Goal: Task Accomplishment & Management: Use online tool/utility

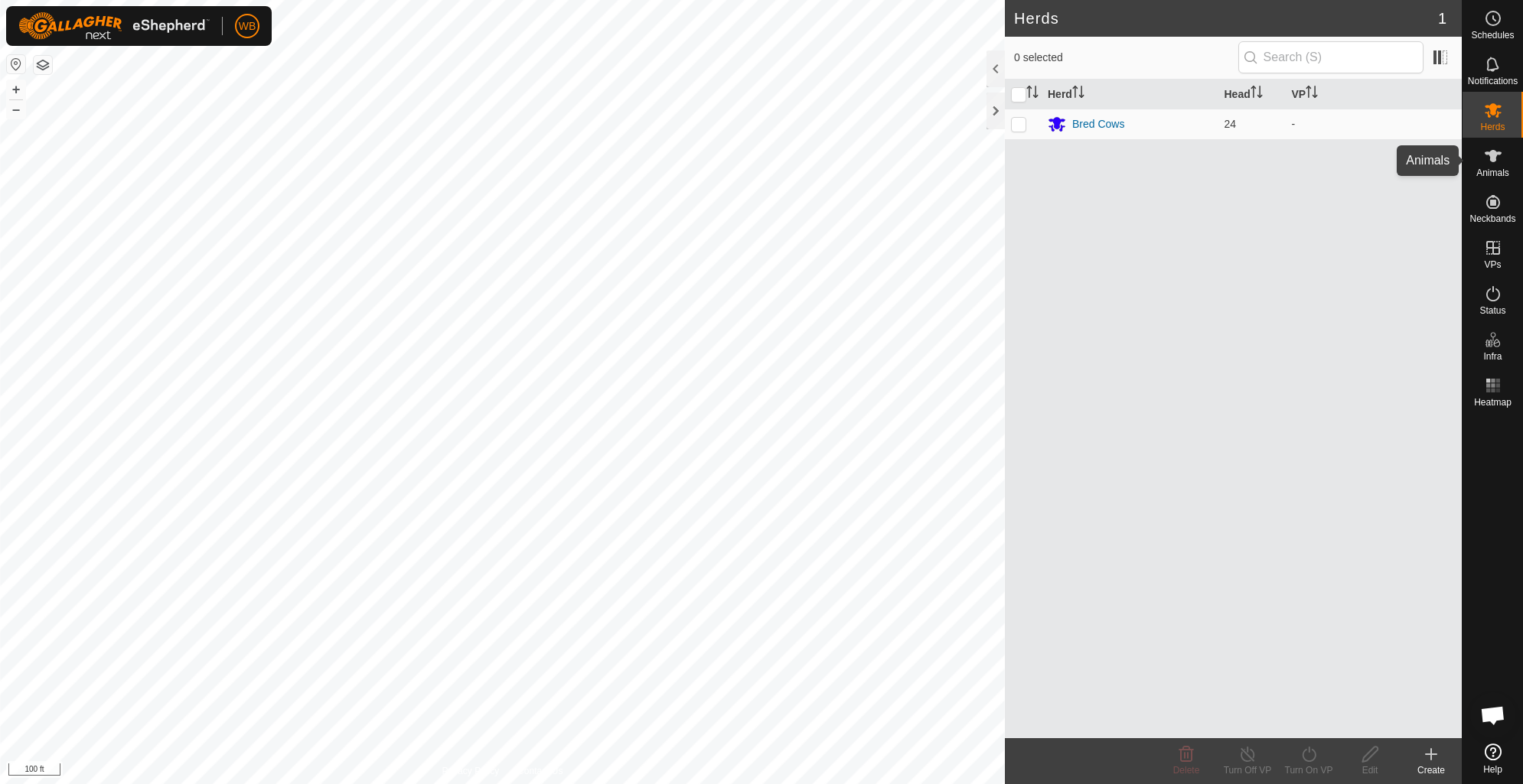
click at [1482, 169] on span "Animals" at bounding box center [1493, 173] width 33 height 9
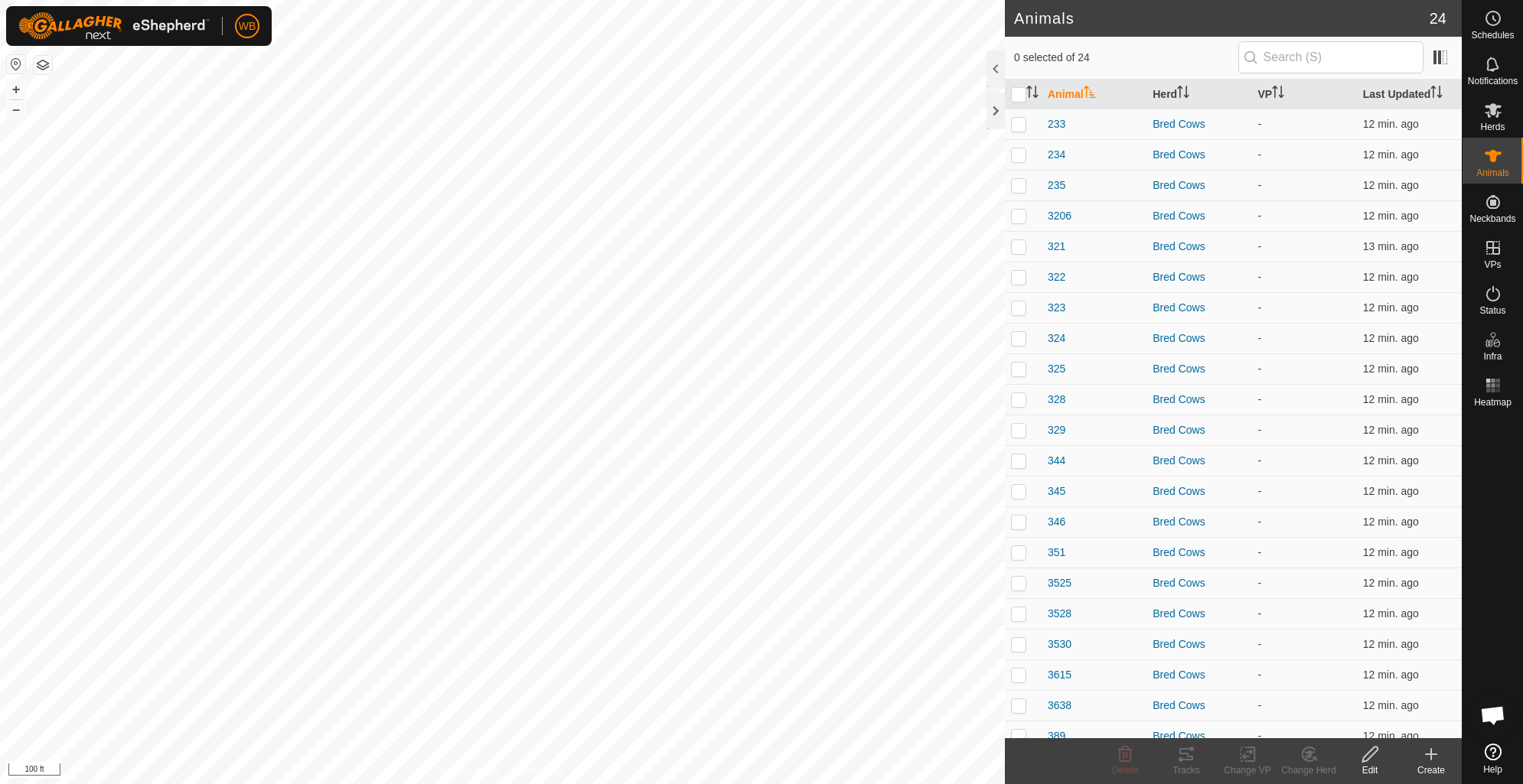
click at [1433, 758] on icon at bounding box center [1431, 754] width 18 height 18
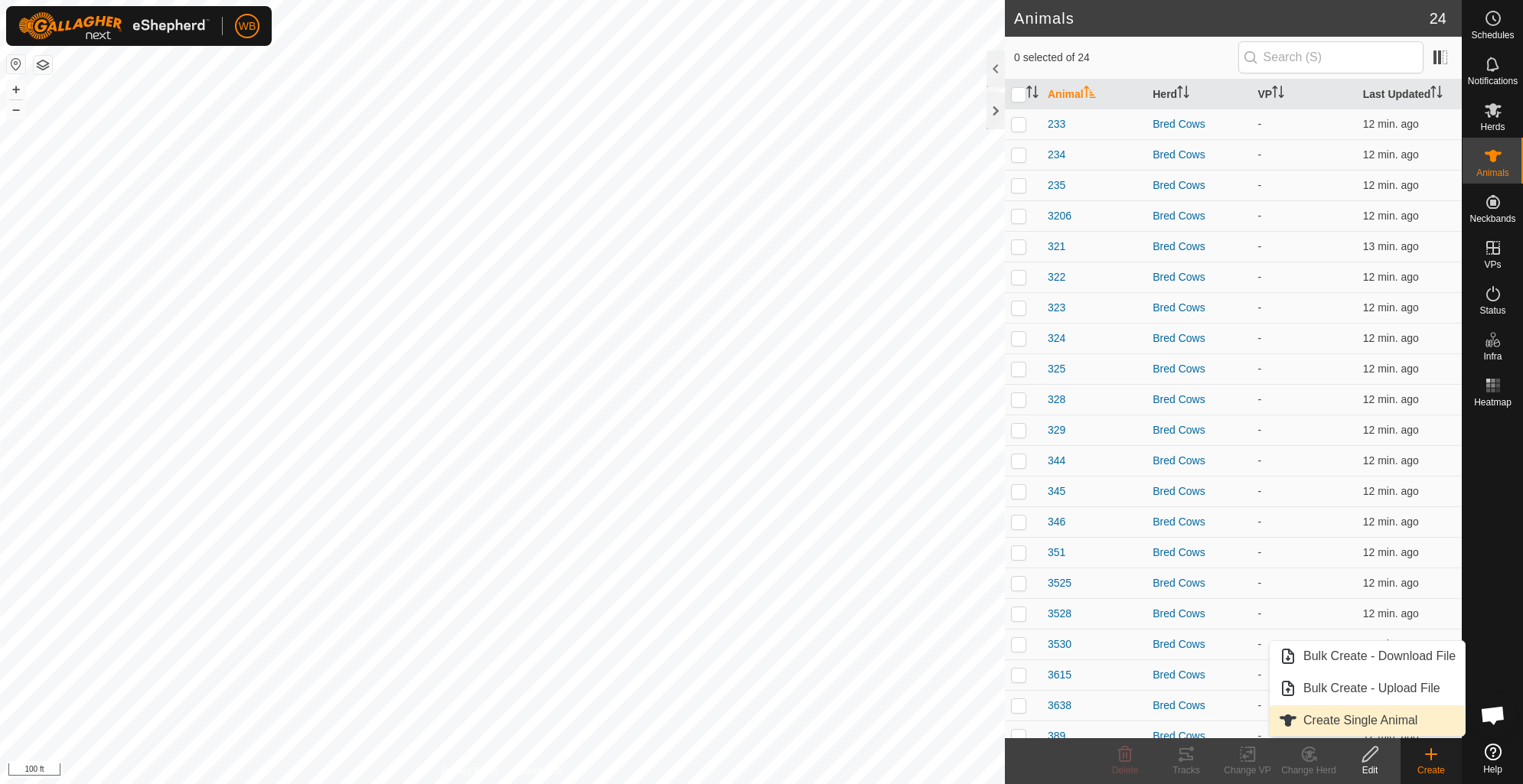
click at [1394, 714] on link "Create Single Animal" at bounding box center [1367, 720] width 195 height 31
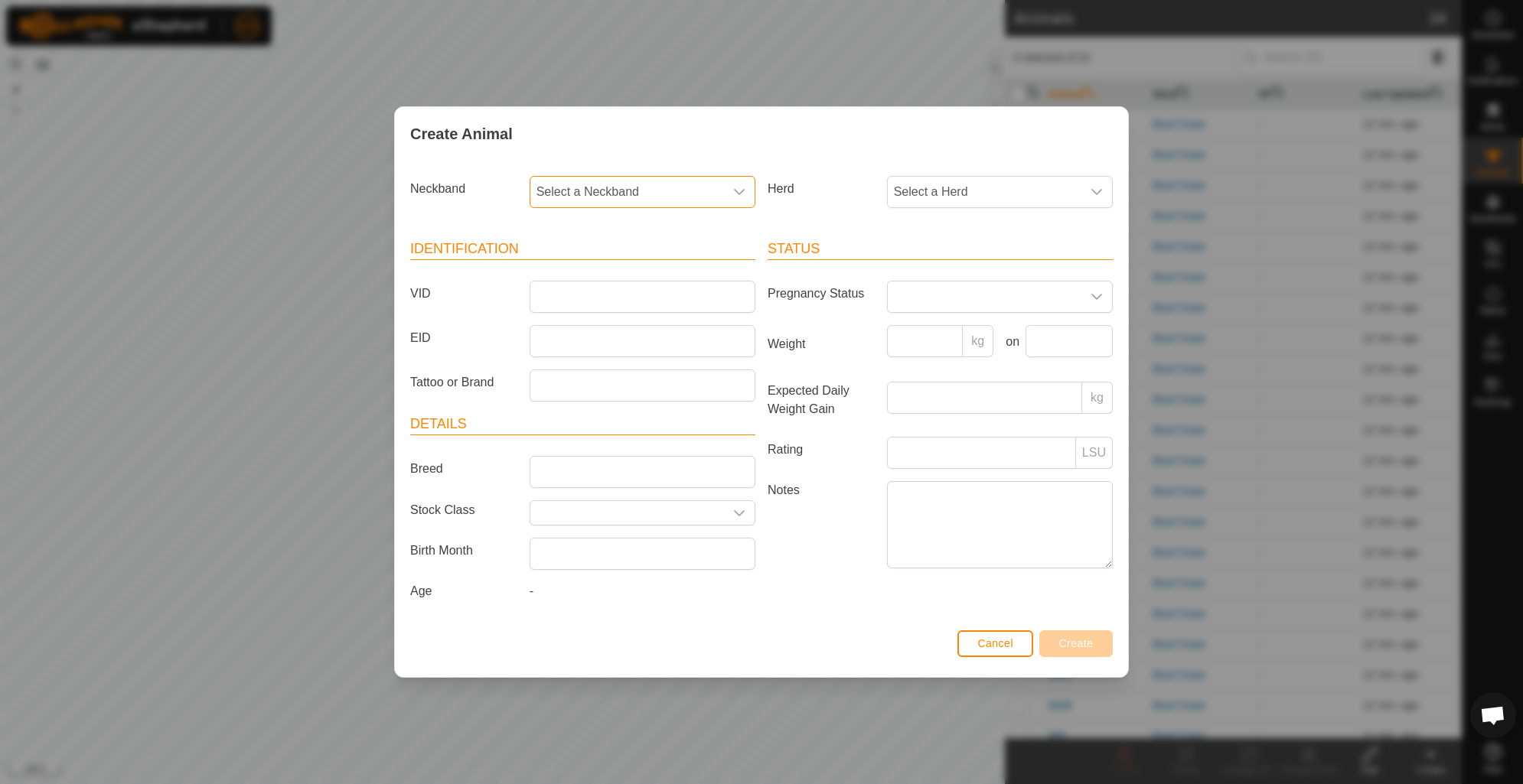
click at [671, 183] on span "Select a Neckband" at bounding box center [626, 192] width 193 height 31
type input "9953"
click at [673, 278] on li "2277299953" at bounding box center [643, 271] width 224 height 31
click at [963, 201] on span "Select a Herd" at bounding box center [984, 192] width 193 height 31
click at [969, 296] on li "Bred Cows" at bounding box center [1000, 303] width 224 height 31
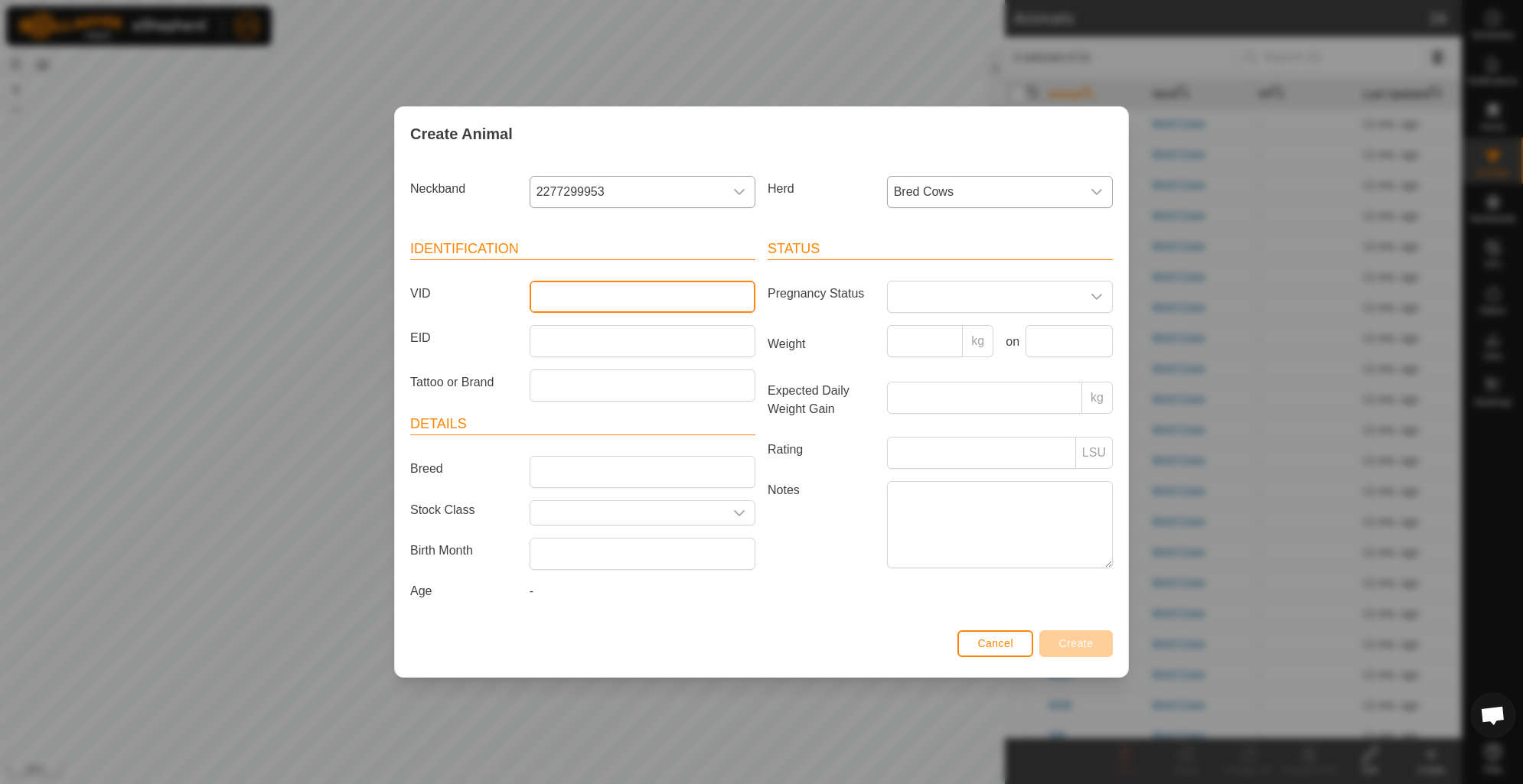
click at [647, 287] on input "VID" at bounding box center [643, 296] width 226 height 32
type input "014"
click at [1076, 637] on button "Create" at bounding box center [1076, 644] width 74 height 27
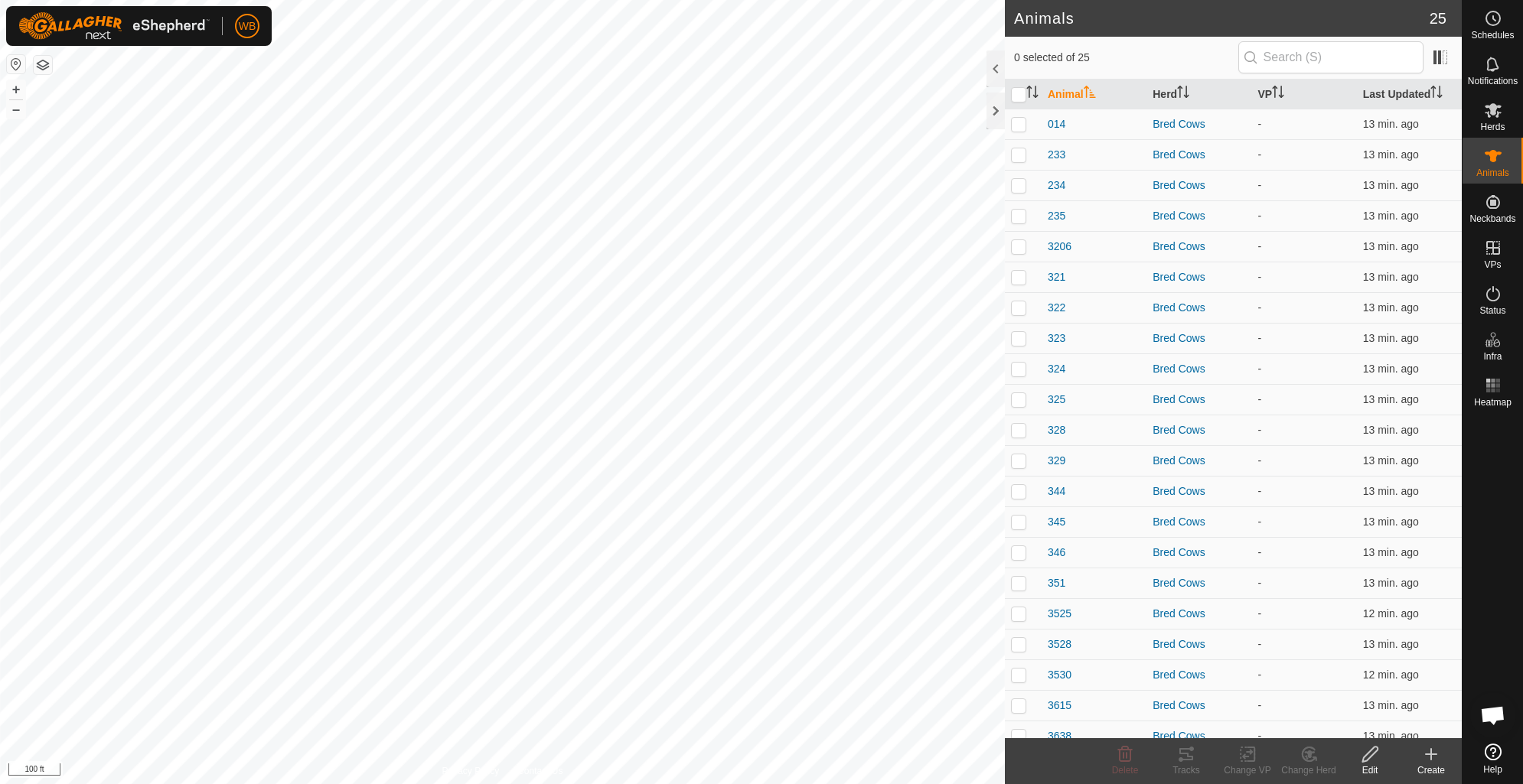
click at [1431, 764] on div "Create" at bounding box center [1430, 770] width 61 height 14
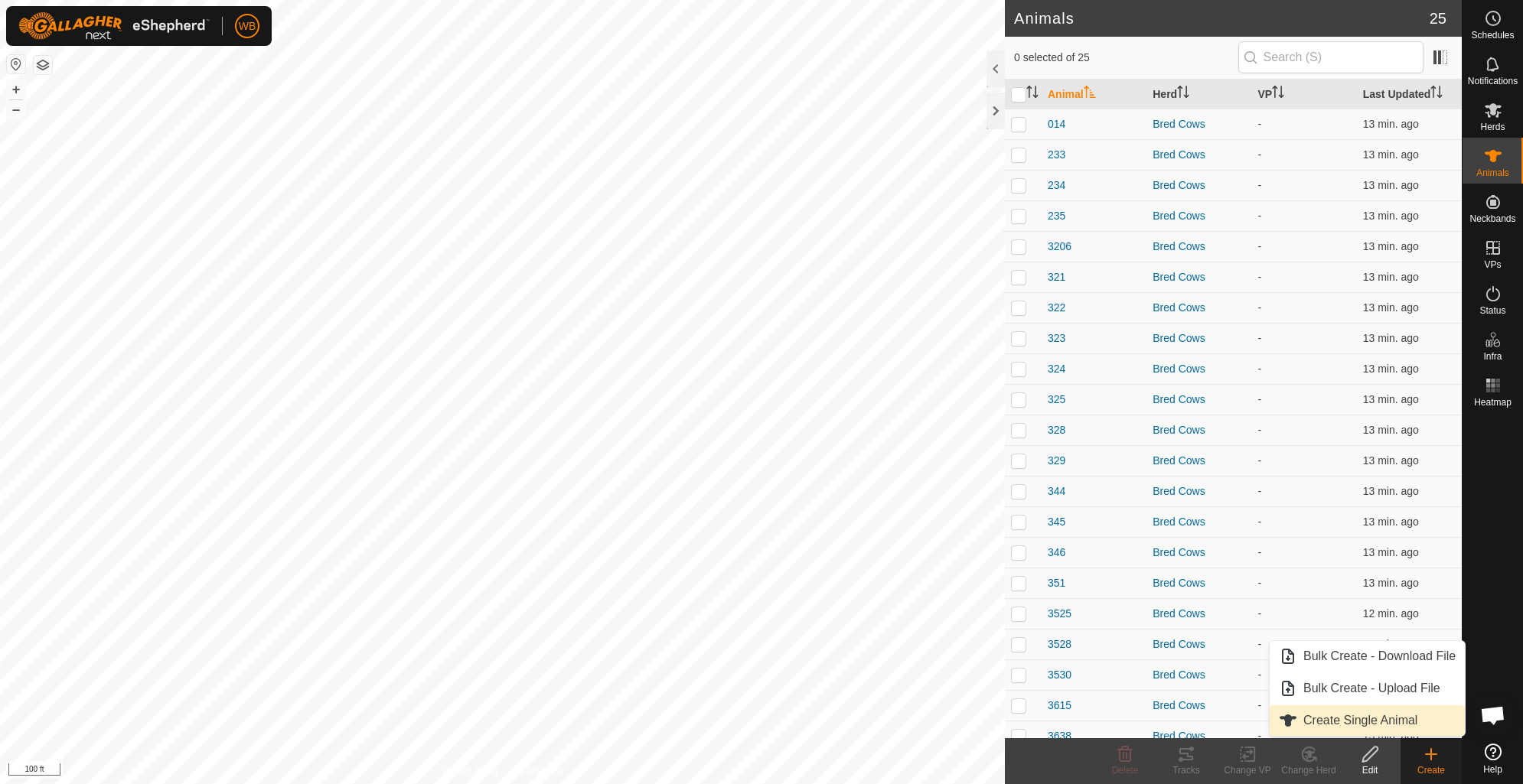
click at [1376, 714] on link "Create Single Animal" at bounding box center [1367, 720] width 195 height 31
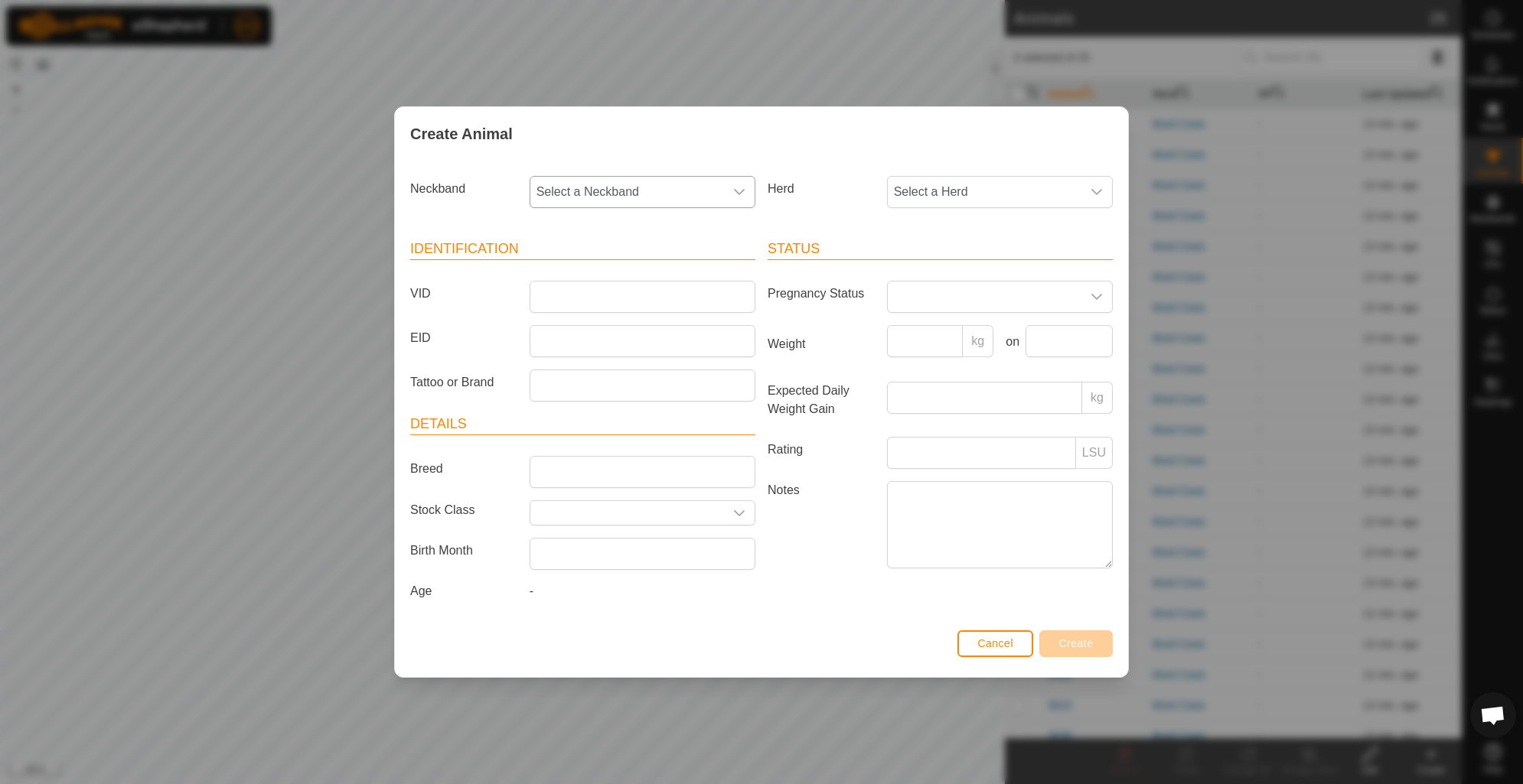
click at [728, 201] on div "dropdown trigger" at bounding box center [740, 192] width 31 height 31
click at [644, 299] on li "2058594749" at bounding box center [643, 303] width 224 height 31
click at [960, 186] on span "Select a Herd" at bounding box center [984, 192] width 193 height 31
click at [974, 312] on li "Bred Cows" at bounding box center [1000, 303] width 224 height 31
click at [561, 292] on input "VID" at bounding box center [643, 296] width 226 height 32
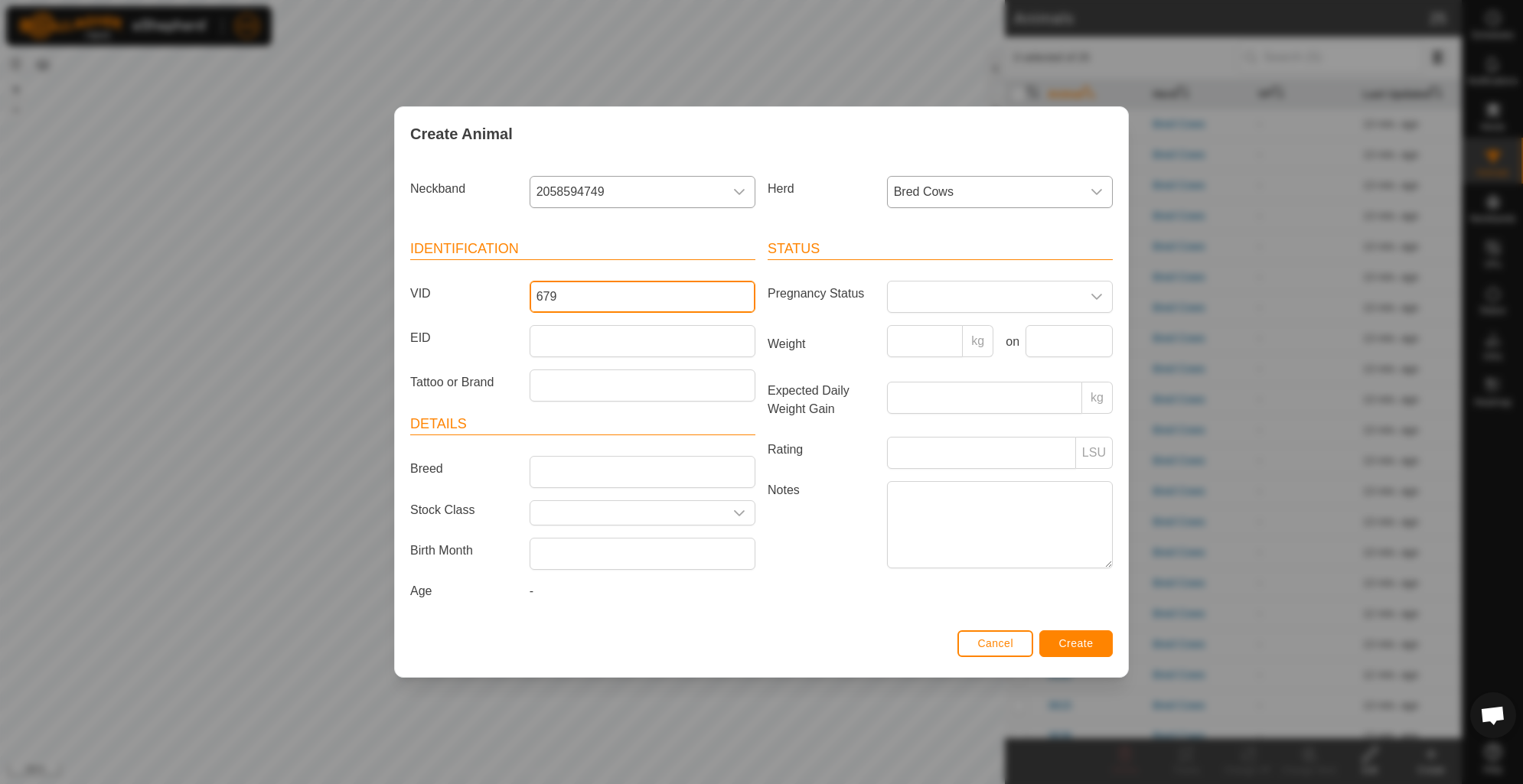
type input "679"
click at [1098, 642] on button "Create" at bounding box center [1076, 644] width 74 height 27
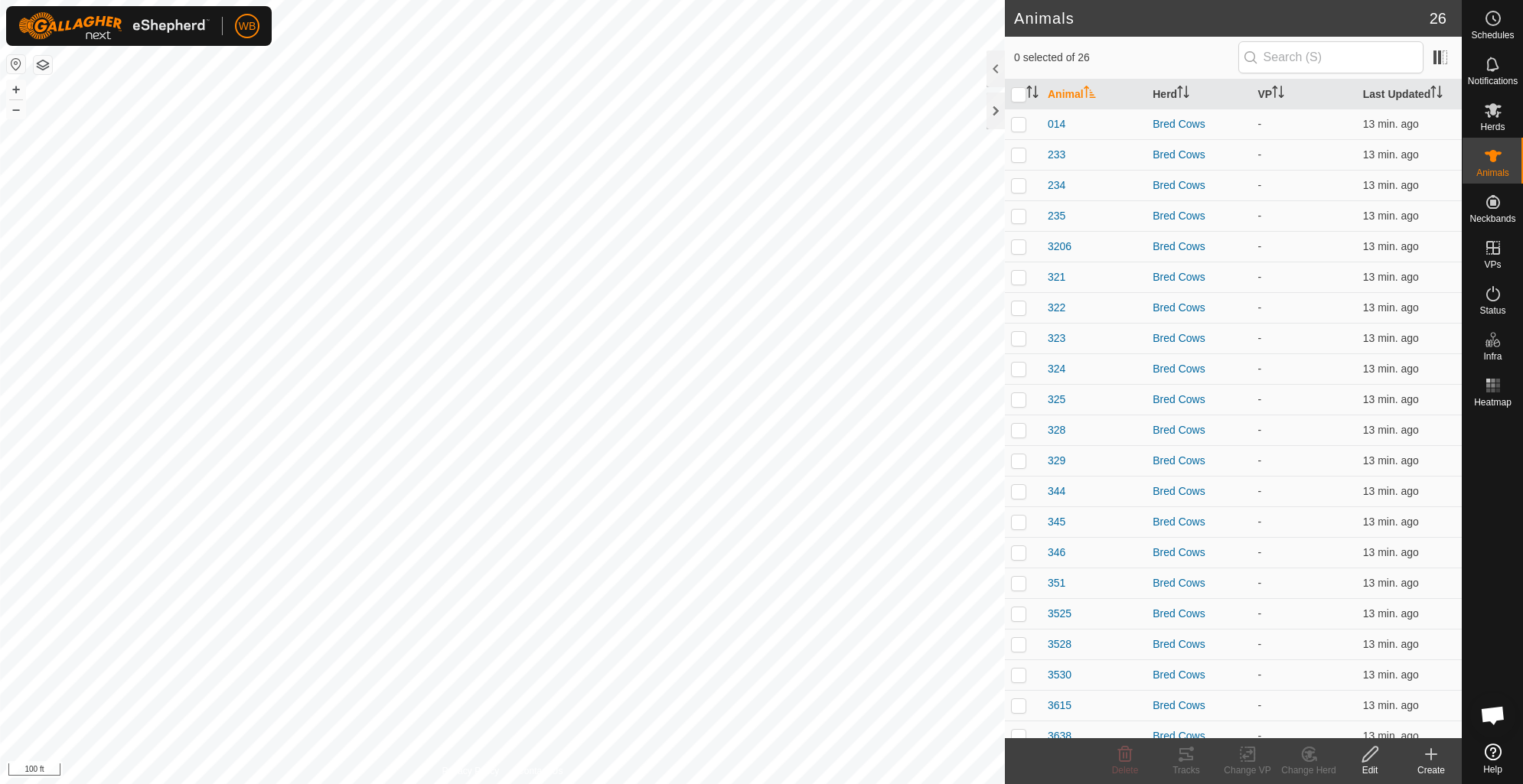
click at [1437, 766] on div "Create" at bounding box center [1430, 770] width 61 height 14
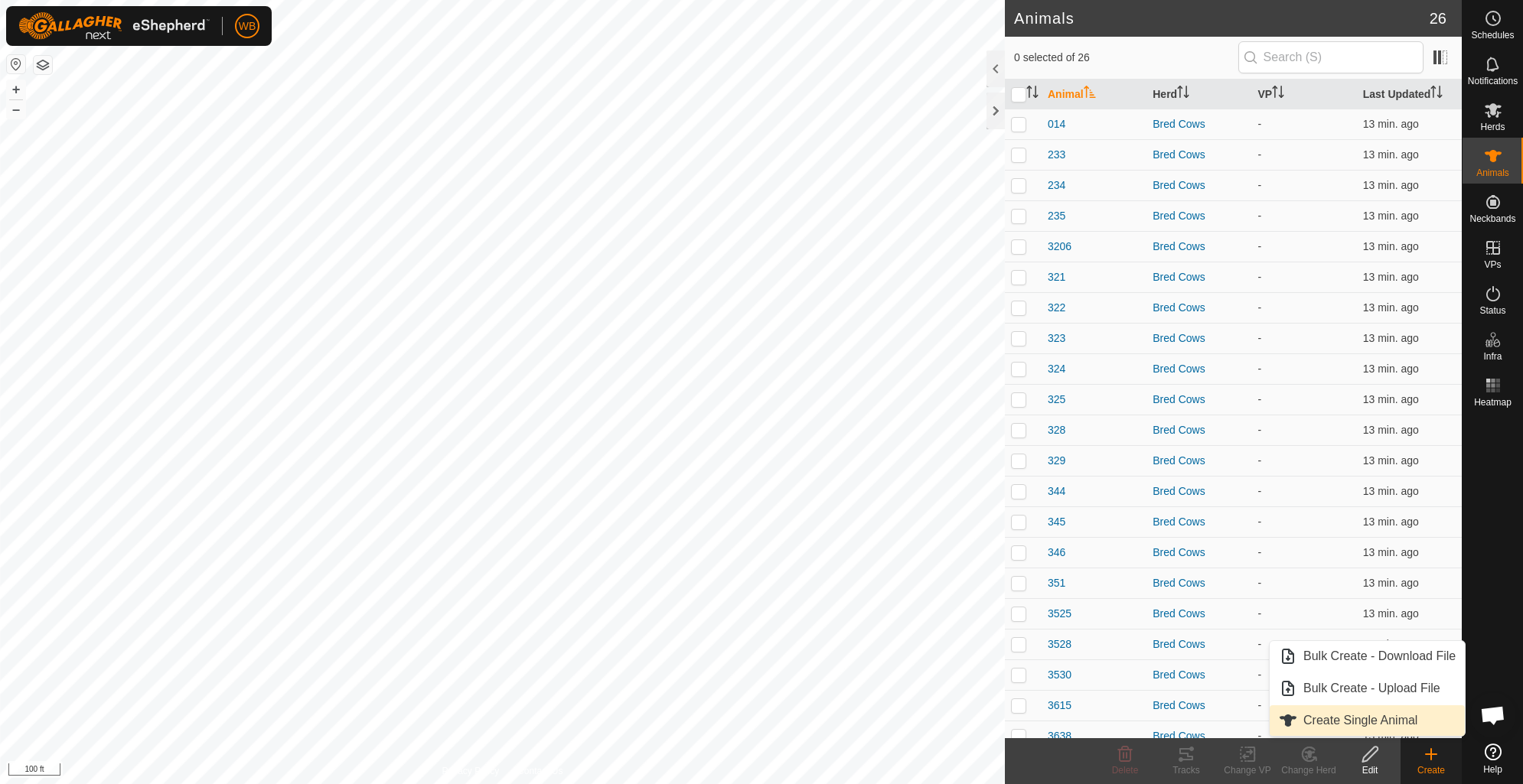
click at [1368, 725] on link "Create Single Animal" at bounding box center [1367, 720] width 195 height 31
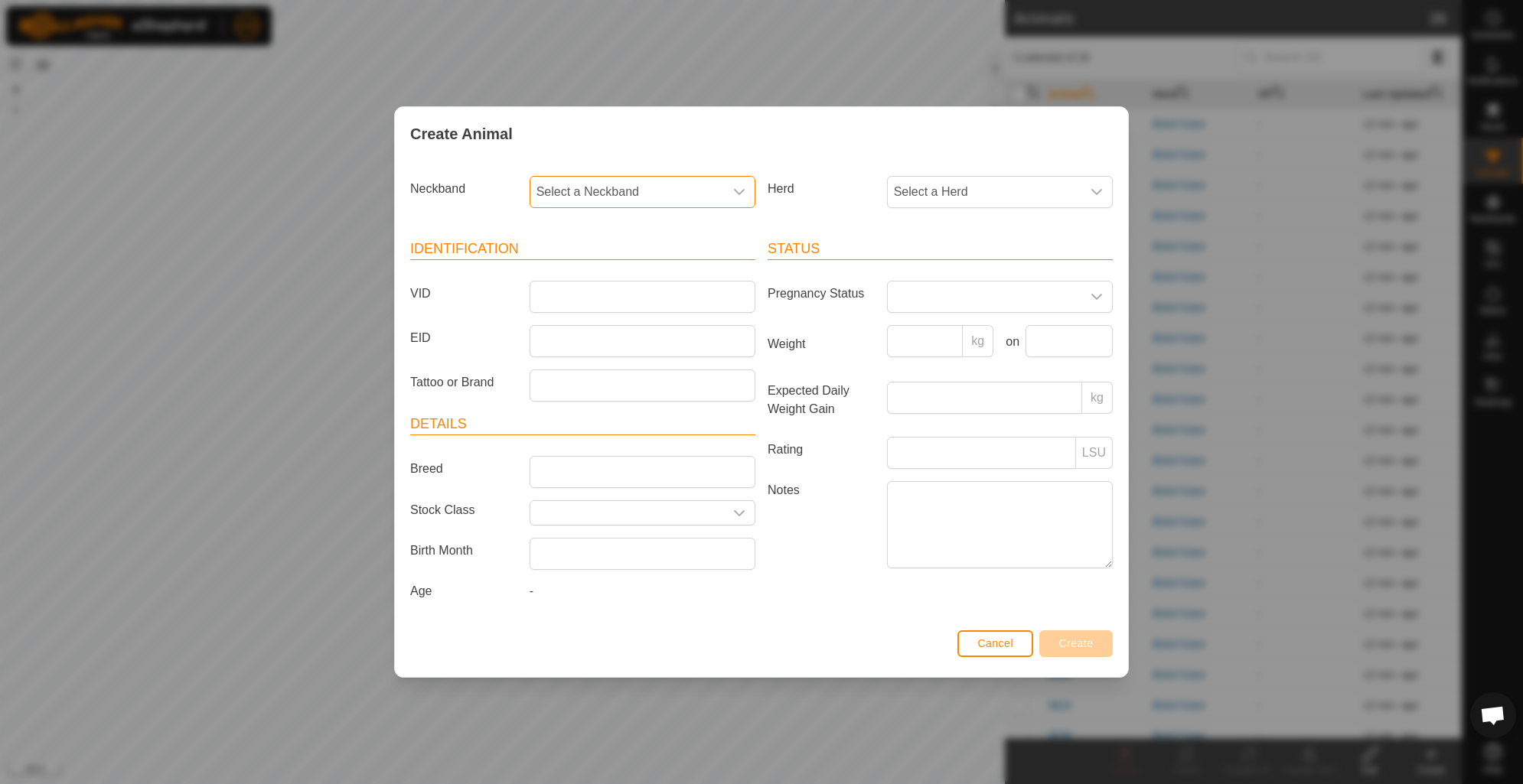
click at [676, 198] on span "Select a Neckband" at bounding box center [626, 192] width 193 height 31
click at [642, 387] on li "2559928514" at bounding box center [643, 394] width 224 height 31
click at [1008, 198] on span "Select a Herd" at bounding box center [984, 192] width 193 height 31
click at [1000, 296] on li "Bred Cows" at bounding box center [1000, 303] width 224 height 31
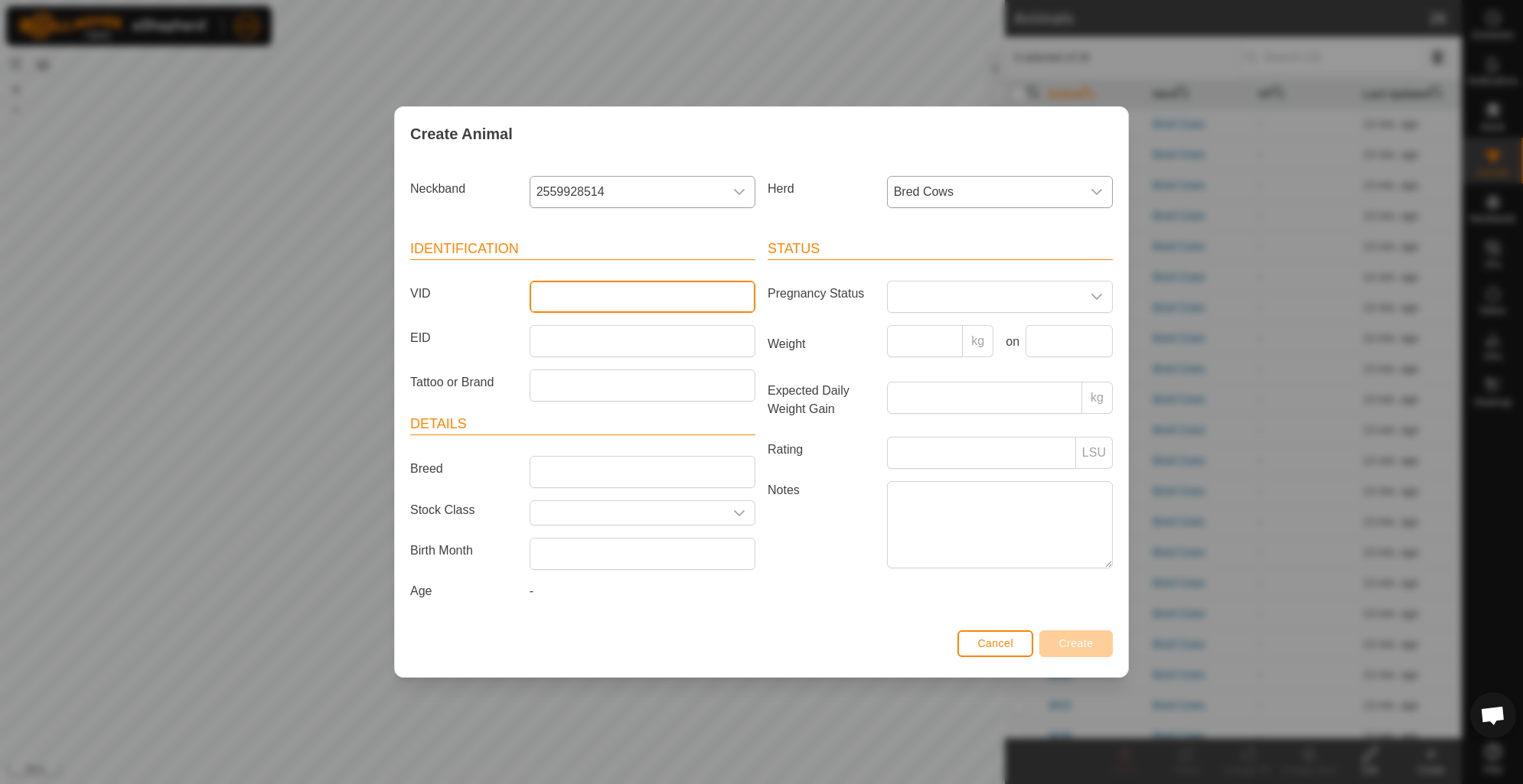
click at [671, 292] on input "VID" at bounding box center [643, 296] width 226 height 32
type input "015"
click at [1084, 633] on button "Create" at bounding box center [1076, 644] width 74 height 27
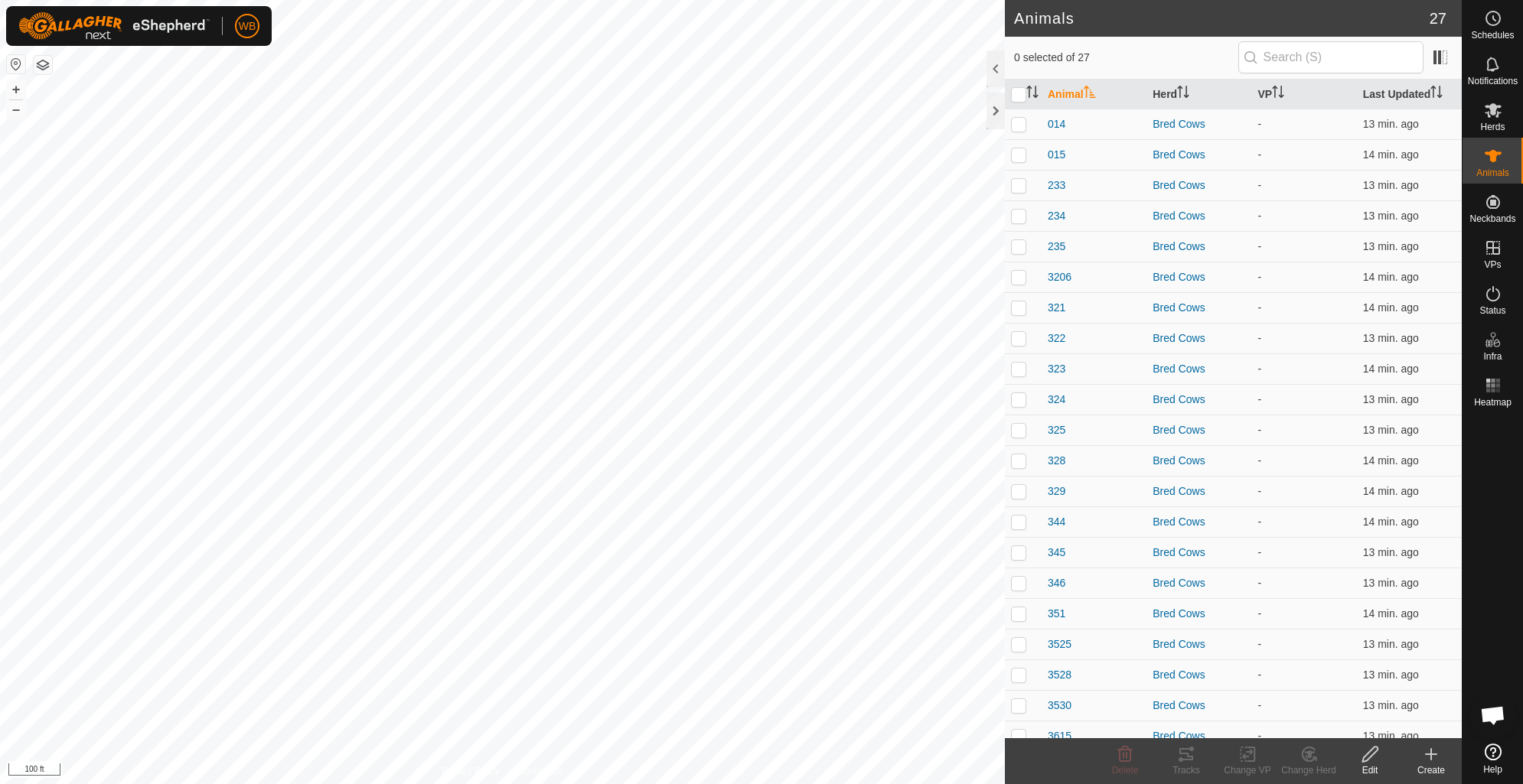
click at [1425, 758] on icon at bounding box center [1431, 754] width 18 height 18
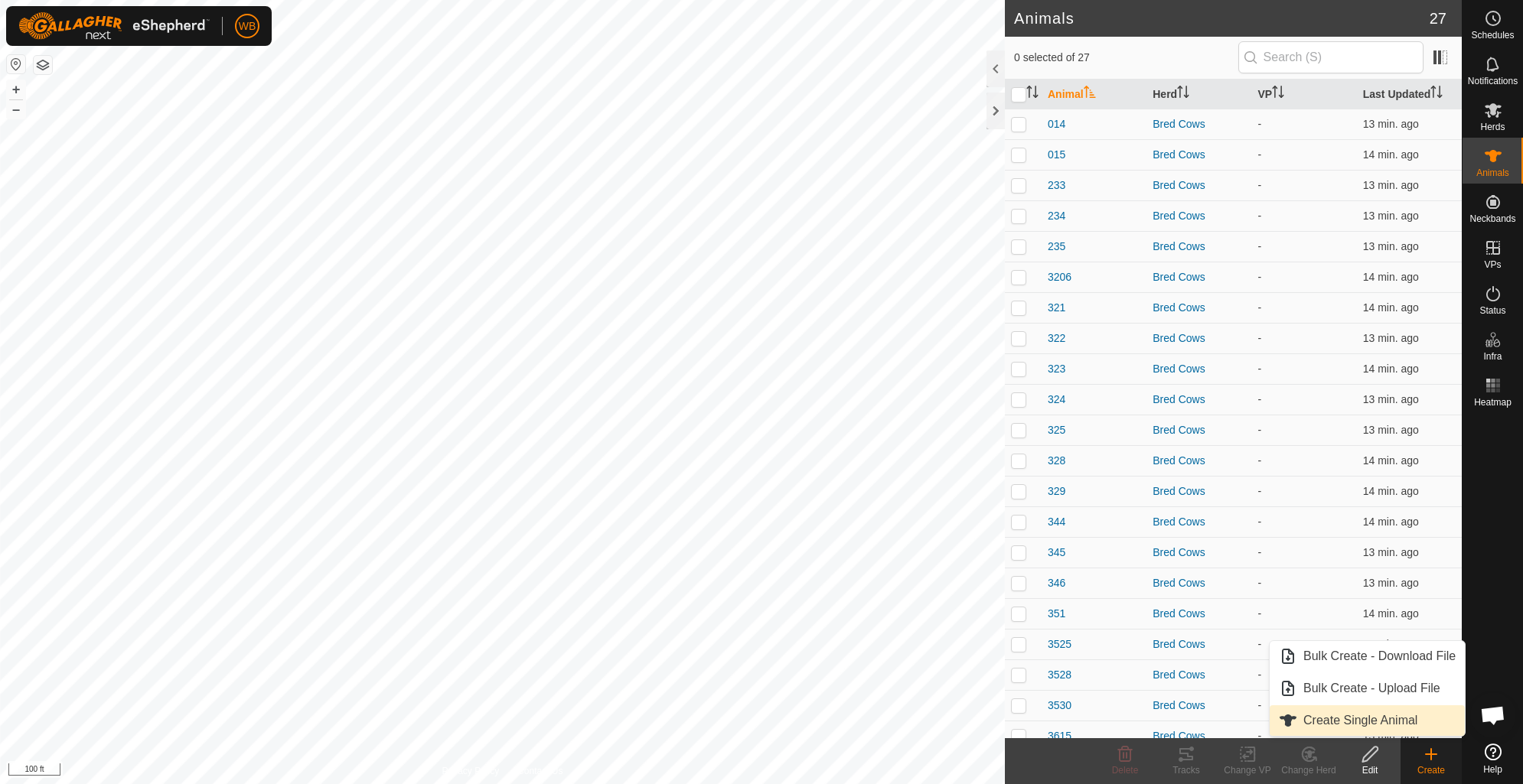
click at [1382, 717] on link "Create Single Animal" at bounding box center [1367, 720] width 195 height 31
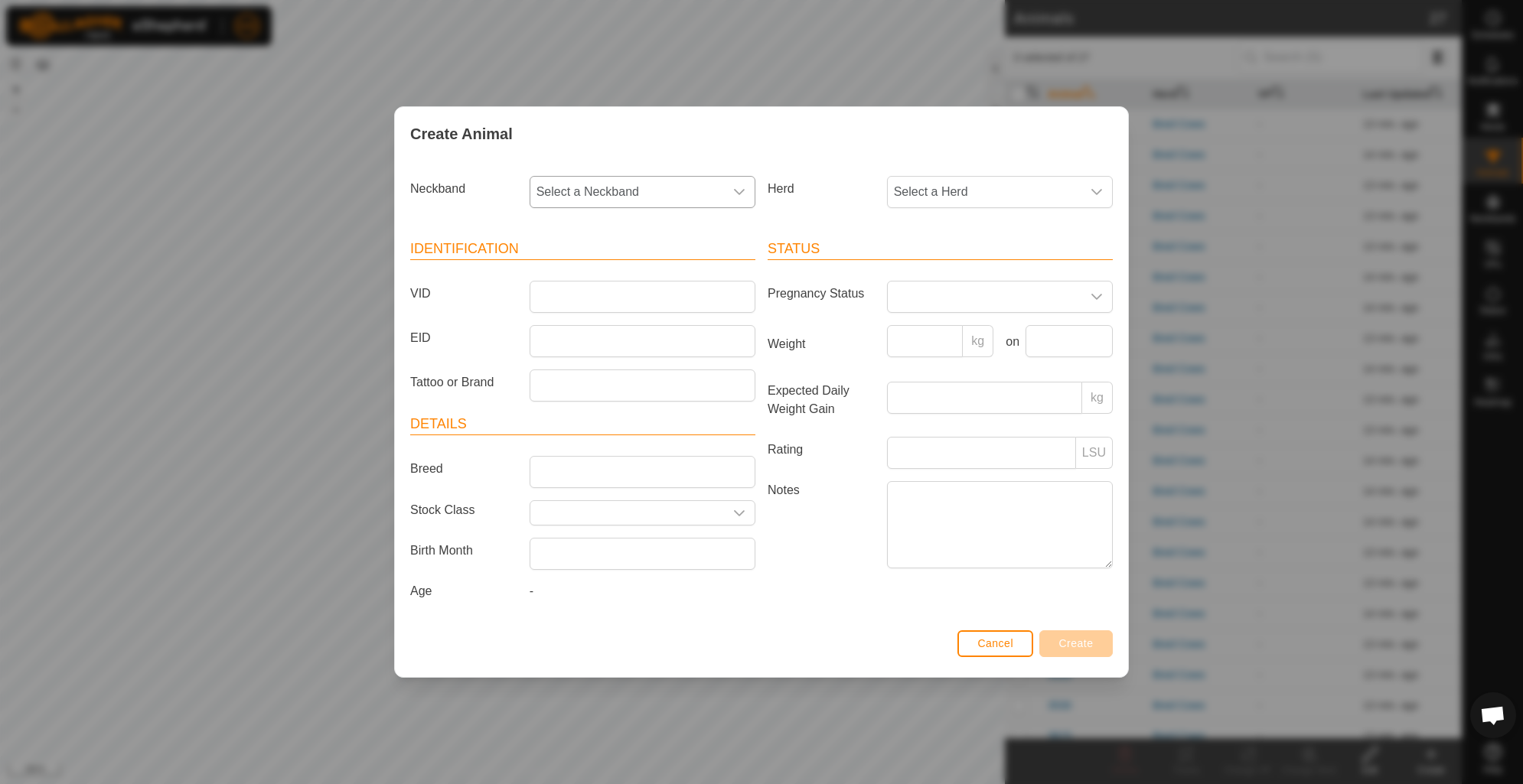
click at [682, 201] on span "Select a Neckband" at bounding box center [626, 192] width 193 height 31
click at [676, 356] on li "3455666398" at bounding box center [643, 368] width 224 height 31
click at [963, 195] on span "Select a Herd" at bounding box center [984, 192] width 193 height 31
click at [984, 304] on li "Bred Cows" at bounding box center [1000, 303] width 224 height 31
click at [662, 304] on input "VID" at bounding box center [643, 296] width 226 height 32
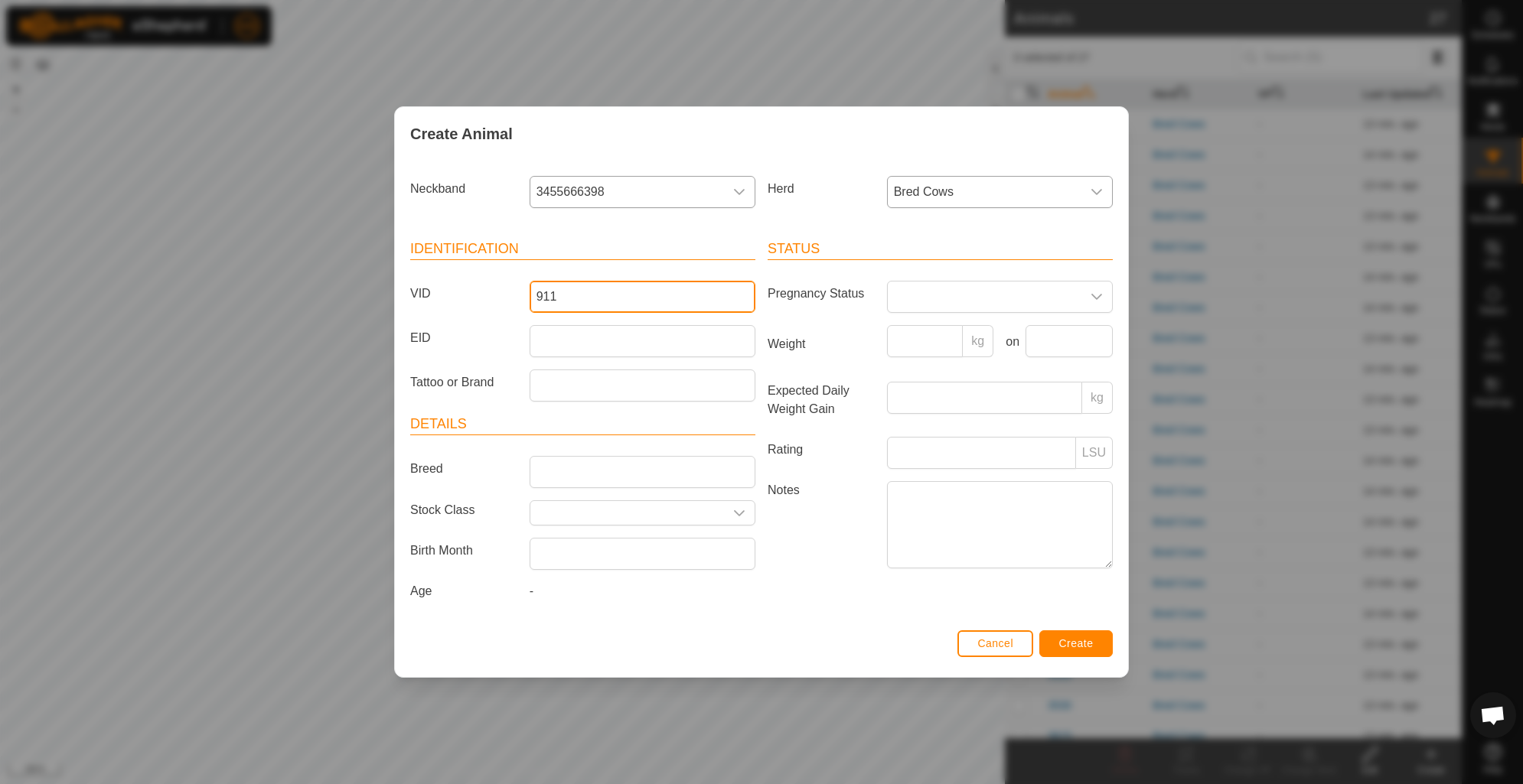
type input "911"
click at [1084, 648] on span "Create" at bounding box center [1076, 642] width 34 height 12
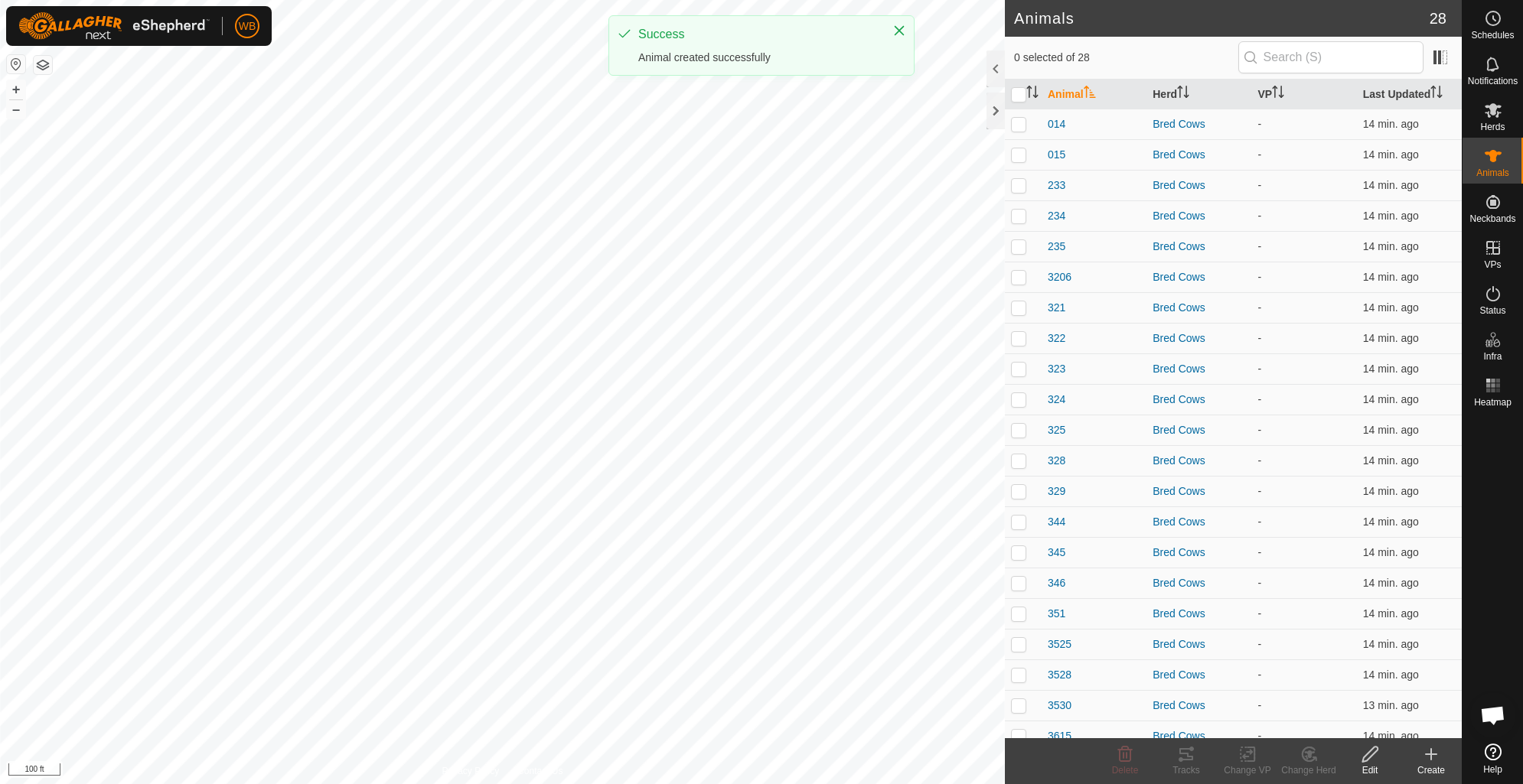
click at [1431, 758] on icon at bounding box center [1431, 755] width 0 height 11
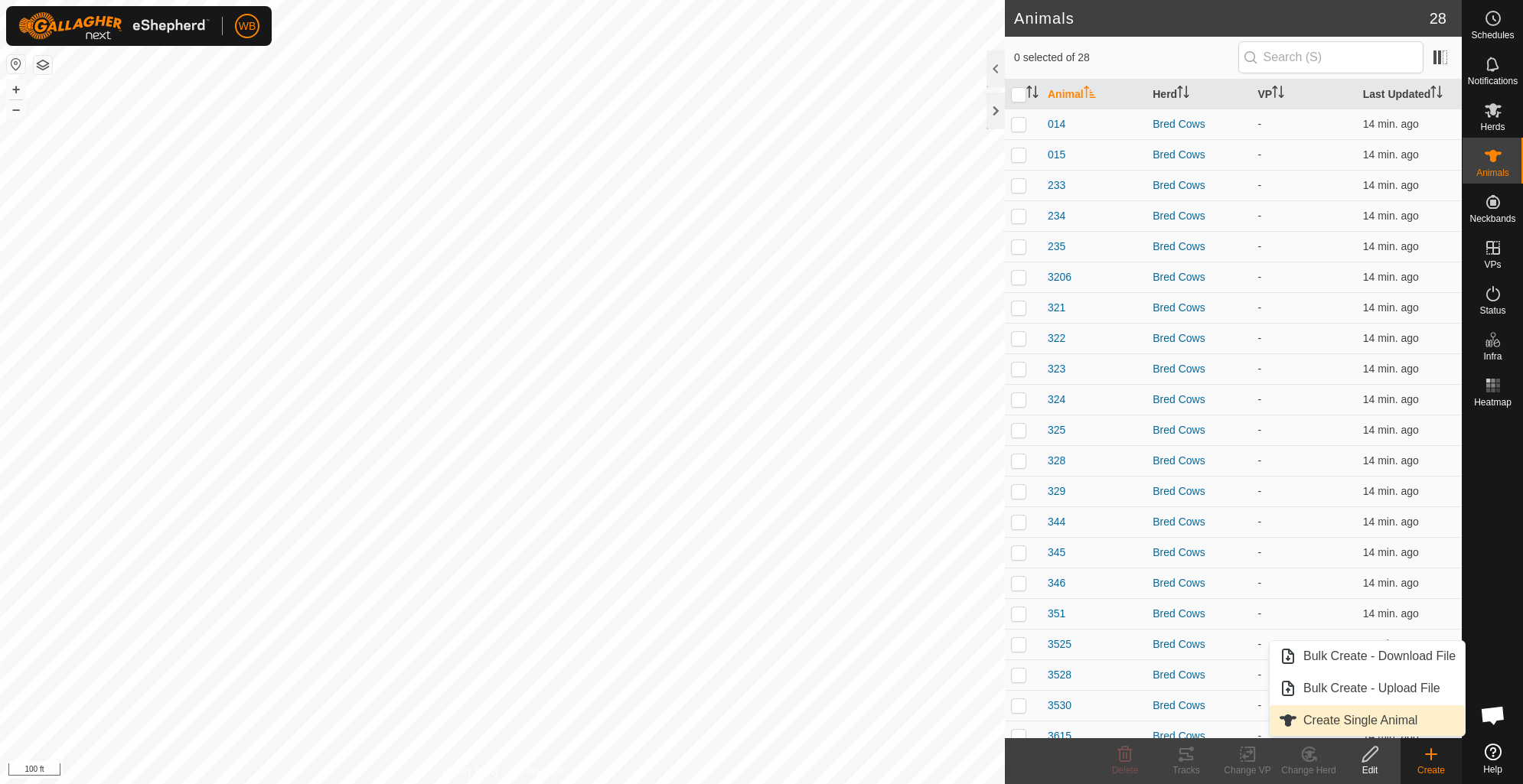
click at [1414, 725] on link "Create Single Animal" at bounding box center [1367, 720] width 195 height 31
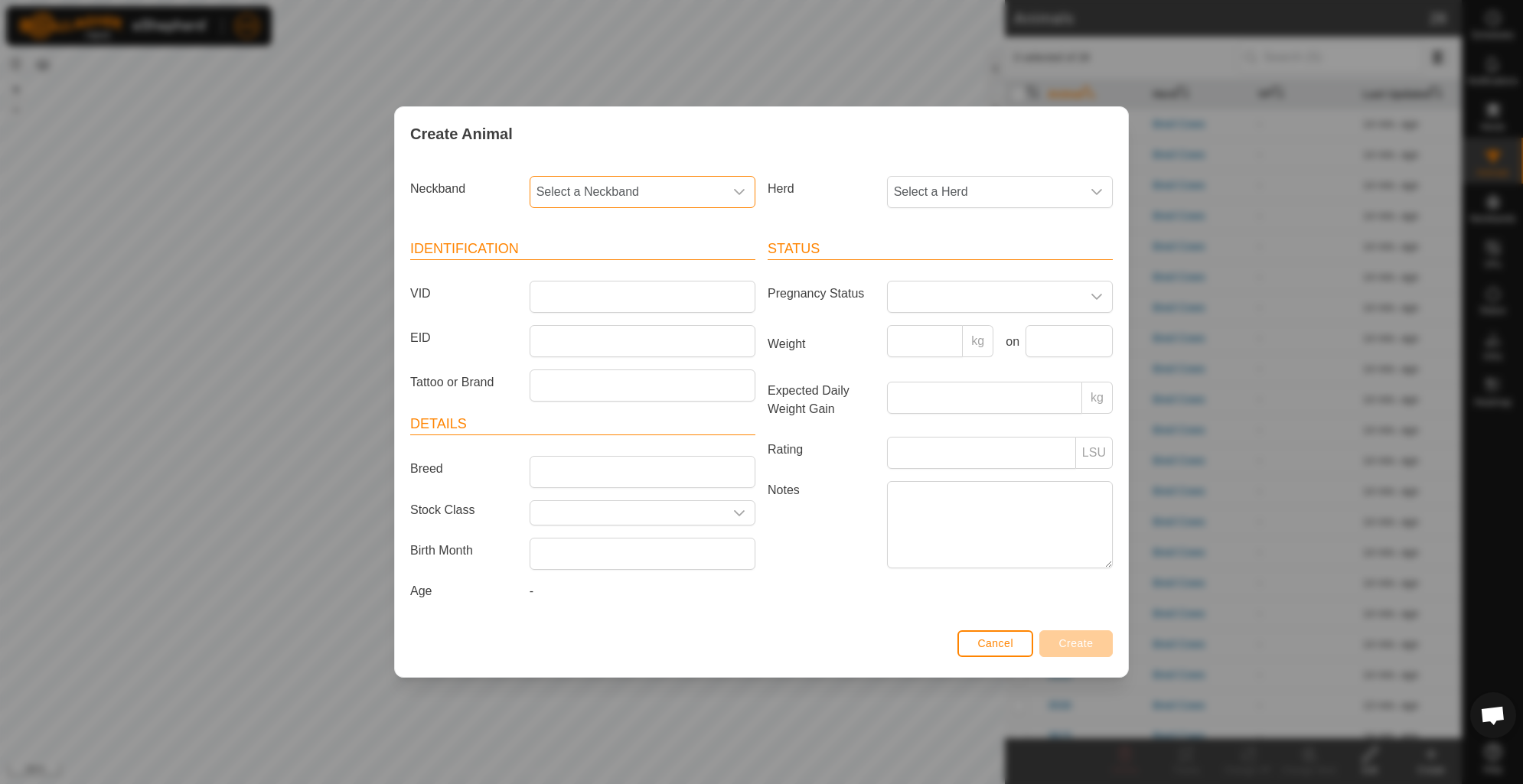
click at [693, 183] on span "Select a Neckband" at bounding box center [626, 192] width 193 height 31
click at [671, 329] on li "2068532775" at bounding box center [643, 335] width 224 height 31
click at [946, 181] on span "Select a Herd" at bounding box center [984, 192] width 193 height 31
click at [978, 299] on li "Bred Cows" at bounding box center [1000, 303] width 224 height 31
click at [693, 300] on input "VID" at bounding box center [643, 296] width 226 height 32
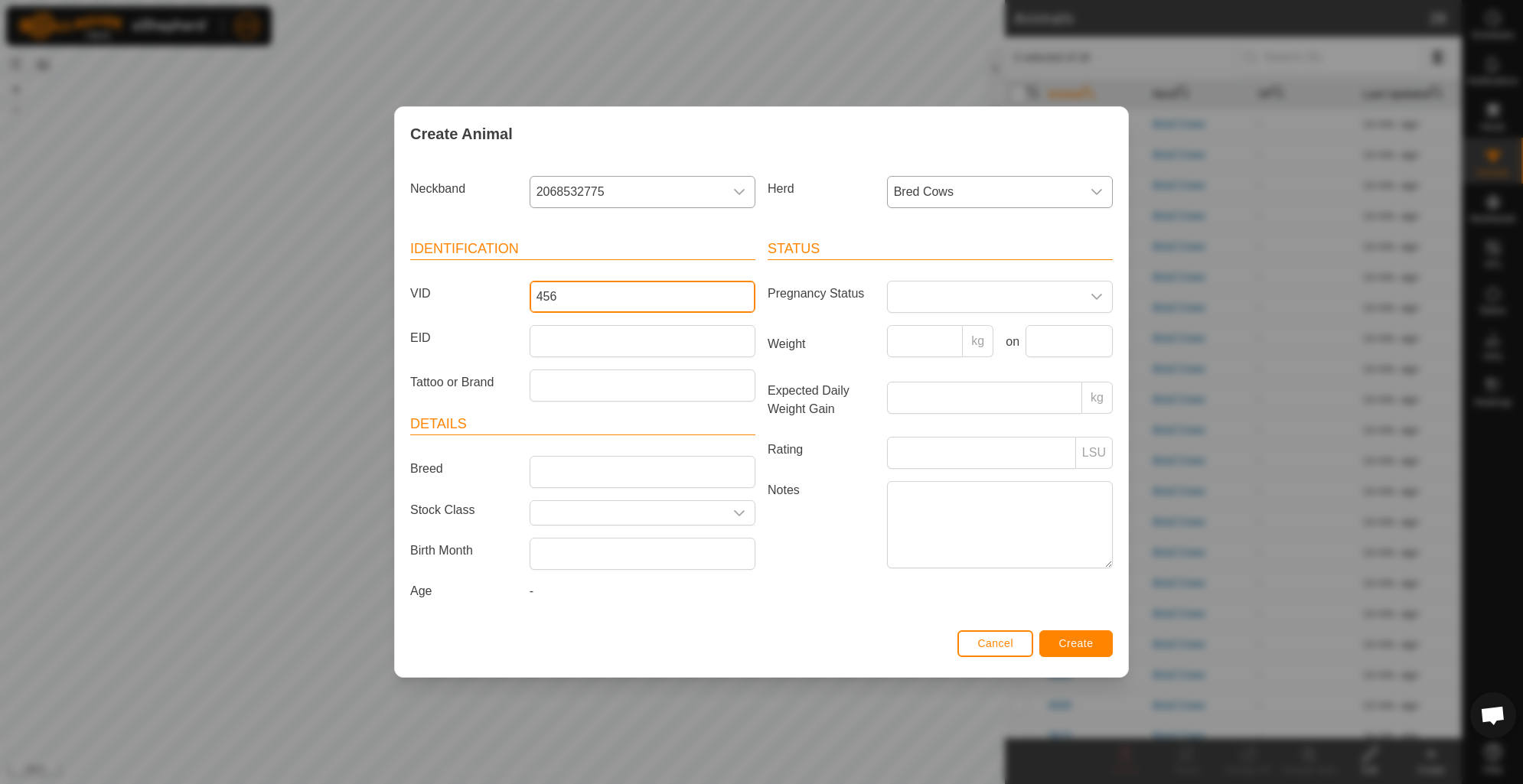
type input "456"
click at [1076, 642] on span "Create" at bounding box center [1076, 642] width 34 height 12
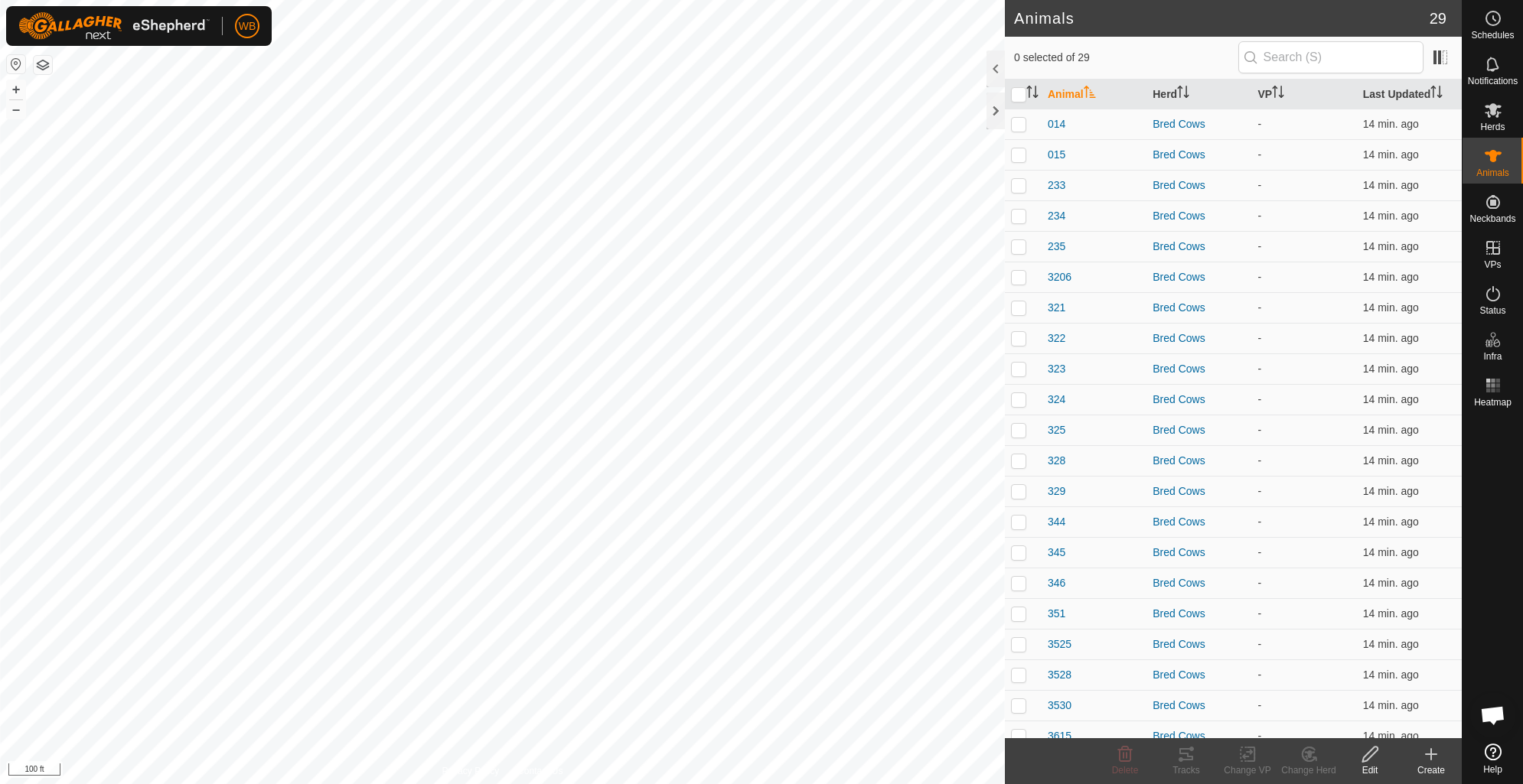
click at [1422, 758] on icon at bounding box center [1431, 754] width 18 height 18
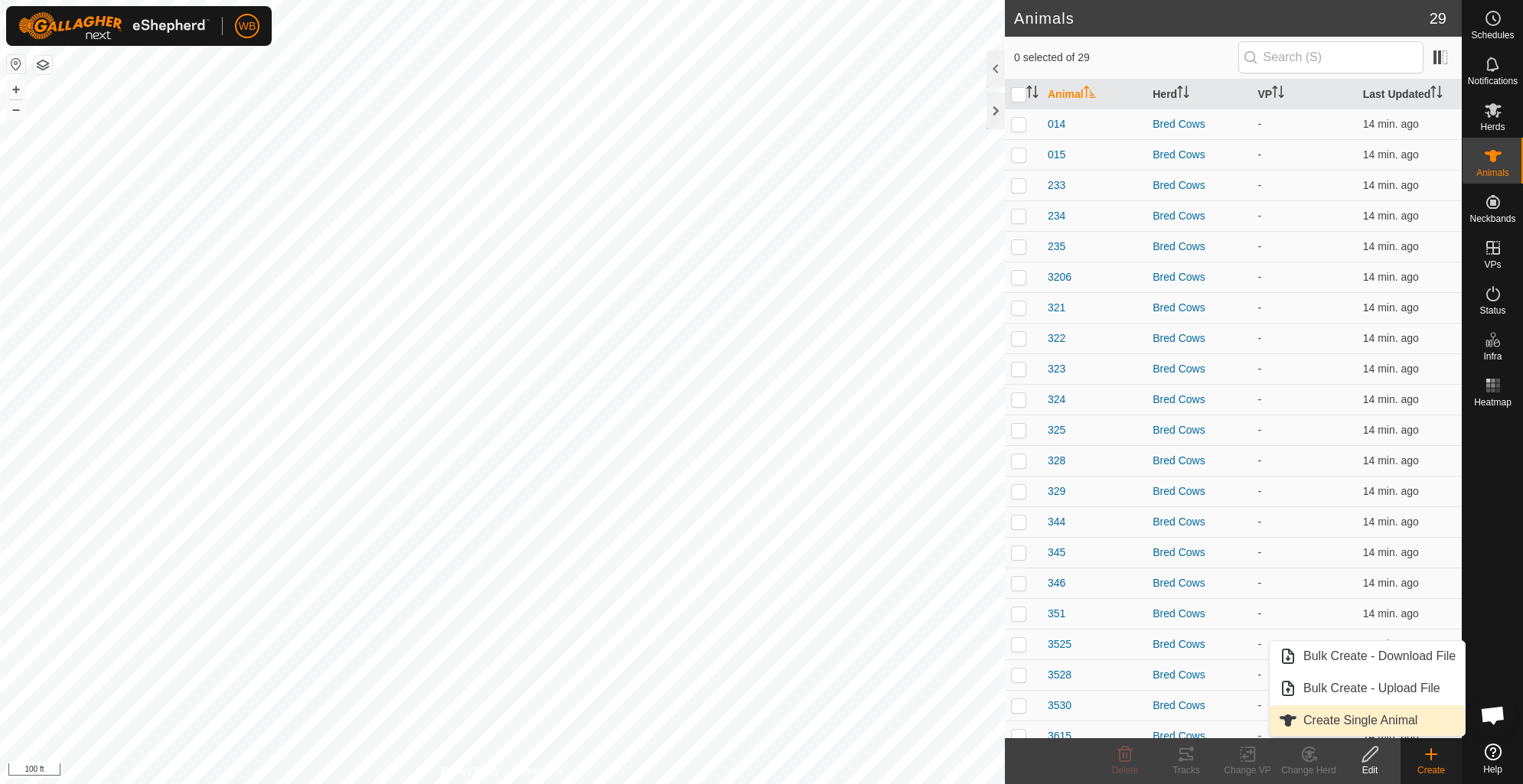
click at [1371, 720] on link "Create Single Animal" at bounding box center [1367, 720] width 195 height 31
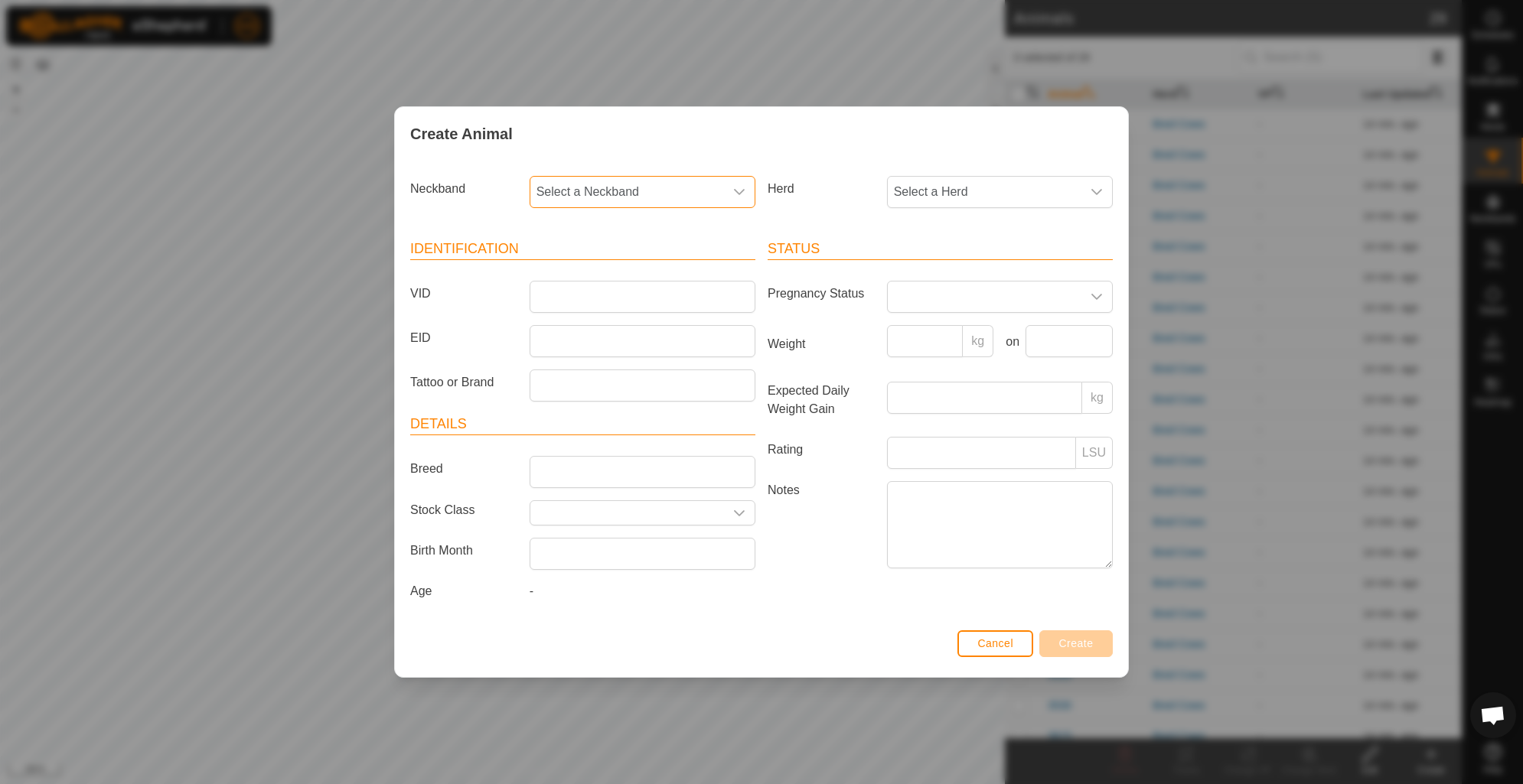
click at [685, 186] on span "Select a Neckband" at bounding box center [626, 192] width 193 height 31
click at [642, 296] on li "2367515816" at bounding box center [643, 303] width 224 height 31
click at [958, 189] on span "Select a Herd" at bounding box center [984, 192] width 193 height 31
click at [980, 307] on li "Bred Cows" at bounding box center [1000, 303] width 224 height 31
click at [693, 299] on input "VID" at bounding box center [643, 296] width 226 height 32
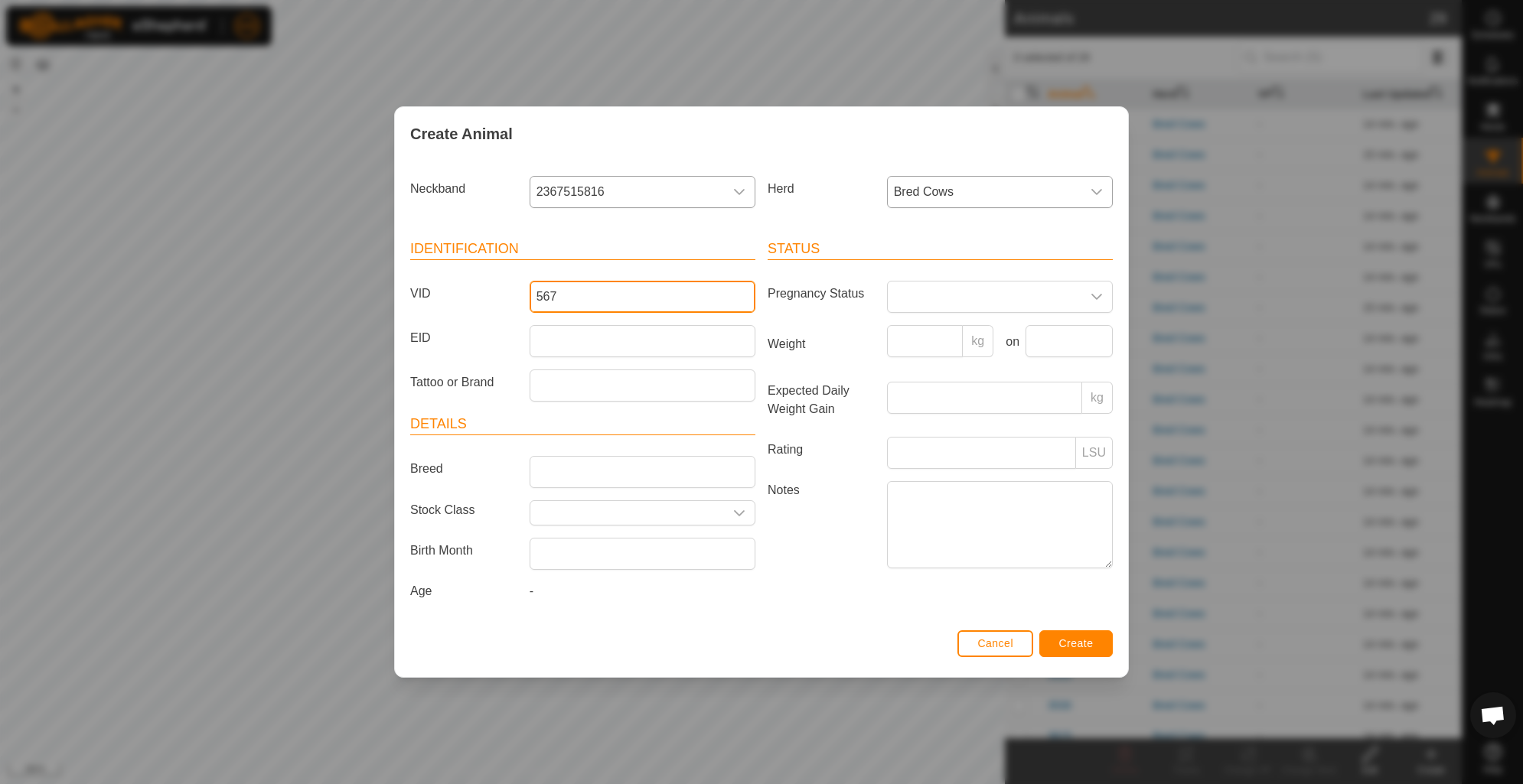
type input "567"
click at [1072, 645] on span "Create" at bounding box center [1076, 642] width 34 height 12
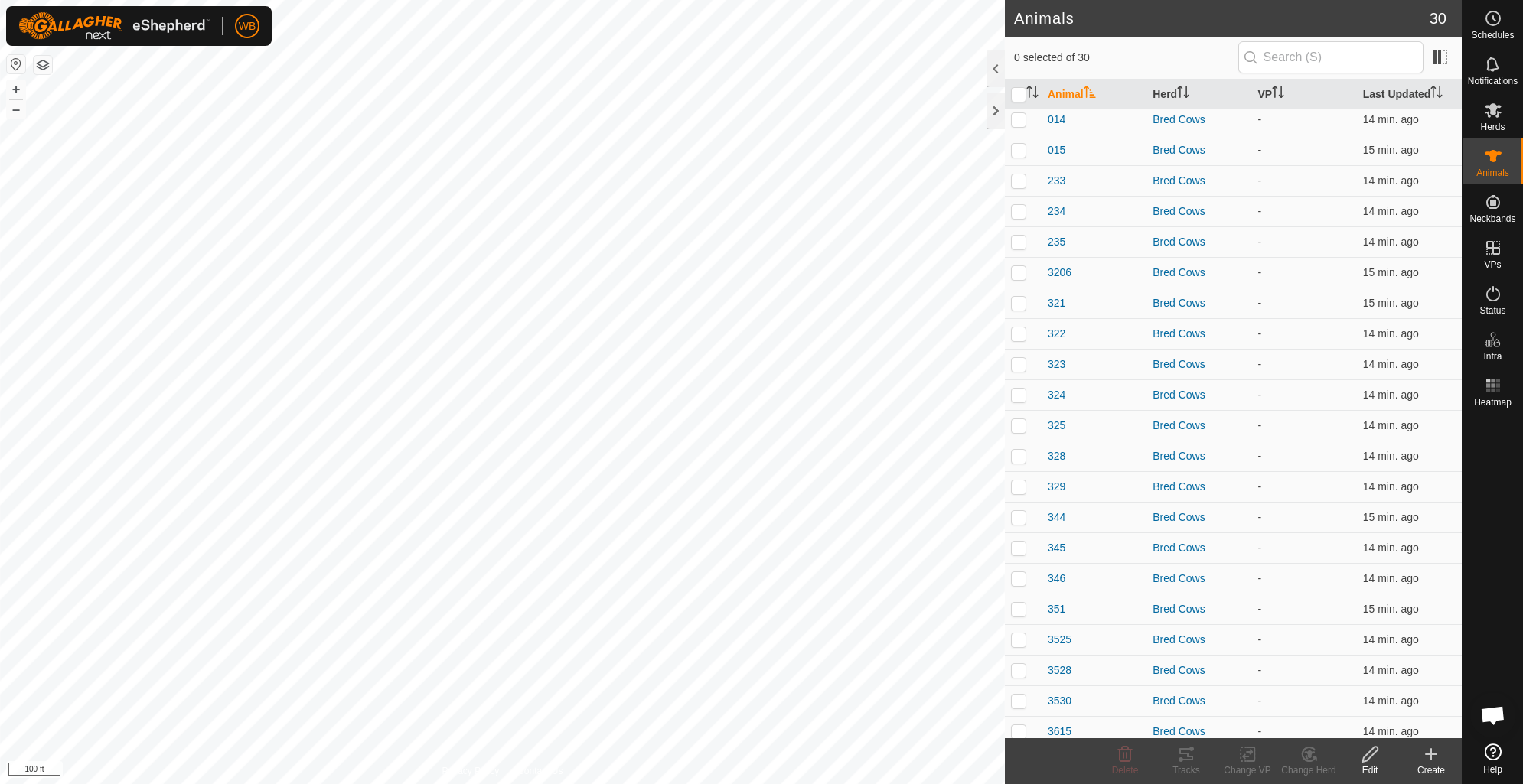
scroll to position [0, 0]
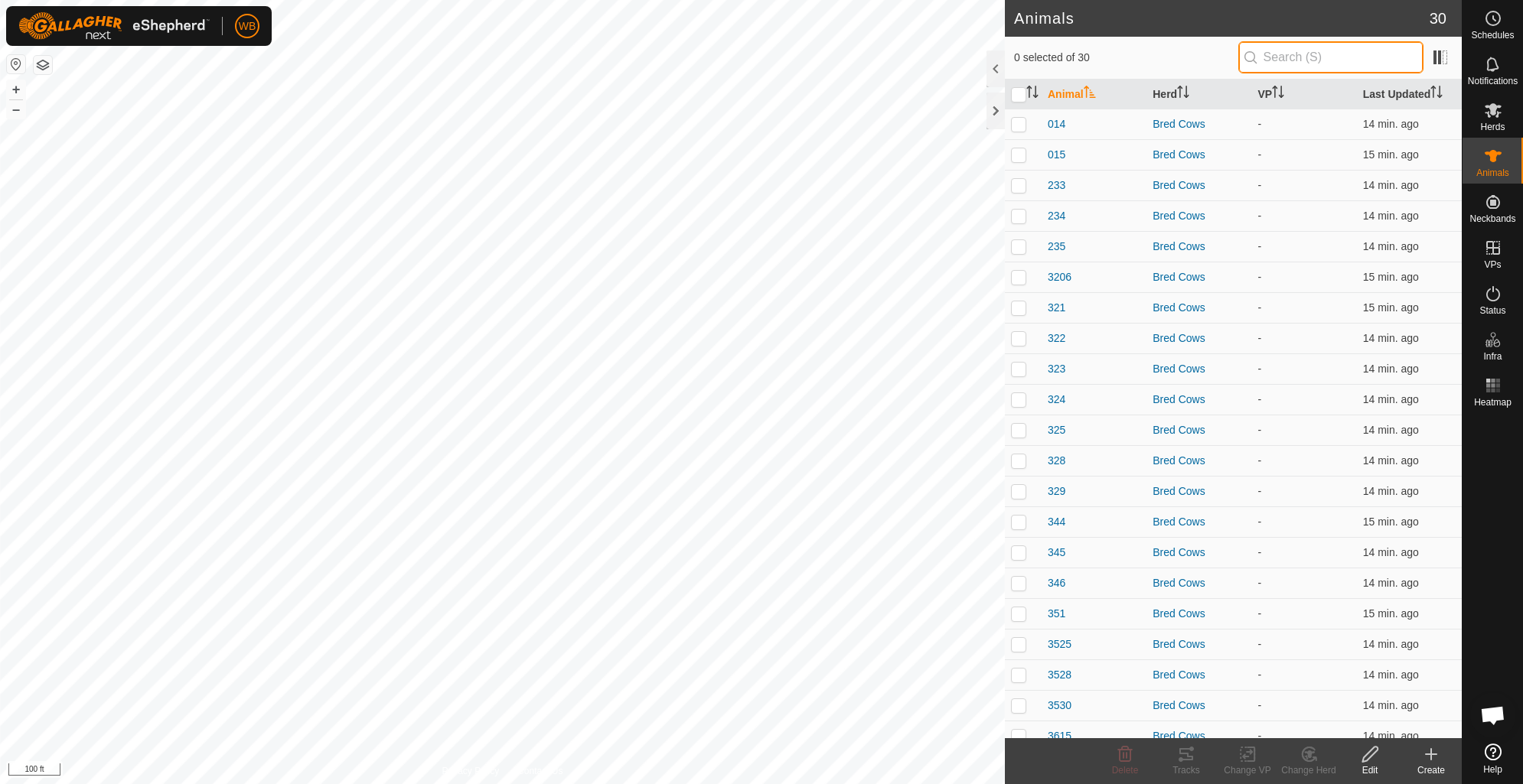
click at [1351, 60] on input "text" at bounding box center [1331, 57] width 185 height 32
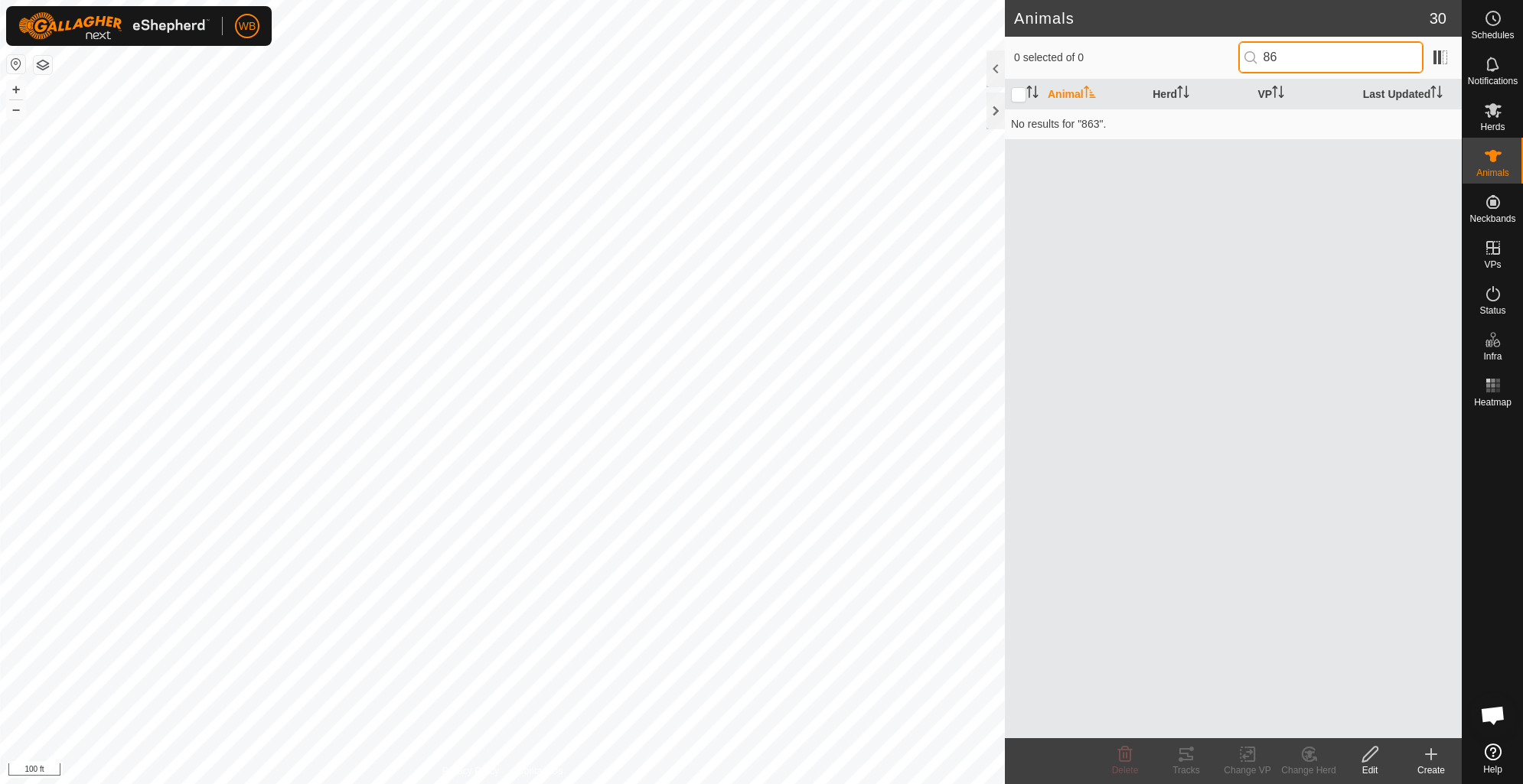
type input "8"
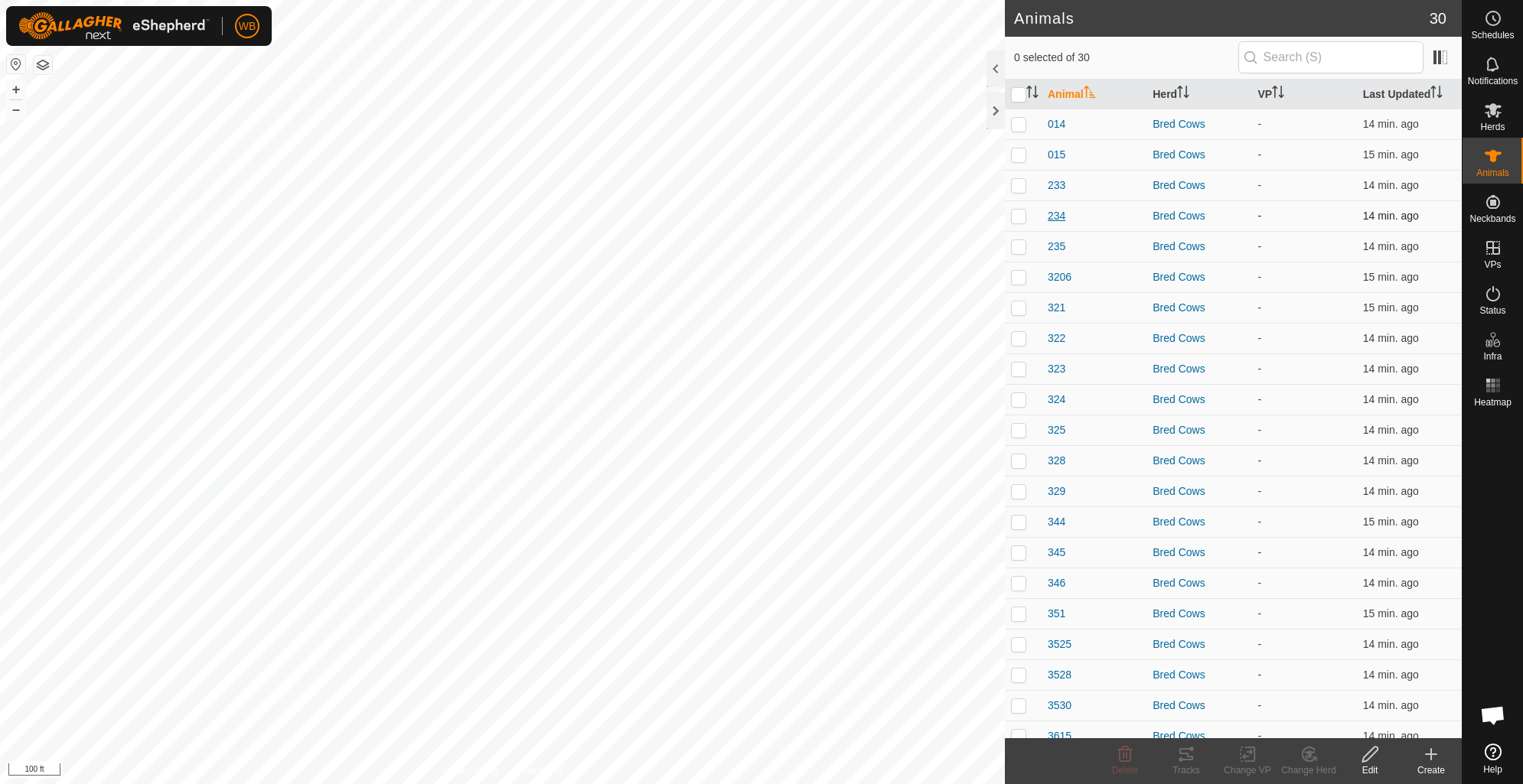
click at [1052, 212] on span "234" at bounding box center [1056, 216] width 17 height 16
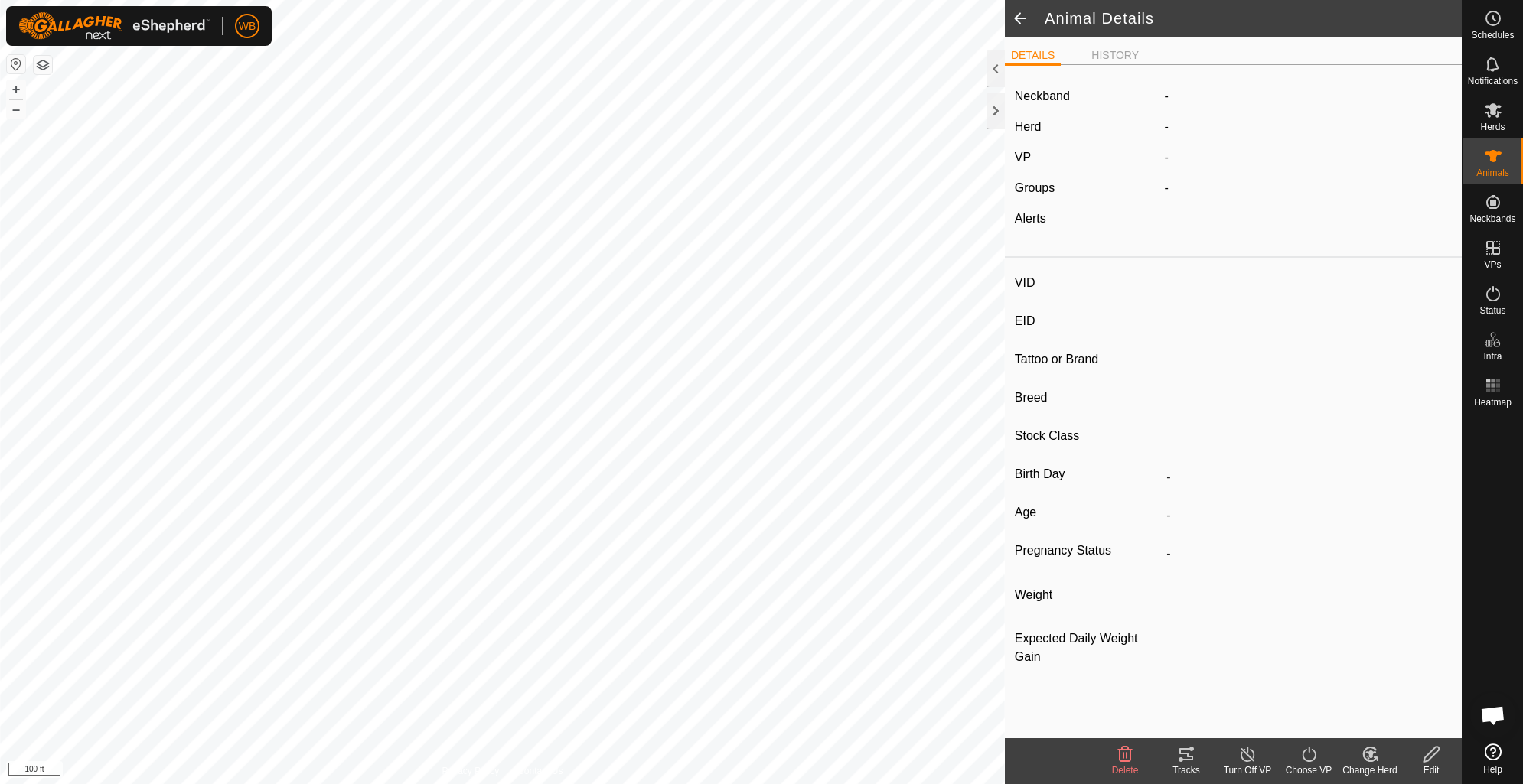
type input "234"
type input "-"
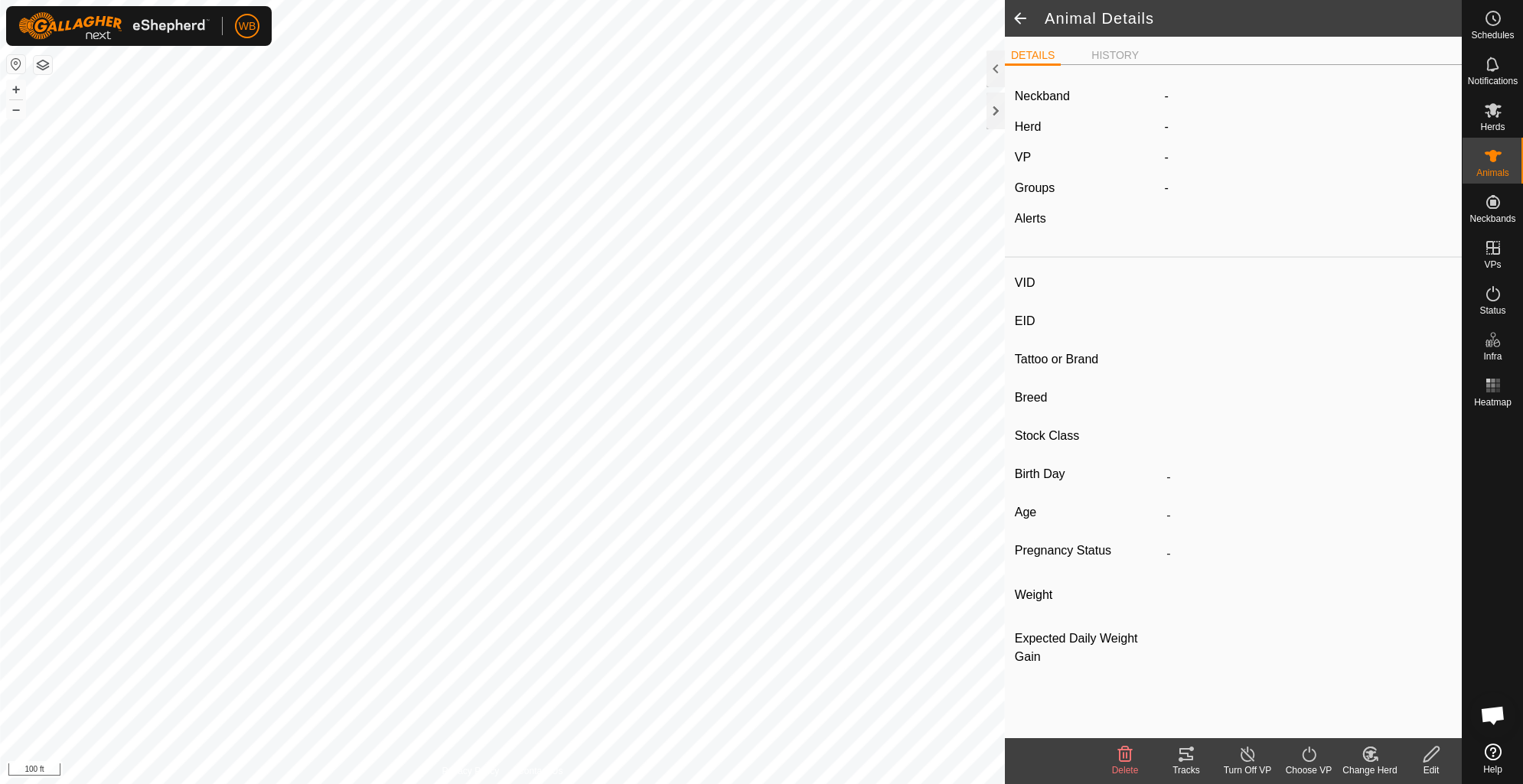
type input "0 kg"
type input "-"
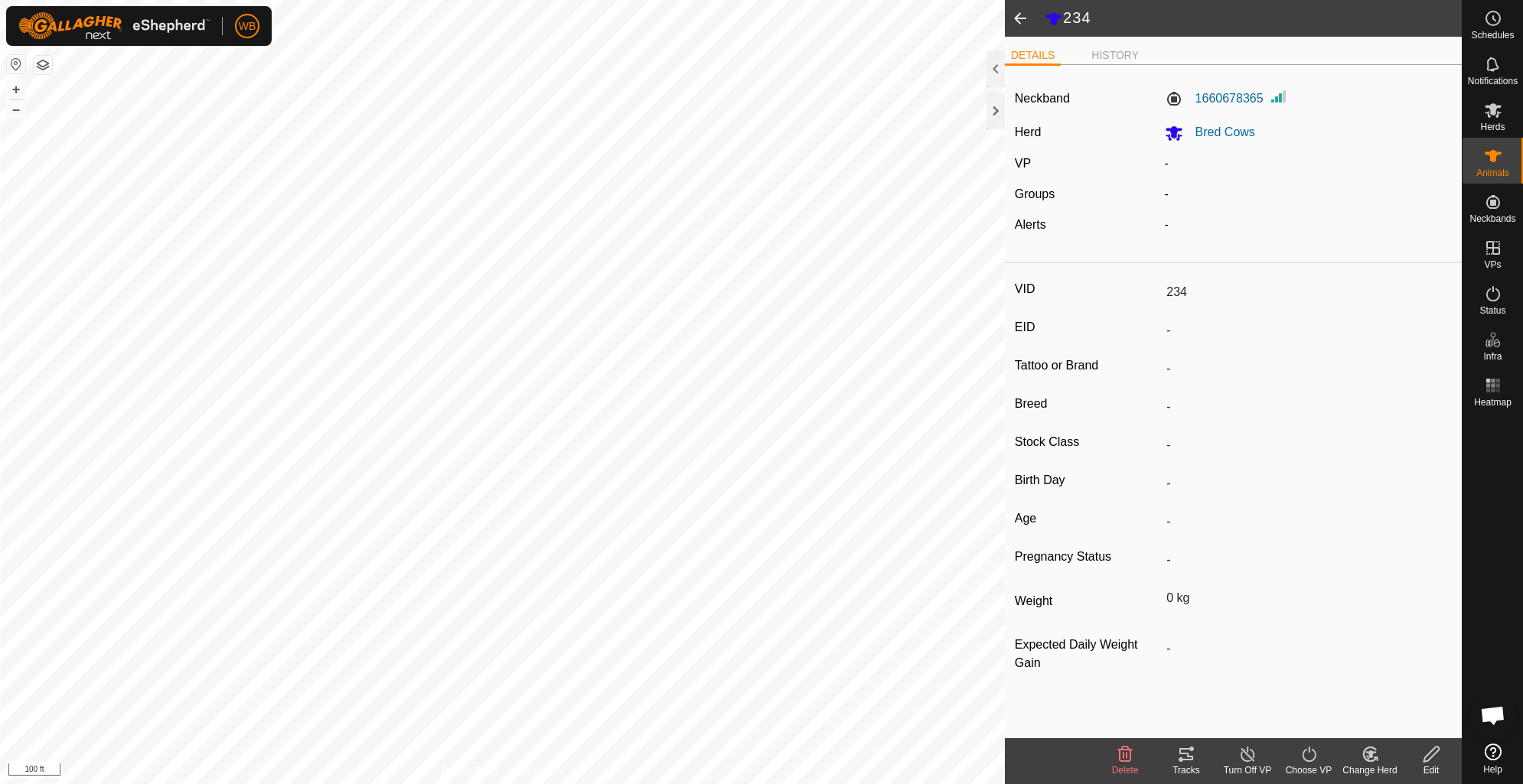
click at [1020, 17] on span at bounding box center [1020, 18] width 31 height 36
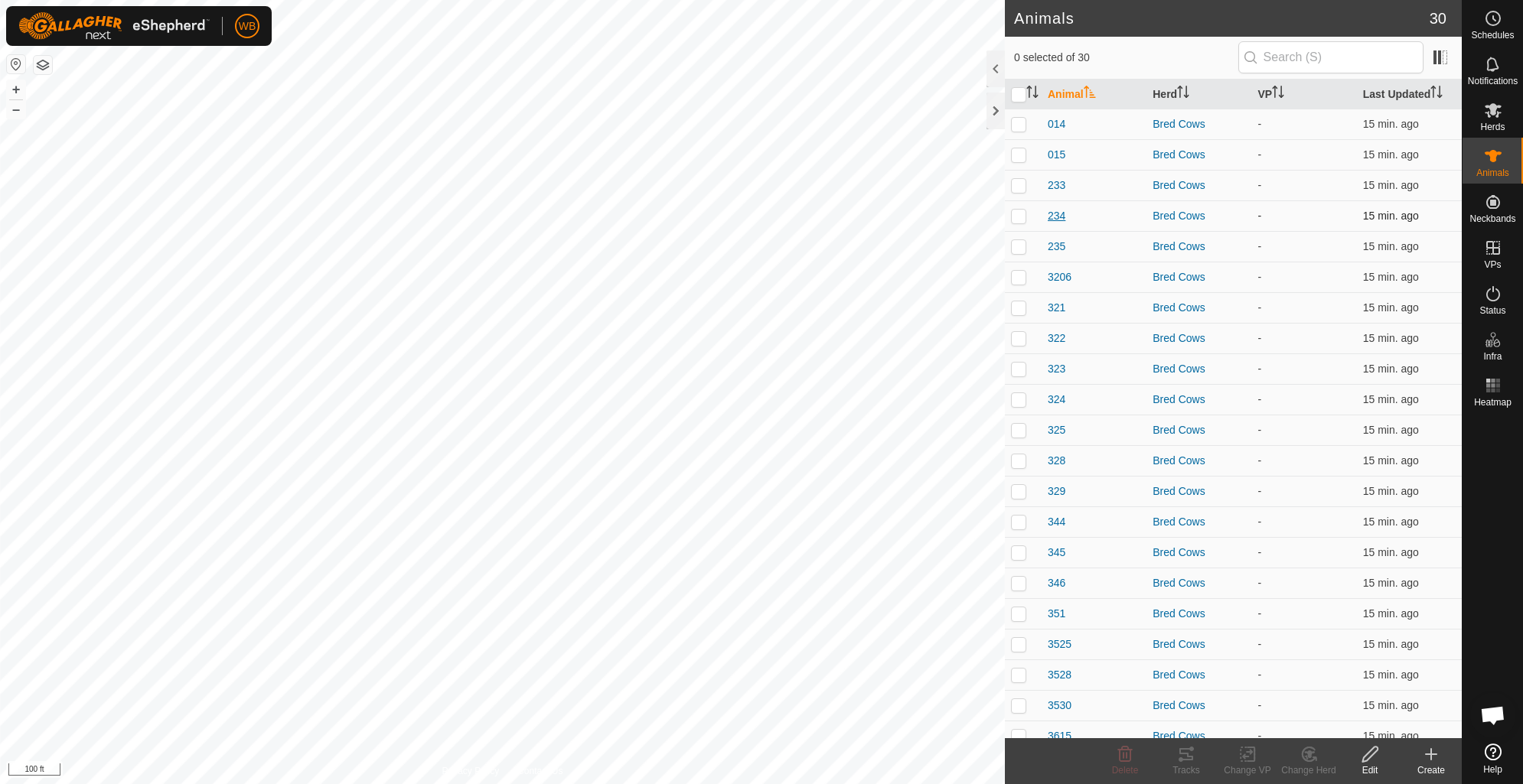
click at [1055, 215] on span "234" at bounding box center [1056, 216] width 17 height 16
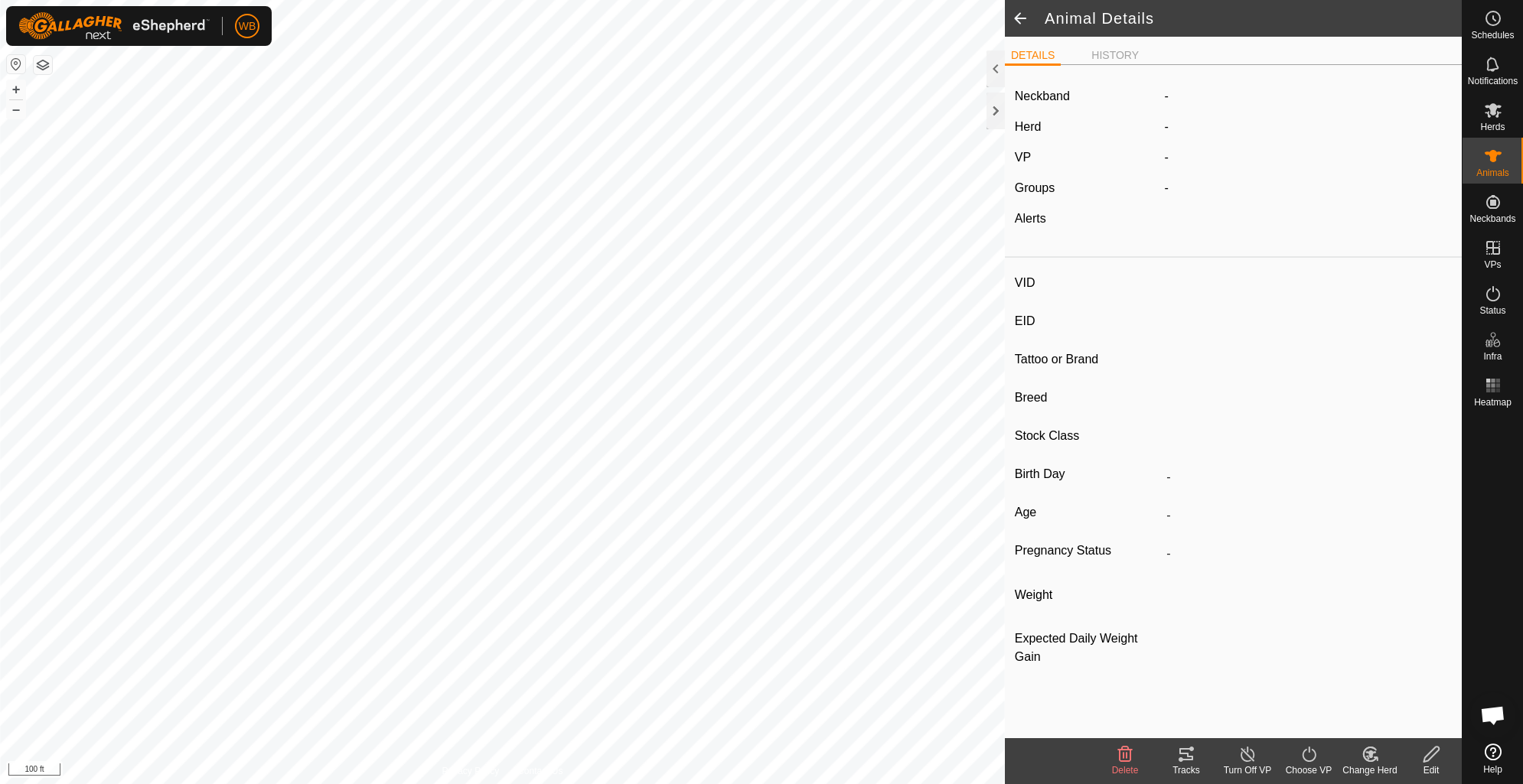
type input "234"
type input "-"
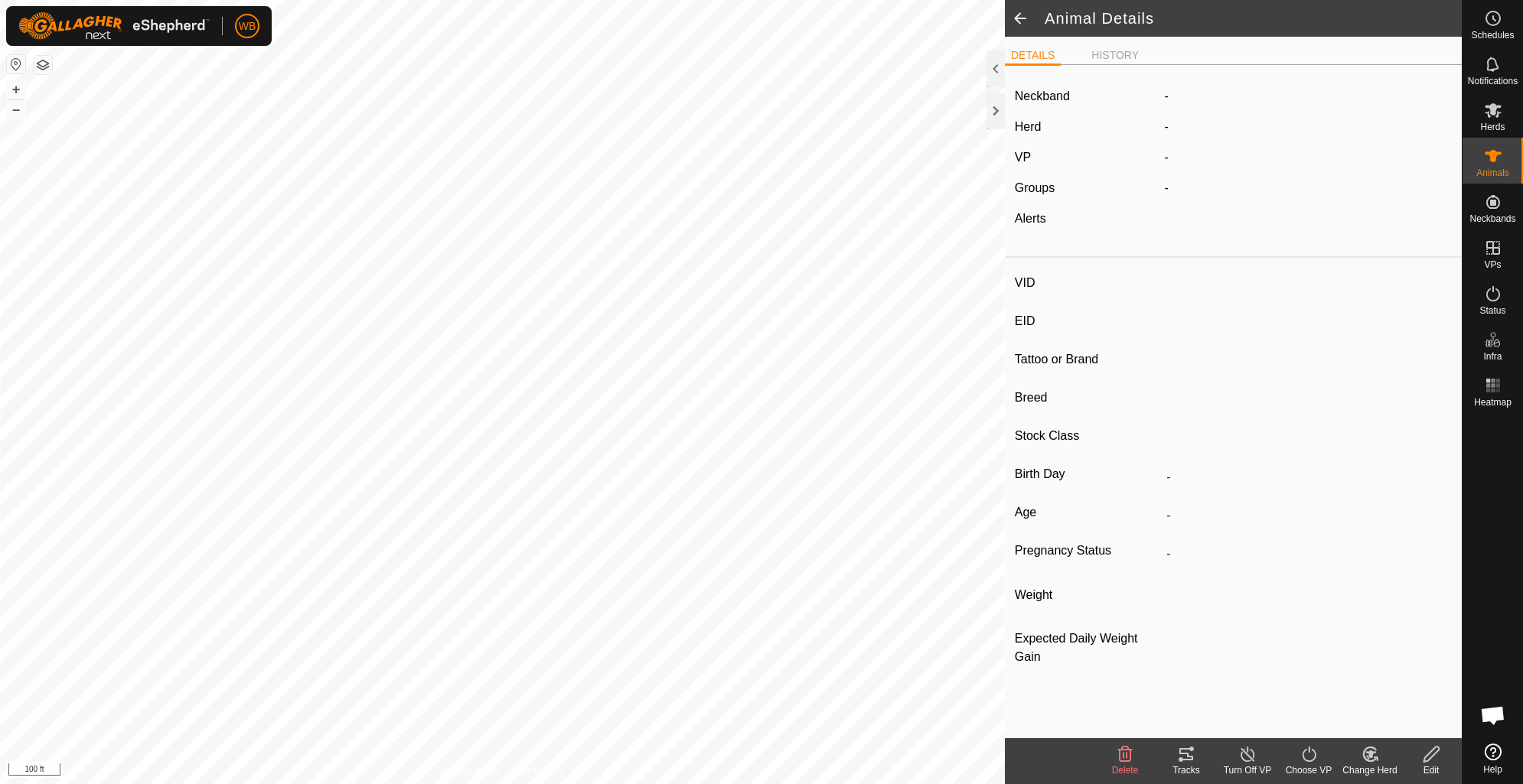
type input "0 kg"
type input "-"
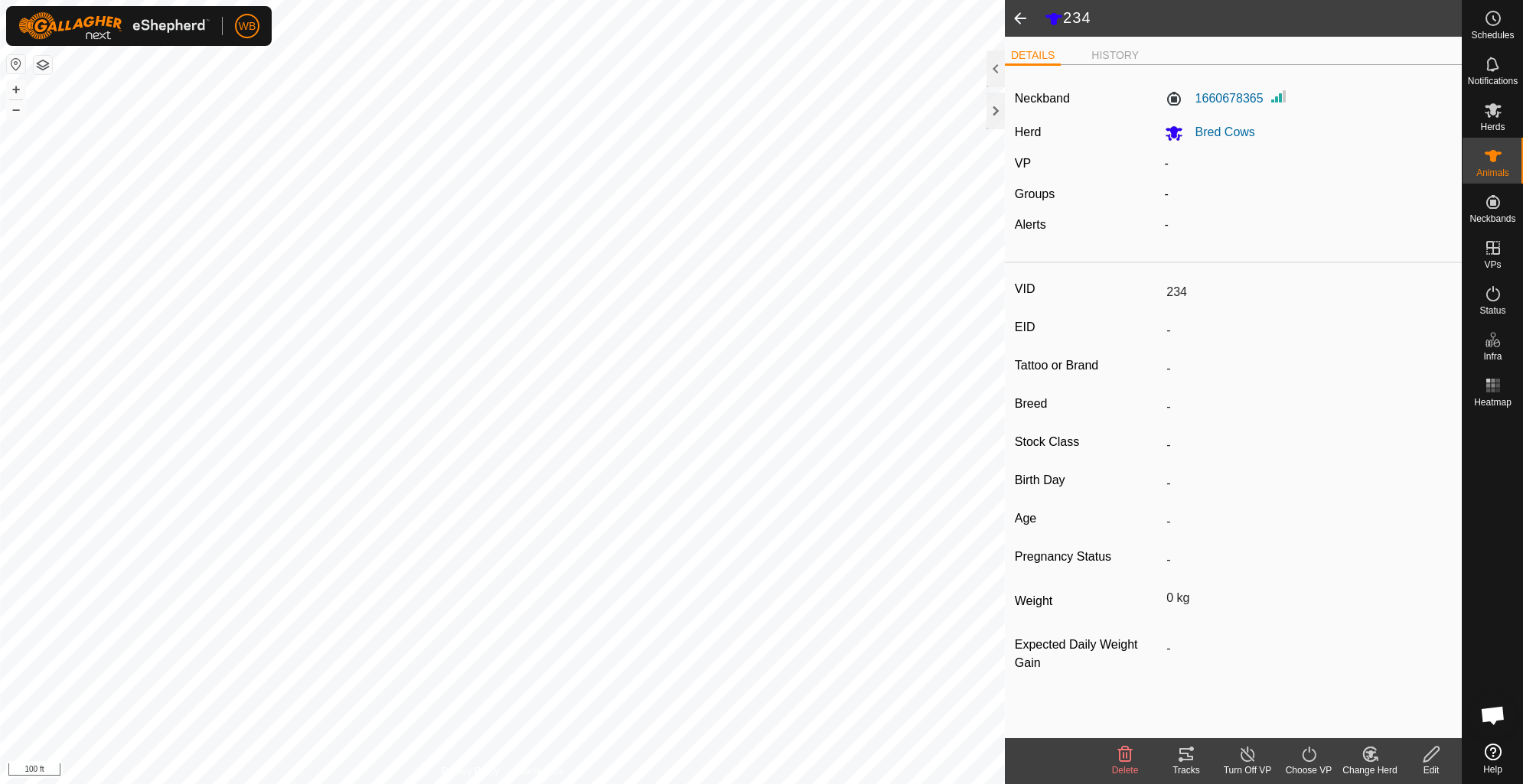
click at [1023, 12] on span at bounding box center [1020, 18] width 31 height 36
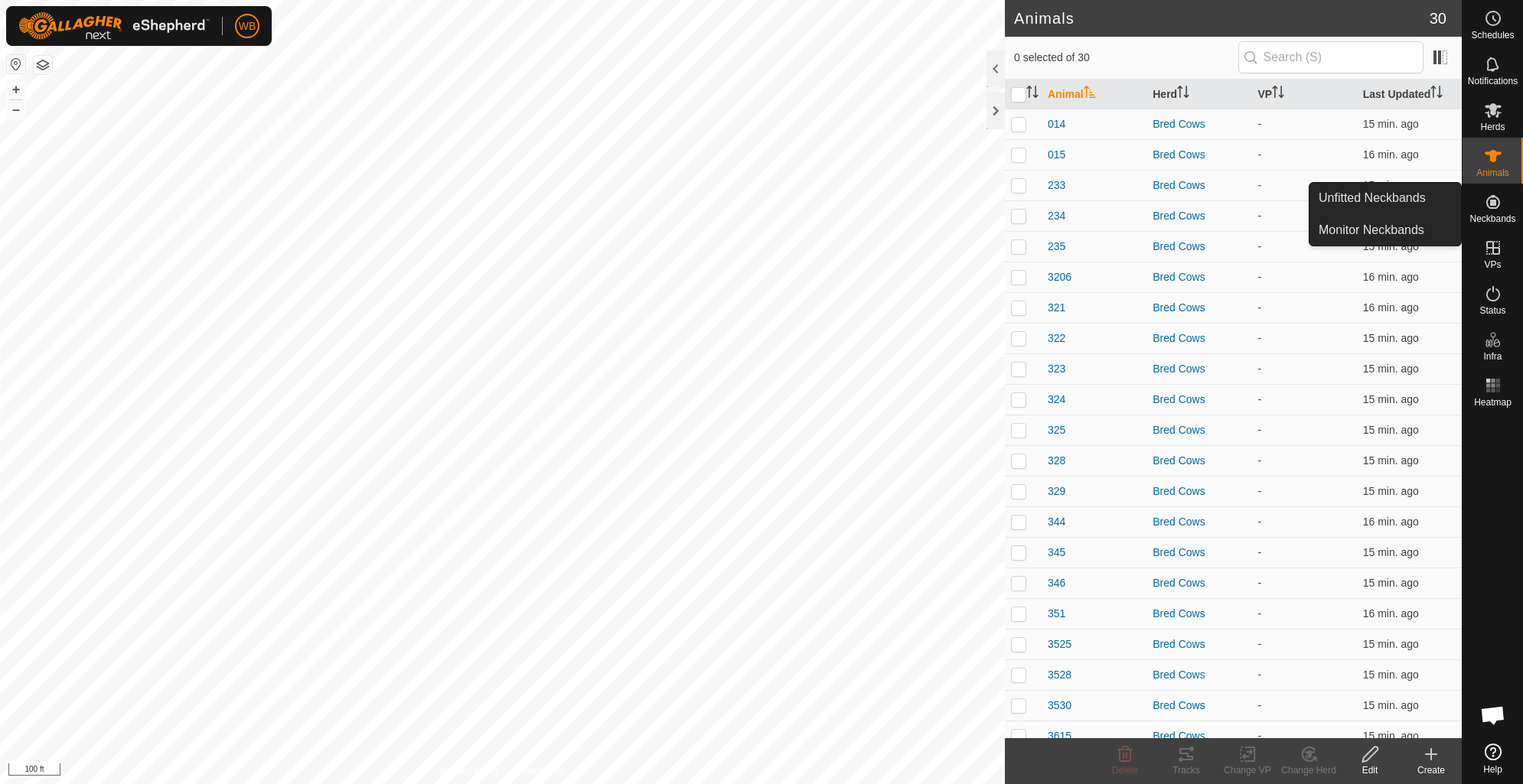
click at [1489, 201] on icon at bounding box center [1493, 202] width 18 height 18
click at [1420, 201] on link "Unfitted Neckbands" at bounding box center [1385, 199] width 152 height 31
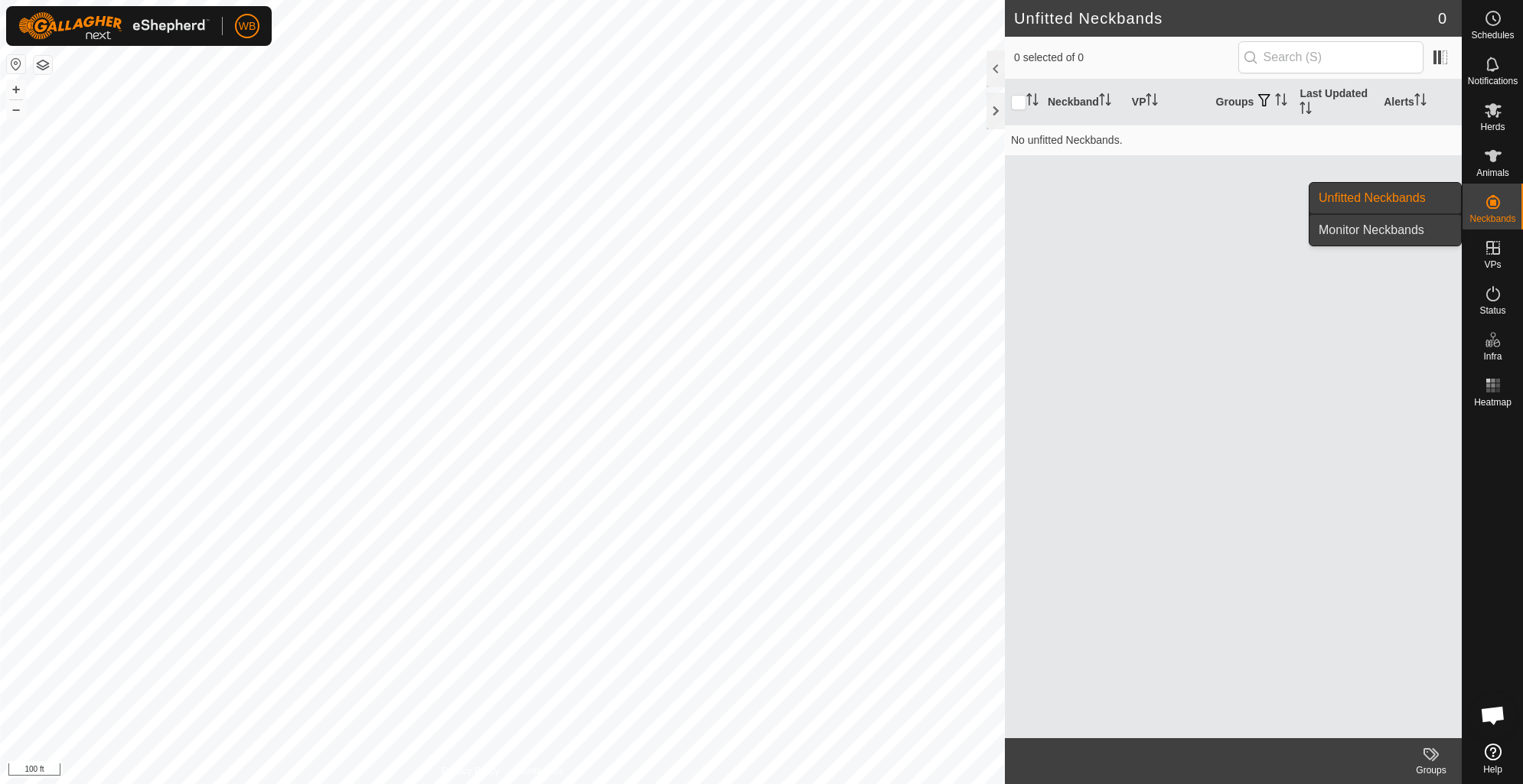
click at [1429, 223] on link "Monitor Neckbands" at bounding box center [1385, 230] width 152 height 31
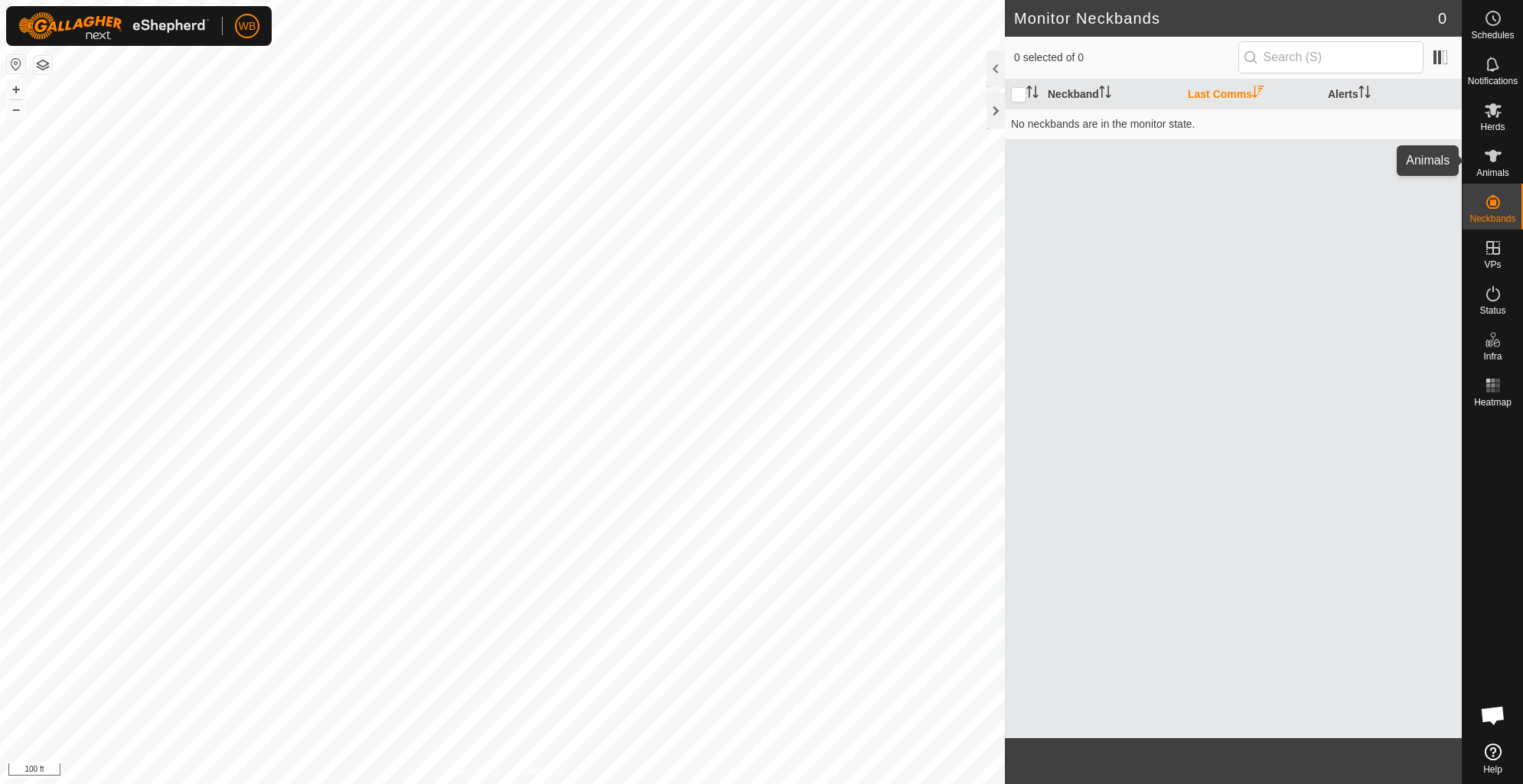
click at [1491, 158] on icon at bounding box center [1493, 155] width 17 height 12
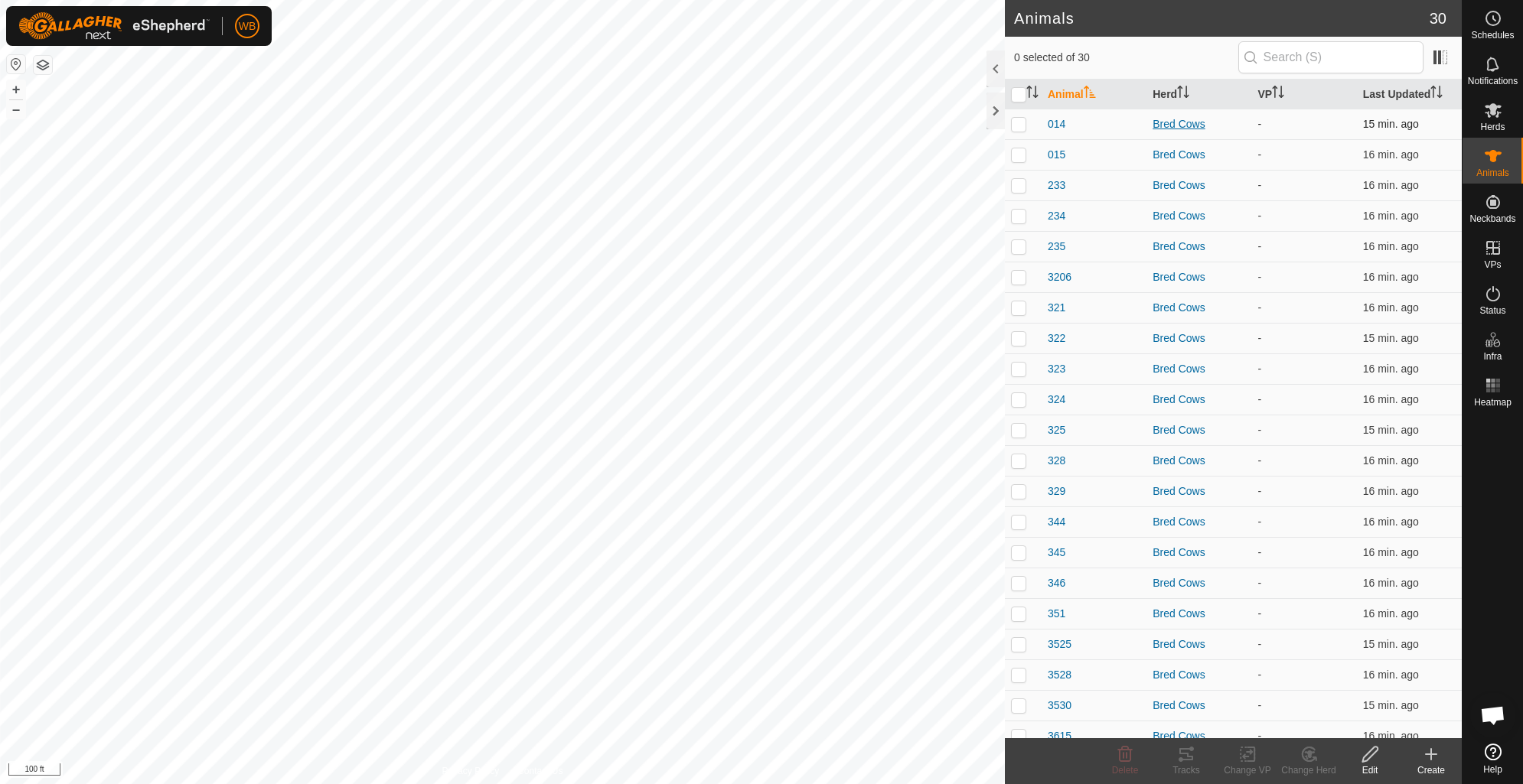
click at [1181, 123] on div "Bred Cows" at bounding box center [1199, 124] width 93 height 16
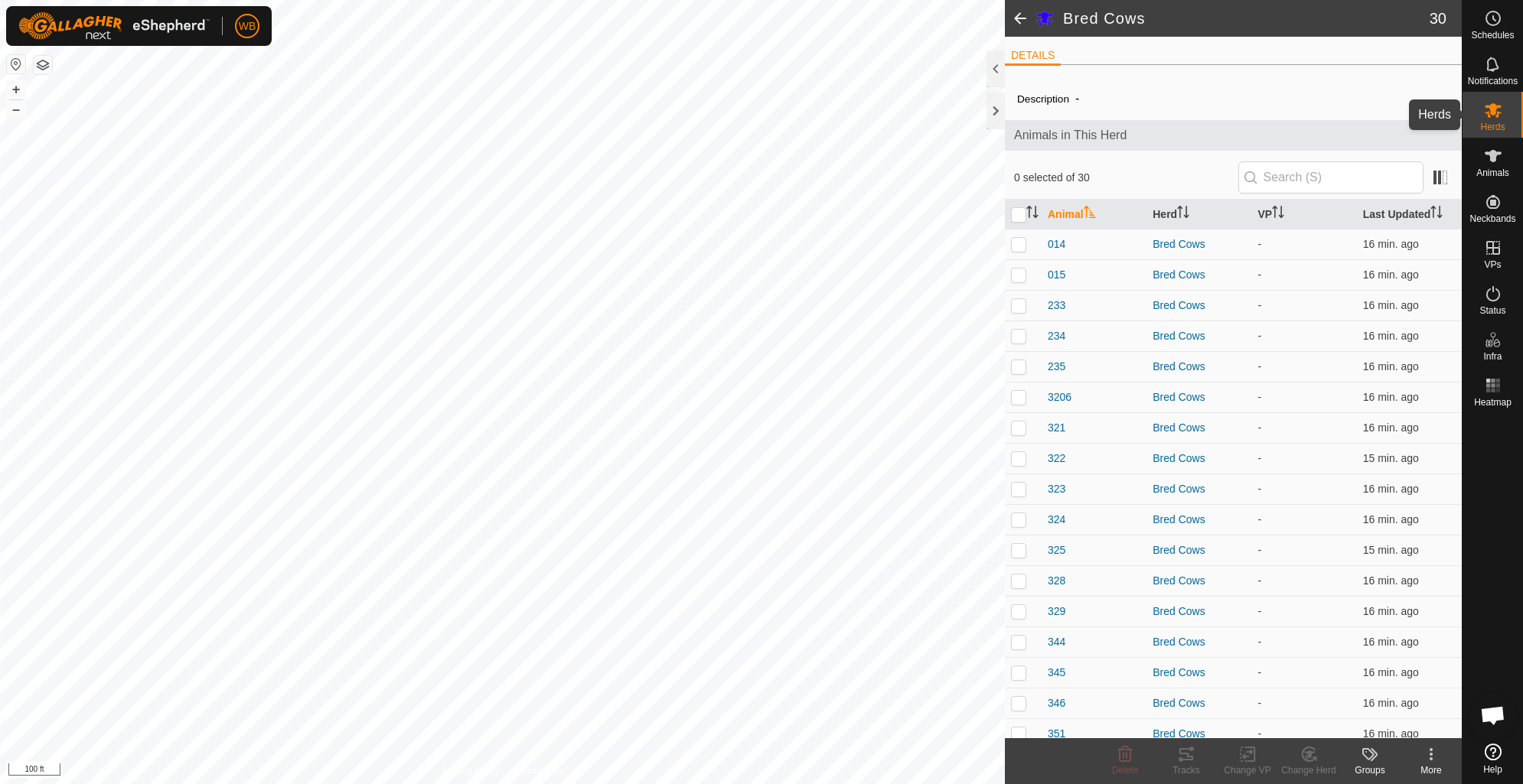
click at [1489, 117] on icon at bounding box center [1493, 110] width 18 height 18
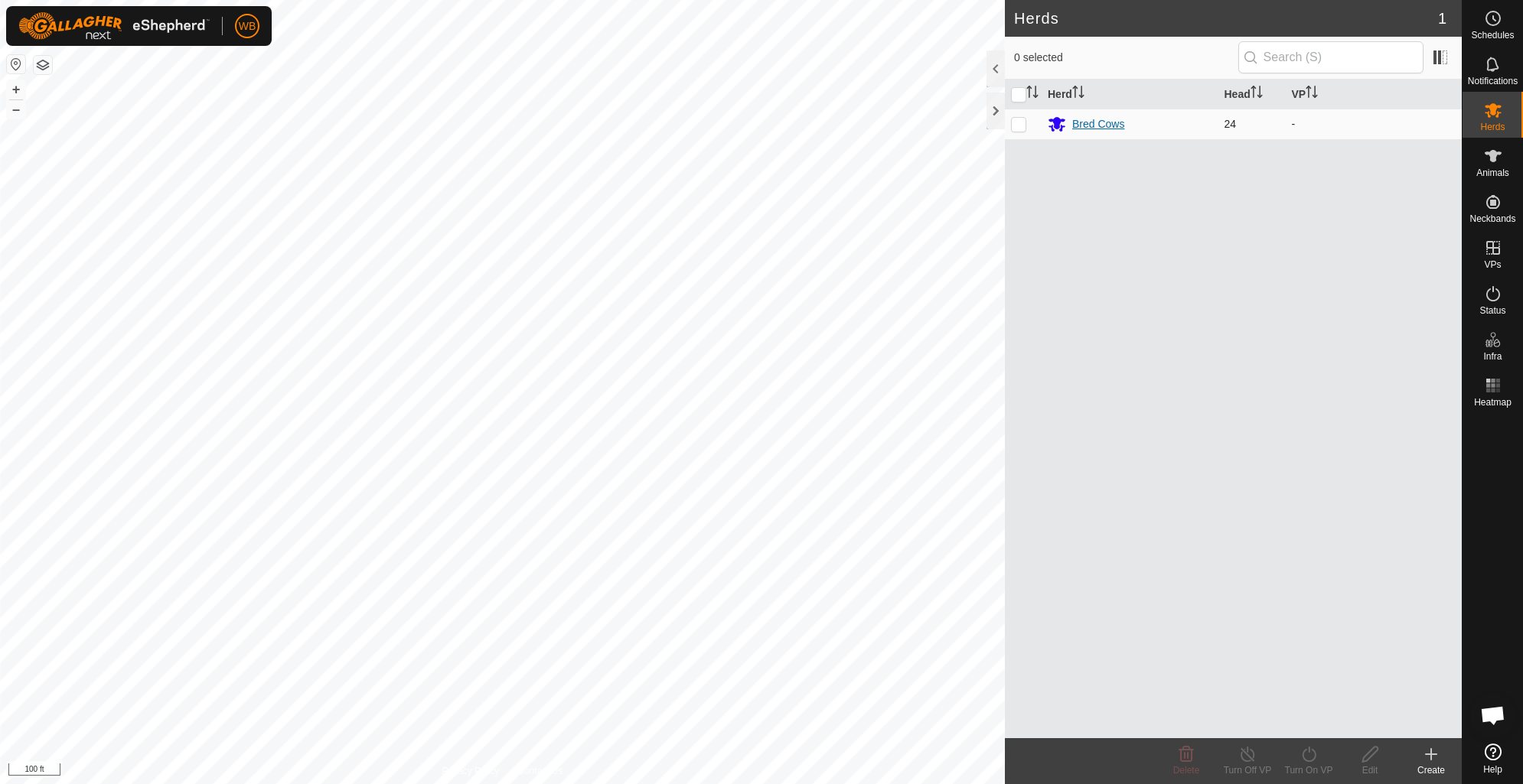
click at [1096, 126] on div "Bred Cows" at bounding box center [1097, 124] width 52 height 16
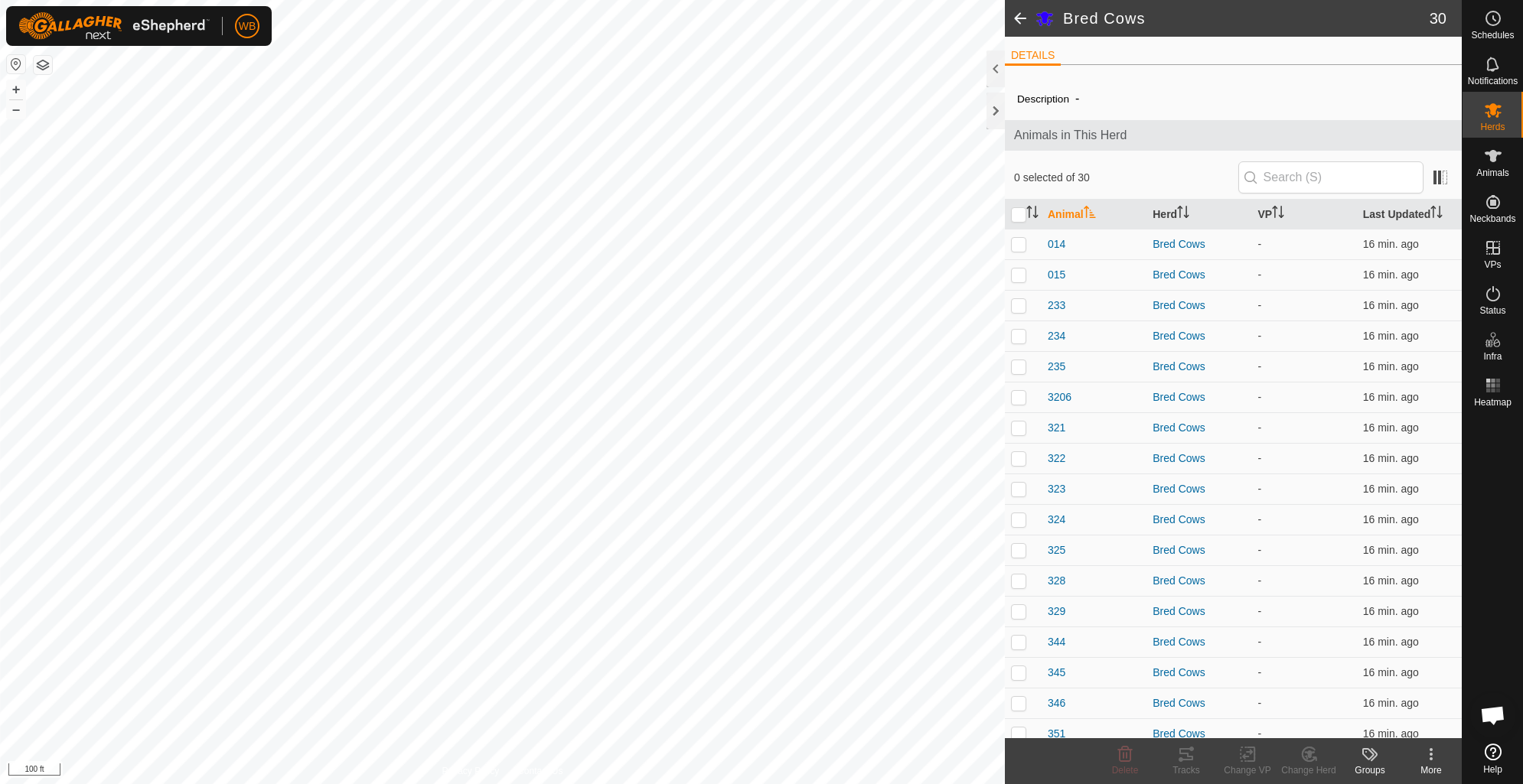
drag, startPoint x: 1190, startPoint y: 138, endPoint x: 1457, endPoint y: 112, distance: 268.3
click at [1457, 112] on div "DETAILS Description - Animals in This Herd 0 selected of 30 Animal Herd VP Last…" at bounding box center [1233, 387] width 457 height 701
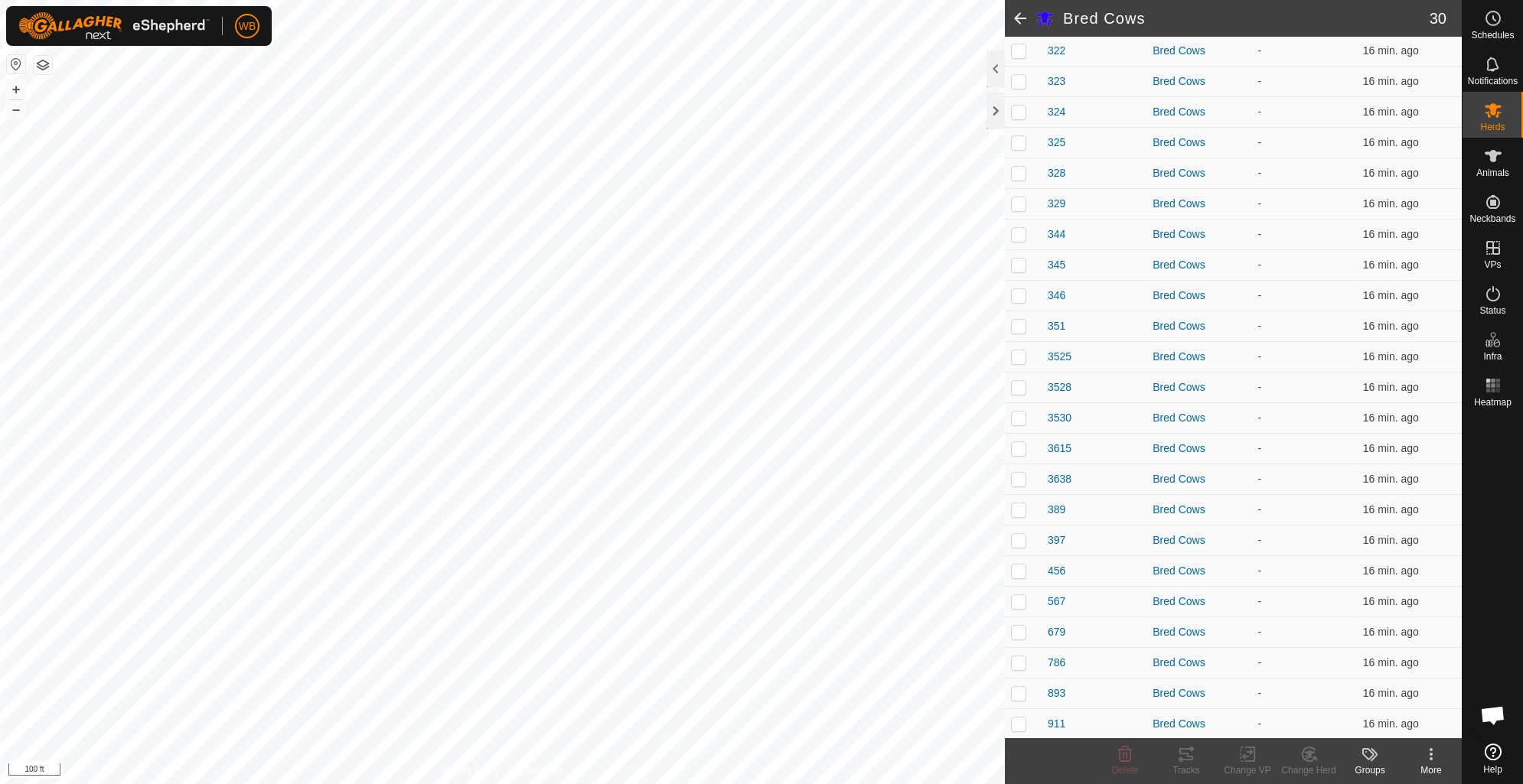
scroll to position [409, 0]
click at [1052, 725] on span "911" at bounding box center [1056, 723] width 17 height 16
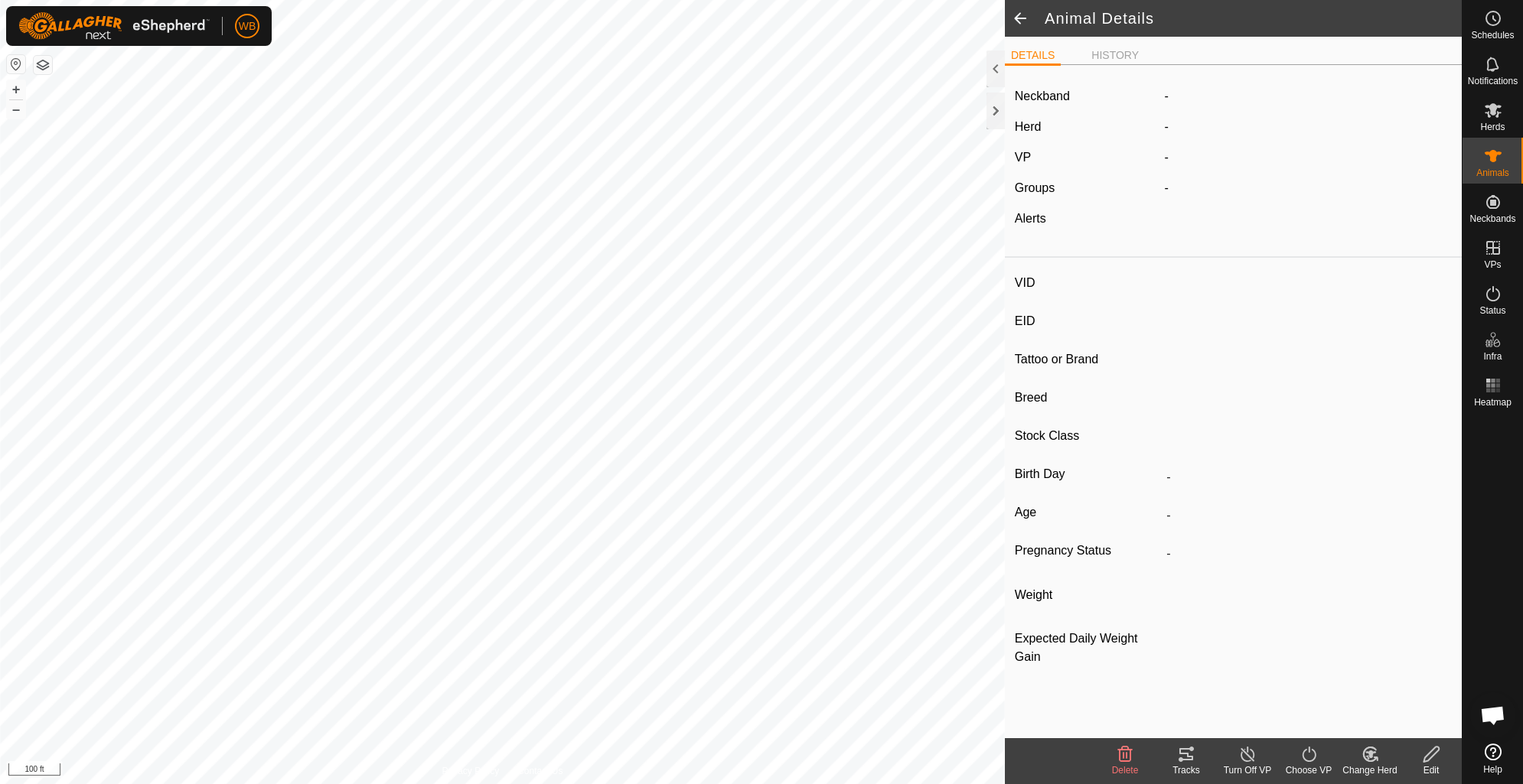
type input "911"
type input "-"
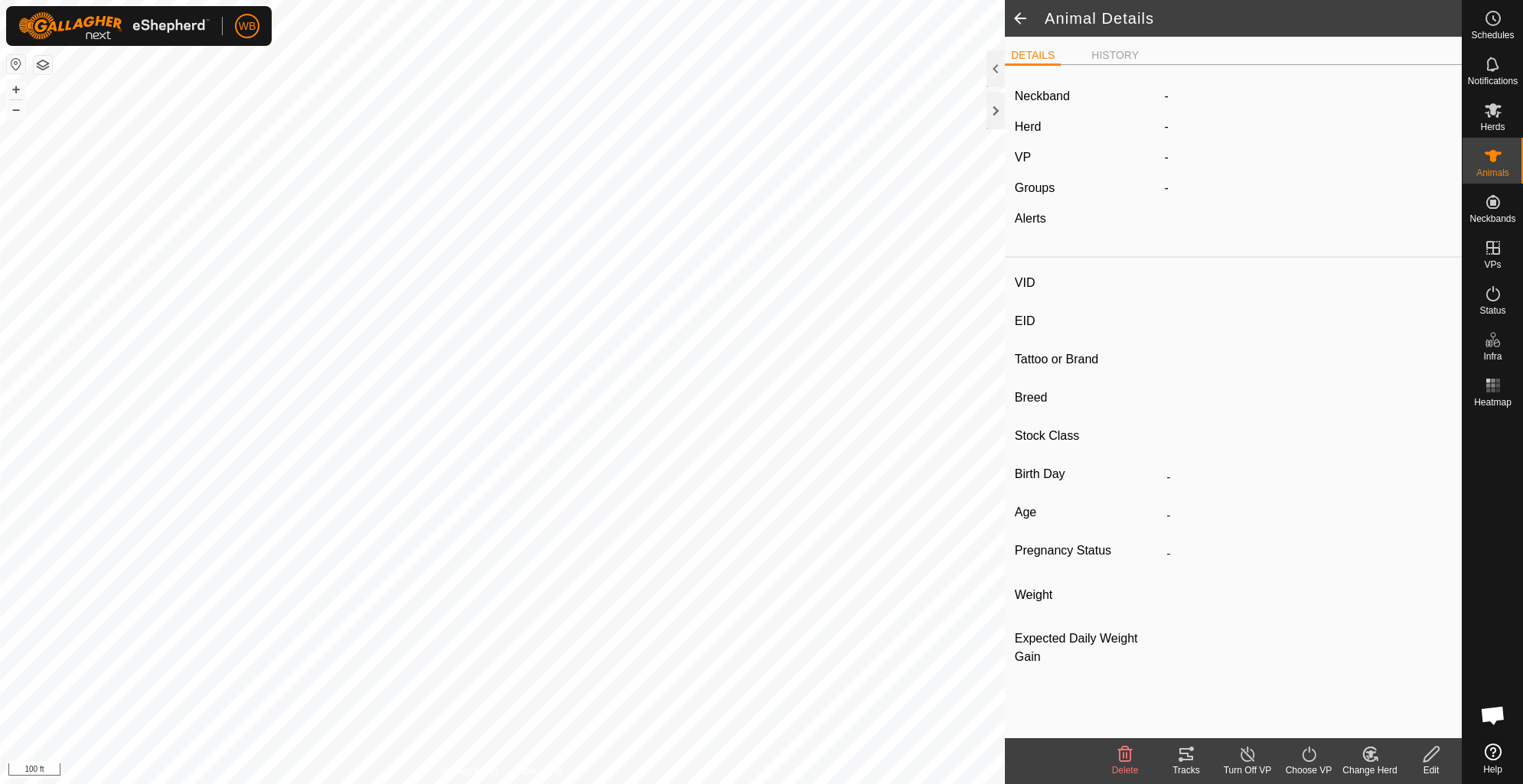
type input "0 kg"
type input "-"
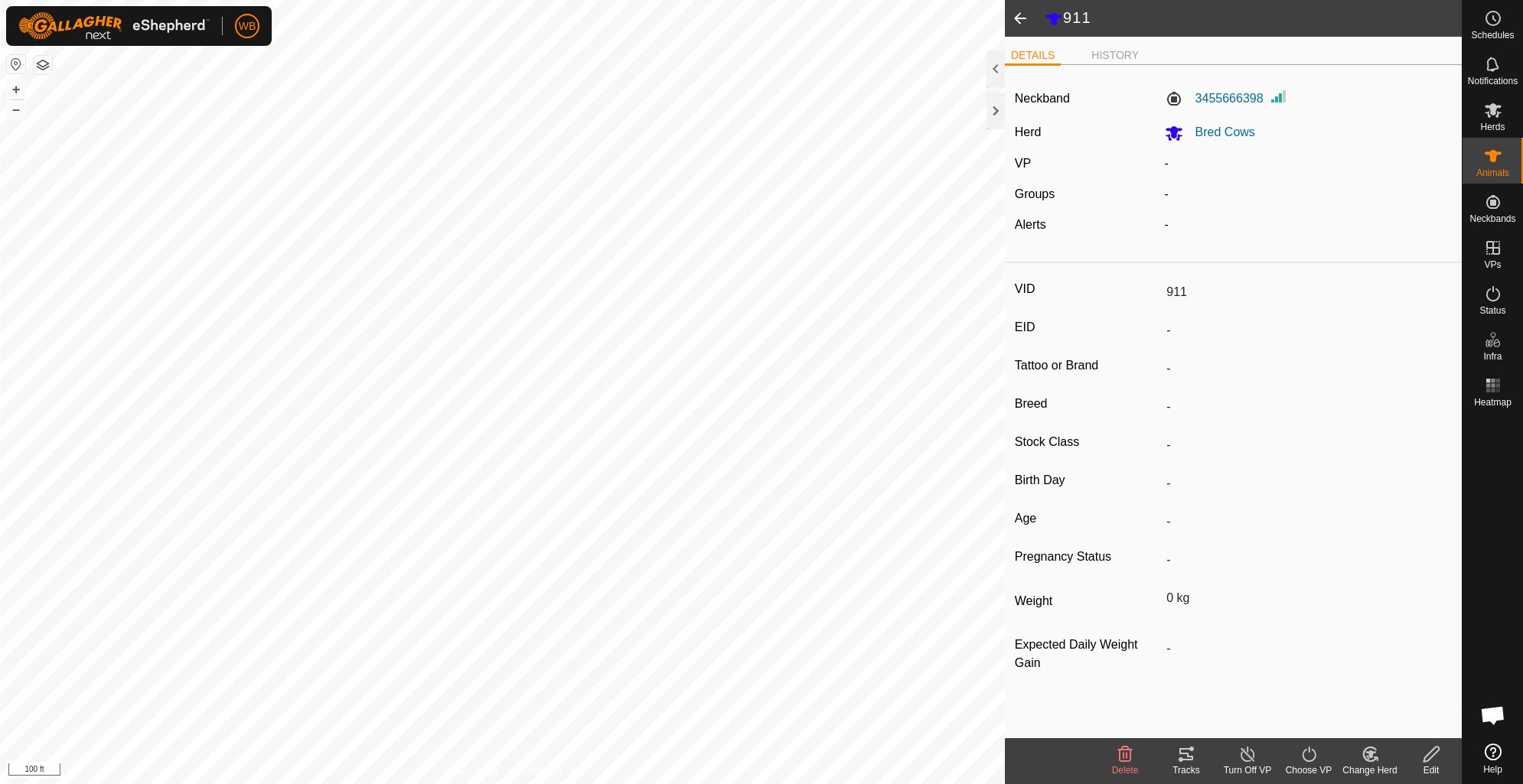
click at [1015, 12] on span at bounding box center [1020, 18] width 31 height 36
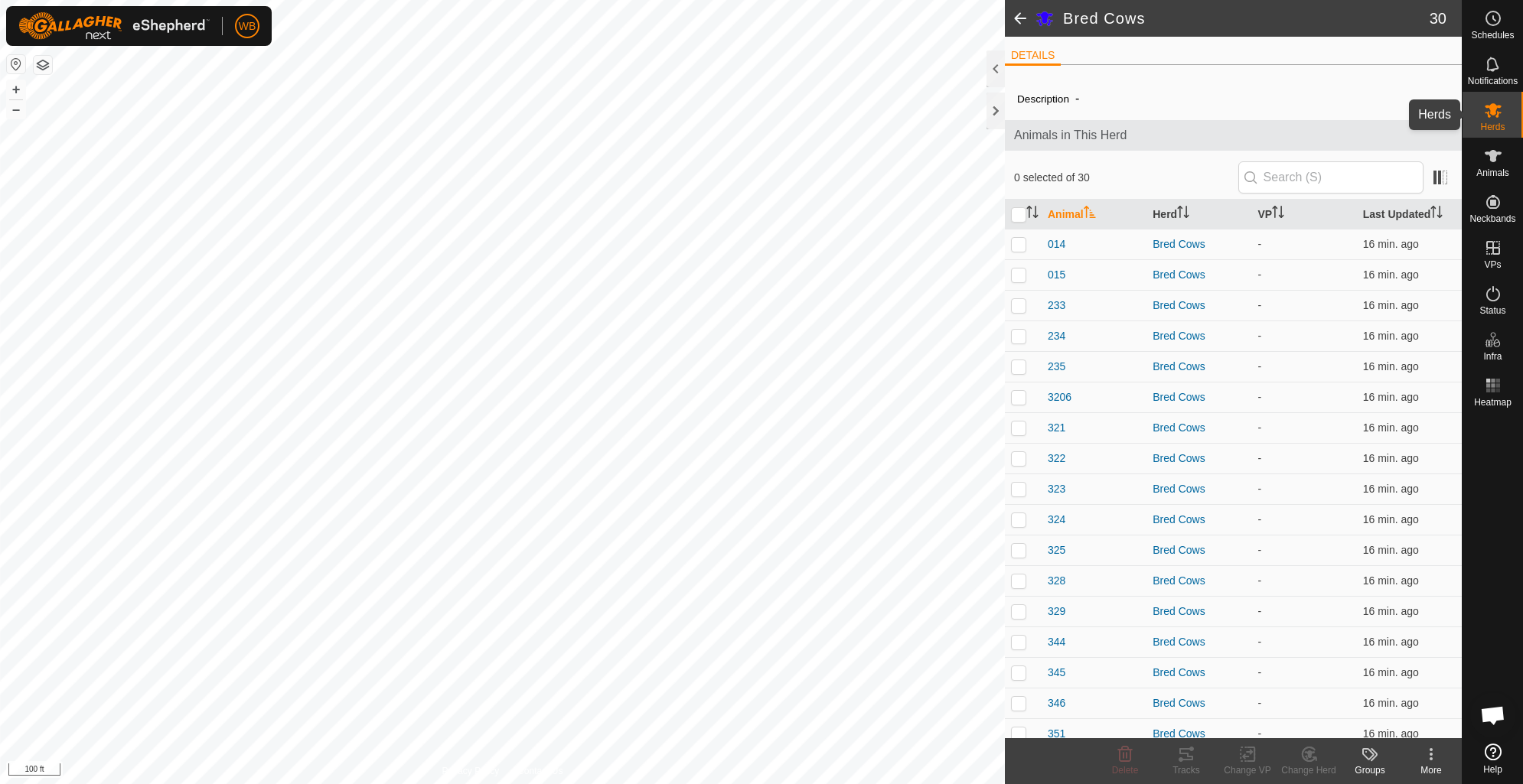
click at [1502, 123] on span "Herds" at bounding box center [1492, 127] width 25 height 9
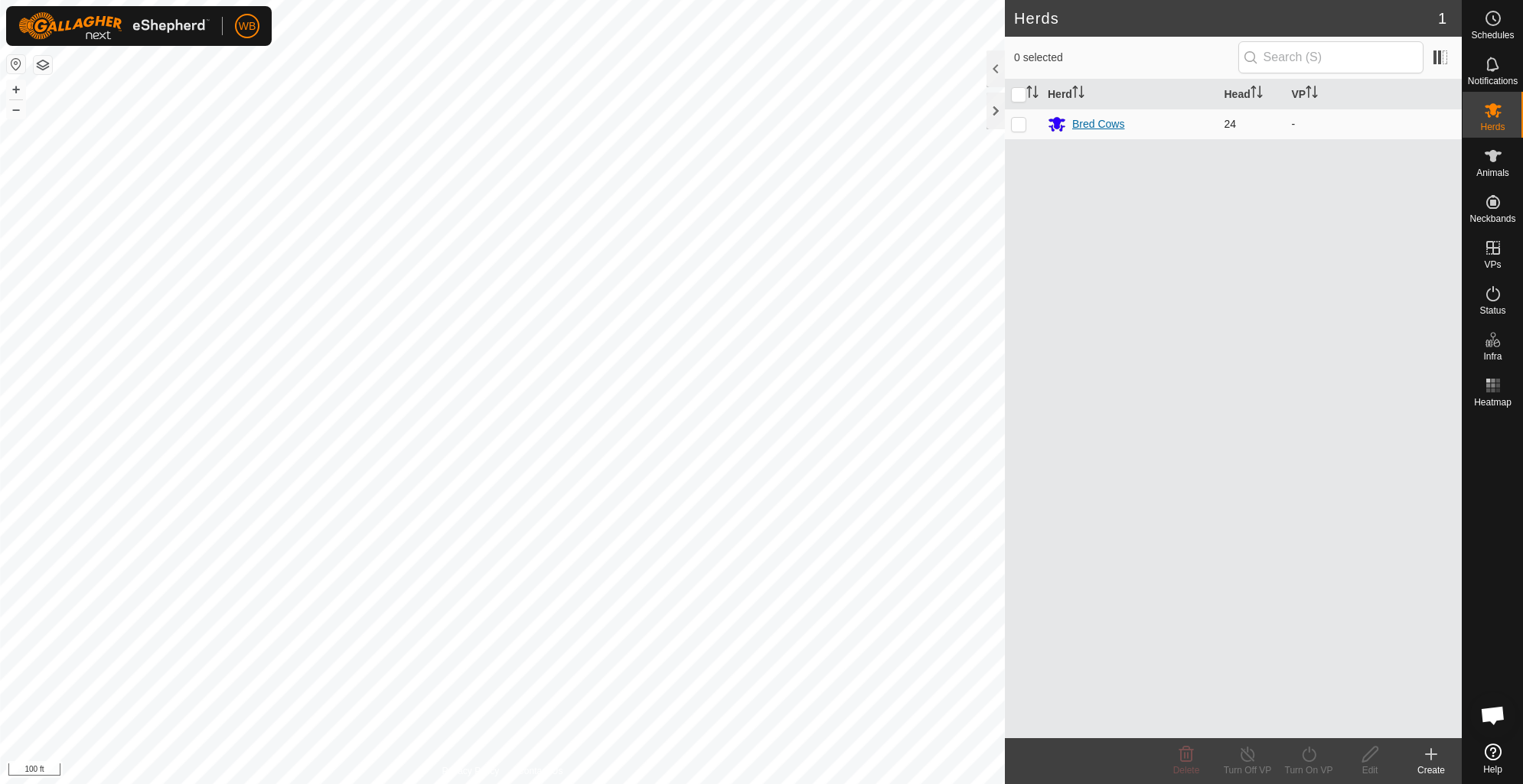
click at [1084, 123] on div "Bred Cows" at bounding box center [1097, 124] width 52 height 16
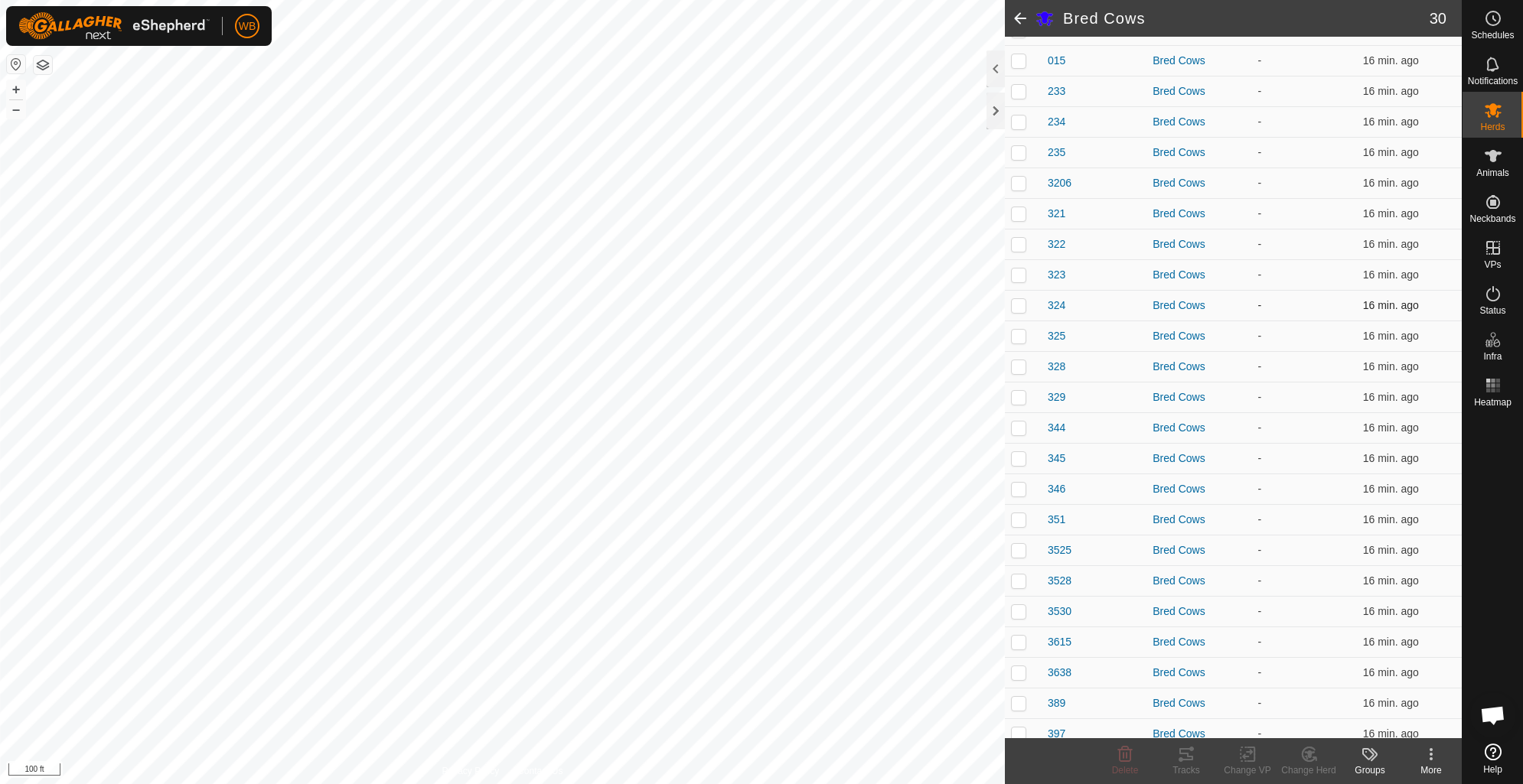
scroll to position [209, 0]
drag, startPoint x: 1431, startPoint y: 289, endPoint x: 1429, endPoint y: 358, distance: 69.0
click at [1429, 358] on tbody "014 Bred Cows - 16 min. ago 015 Bred Cows - 16 min. ago 233 Bred Cows - 16 min.…" at bounding box center [1233, 479] width 457 height 918
drag, startPoint x: 1429, startPoint y: 358, endPoint x: 1506, endPoint y: 447, distance: 117.7
click at [1506, 447] on div at bounding box center [1492, 575] width 61 height 325
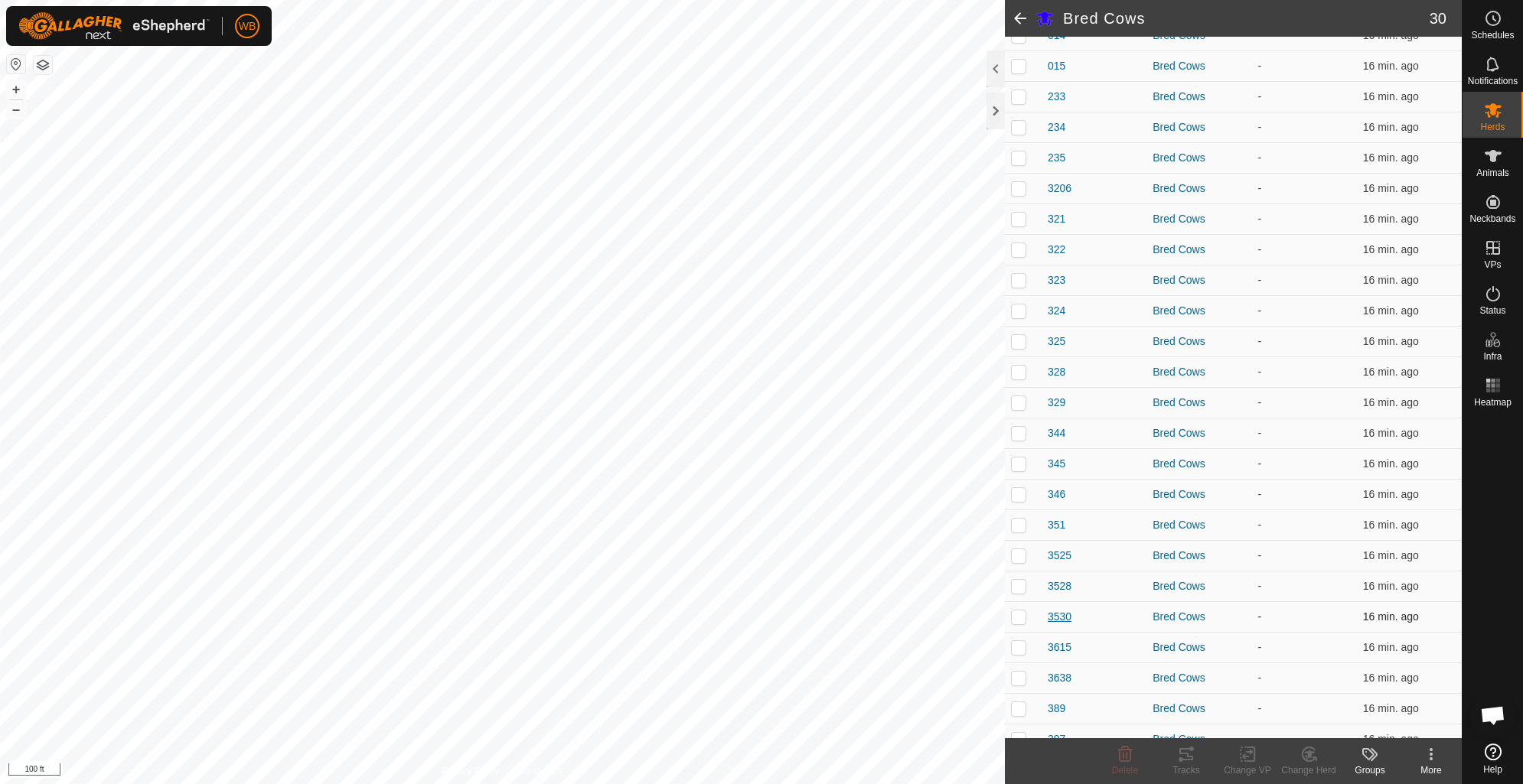
click at [1064, 620] on span "3530" at bounding box center [1059, 617] width 24 height 16
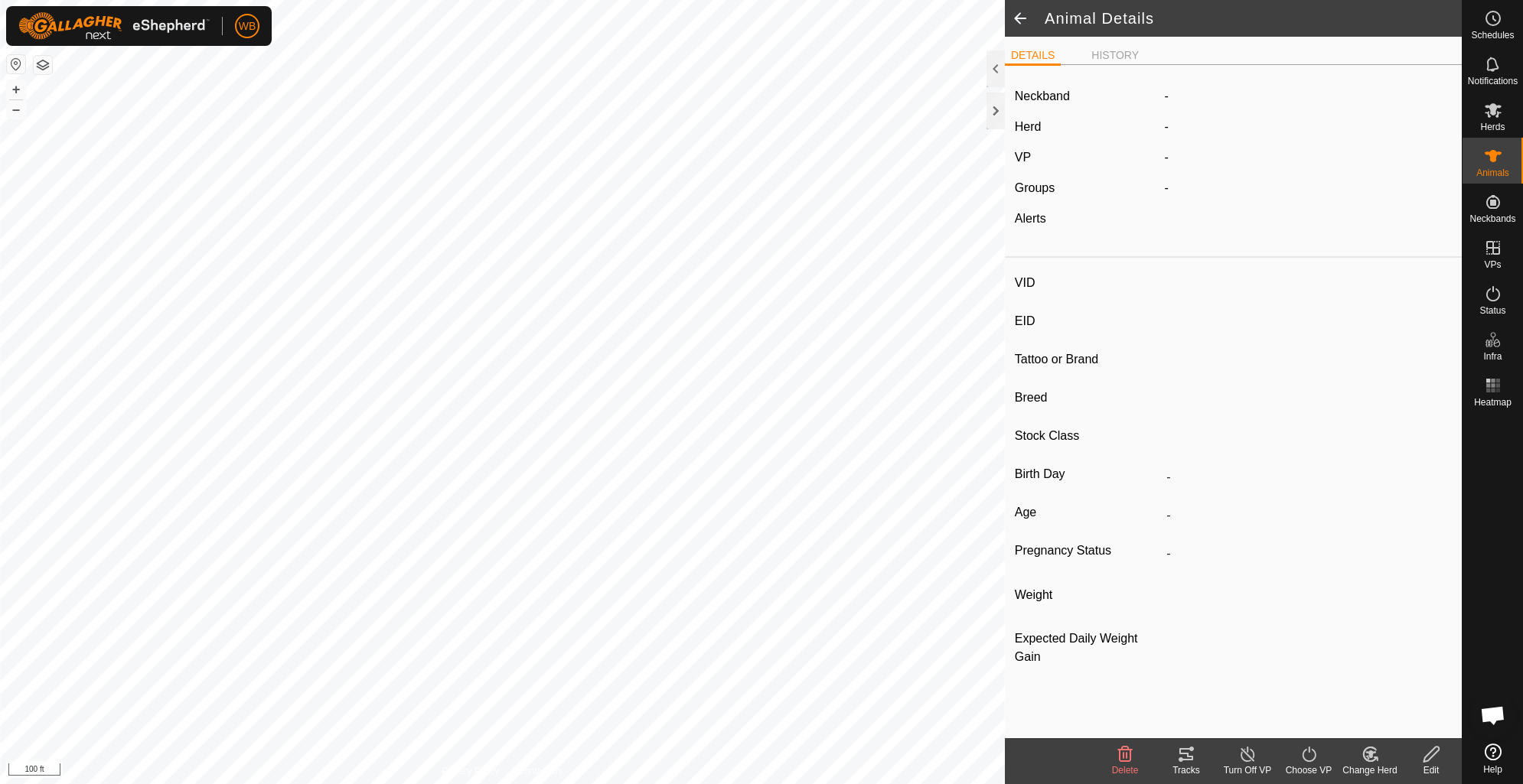
type input "3530"
type input "-"
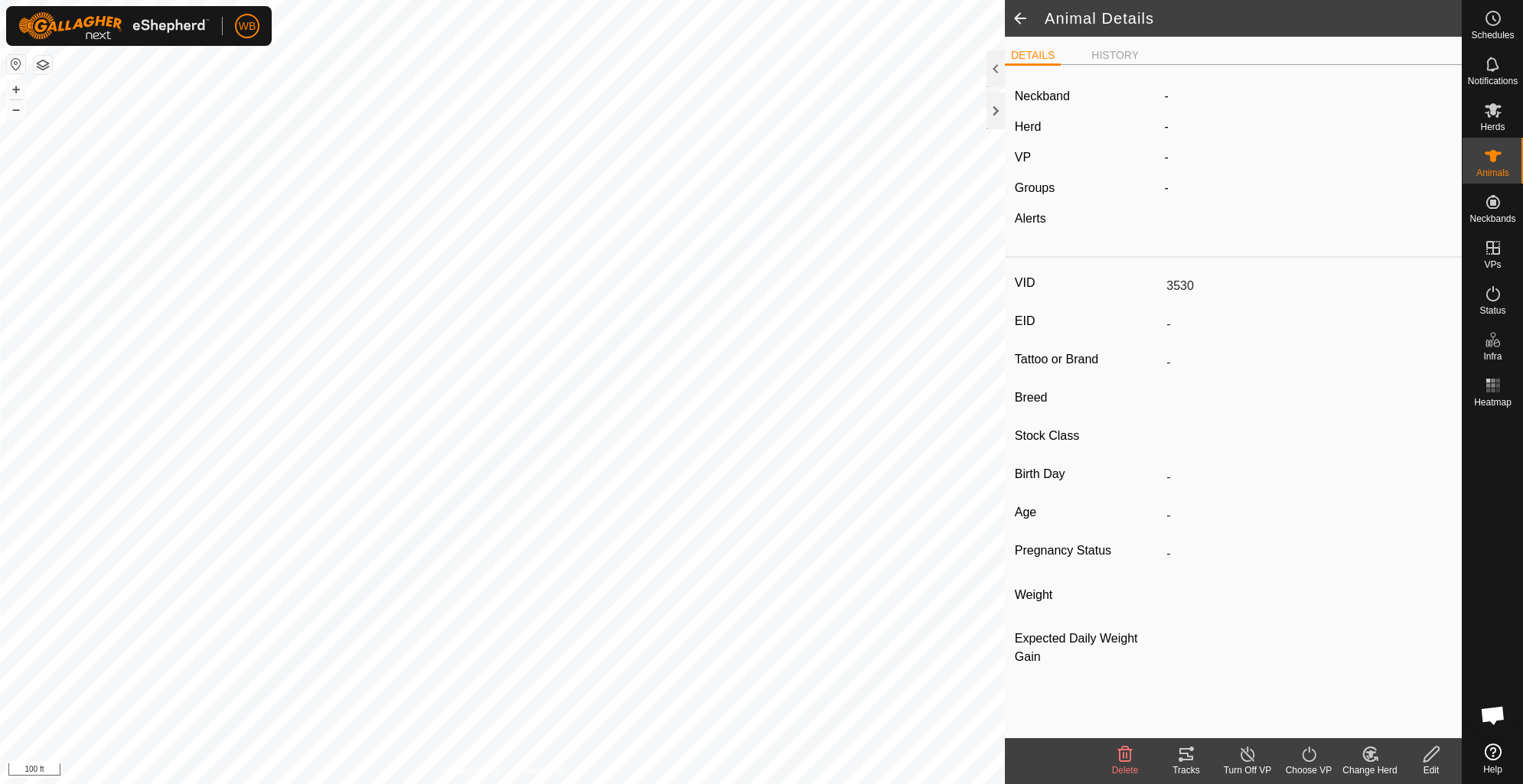
type input "0 kg"
type input "-"
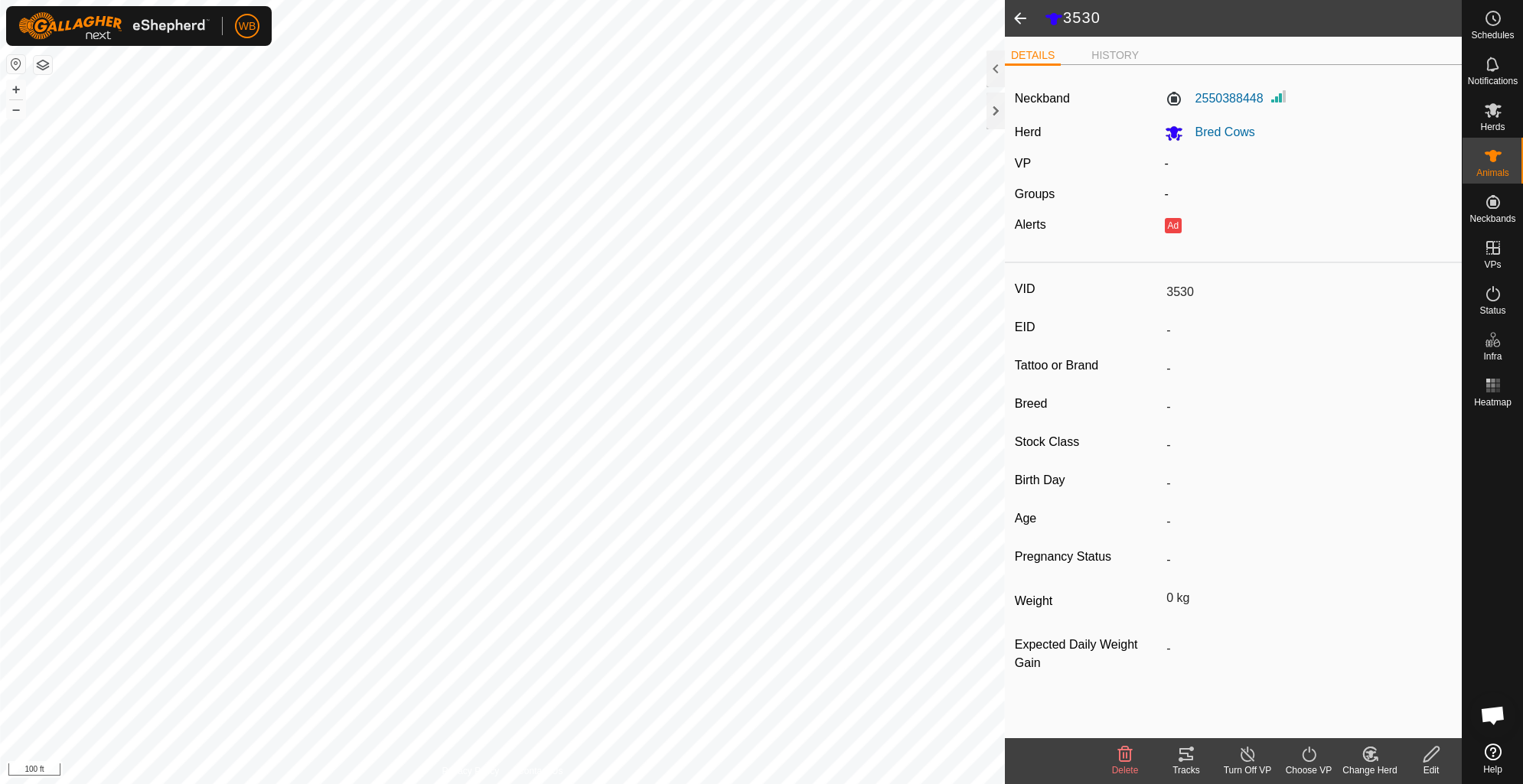
click at [1015, 17] on span at bounding box center [1020, 18] width 31 height 36
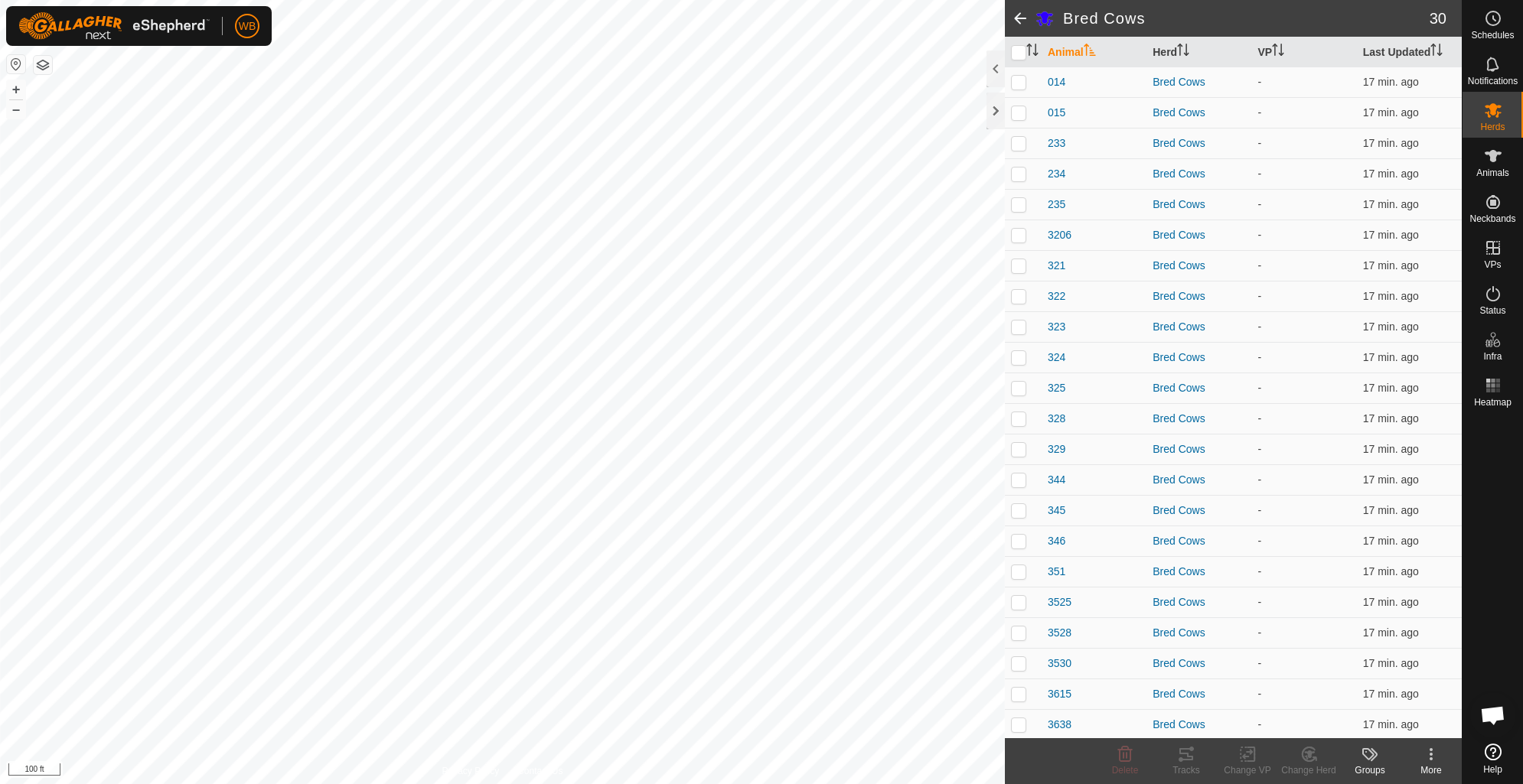
scroll to position [167, 0]
click at [1064, 105] on span "015" at bounding box center [1056, 108] width 17 height 16
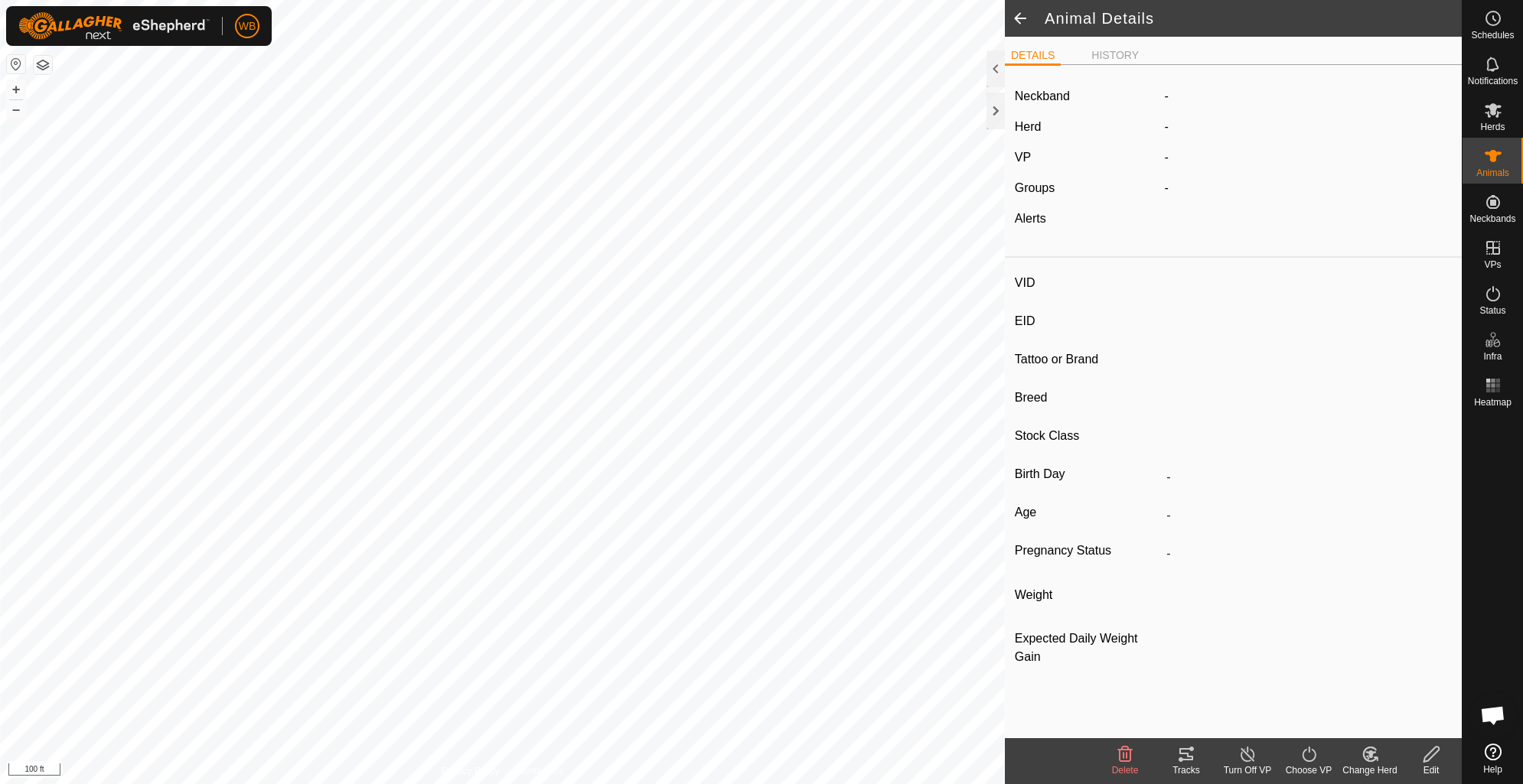
type input "015"
type input "-"
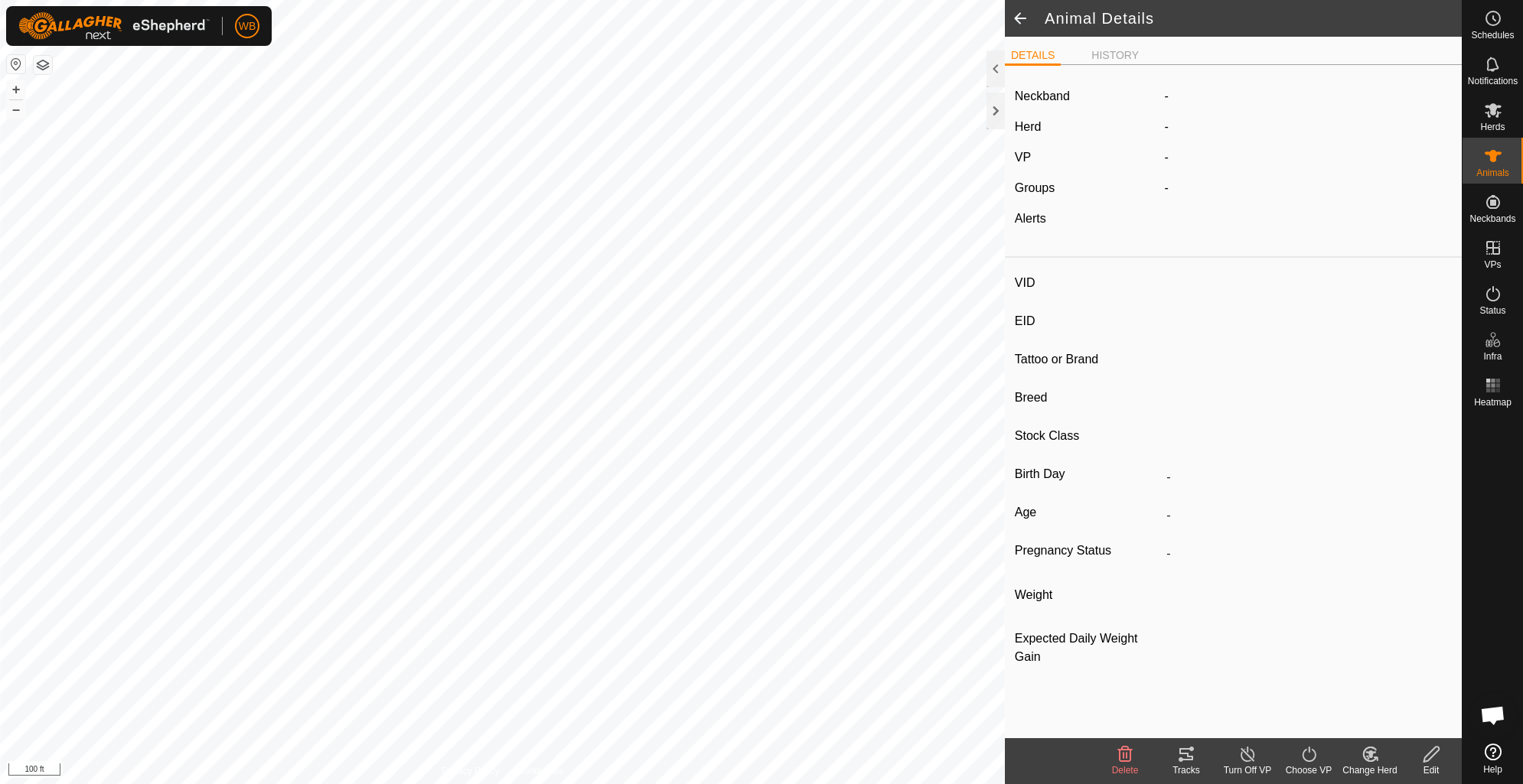
type input "0 kg"
type input "-"
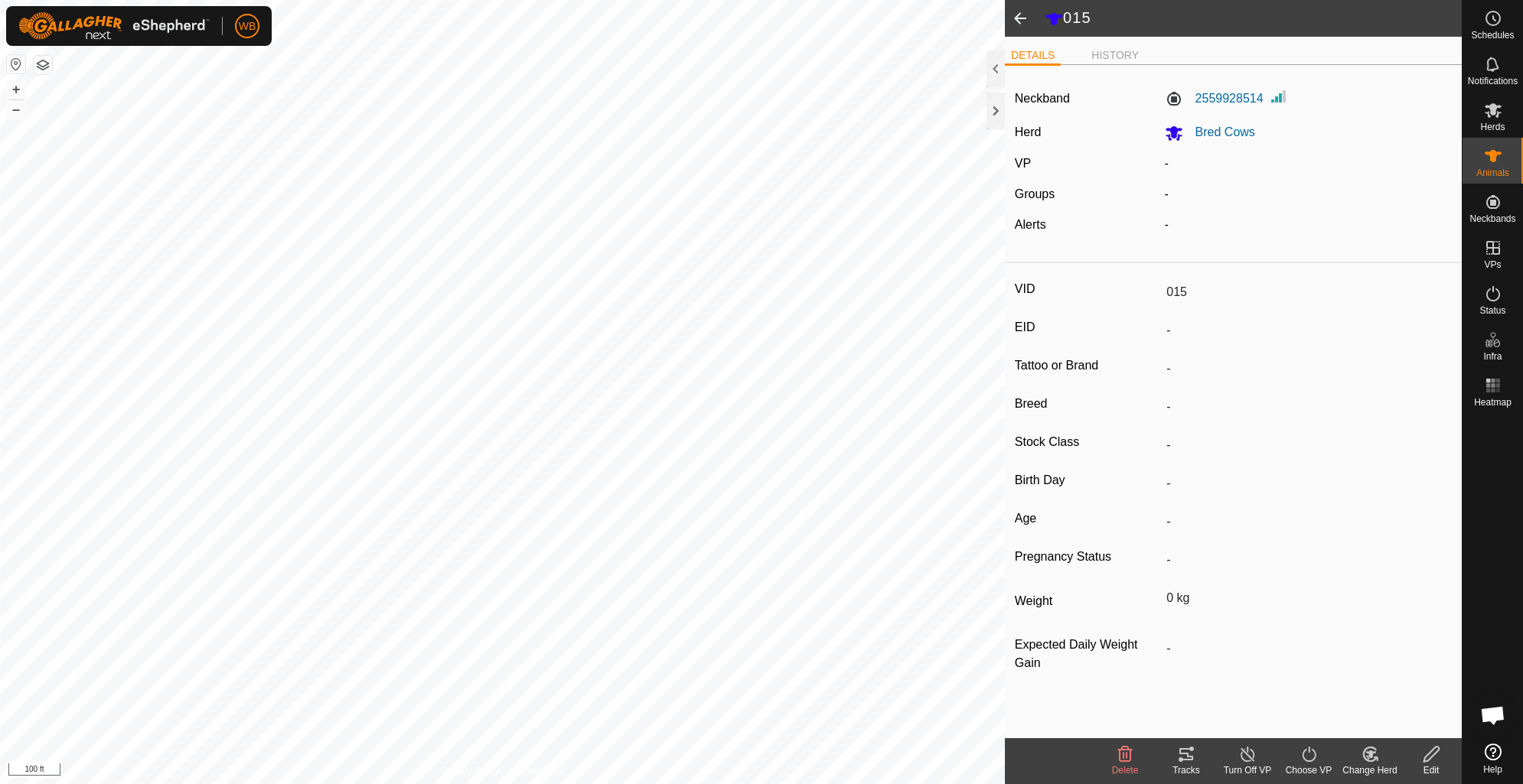
click at [1020, 12] on span at bounding box center [1020, 18] width 31 height 36
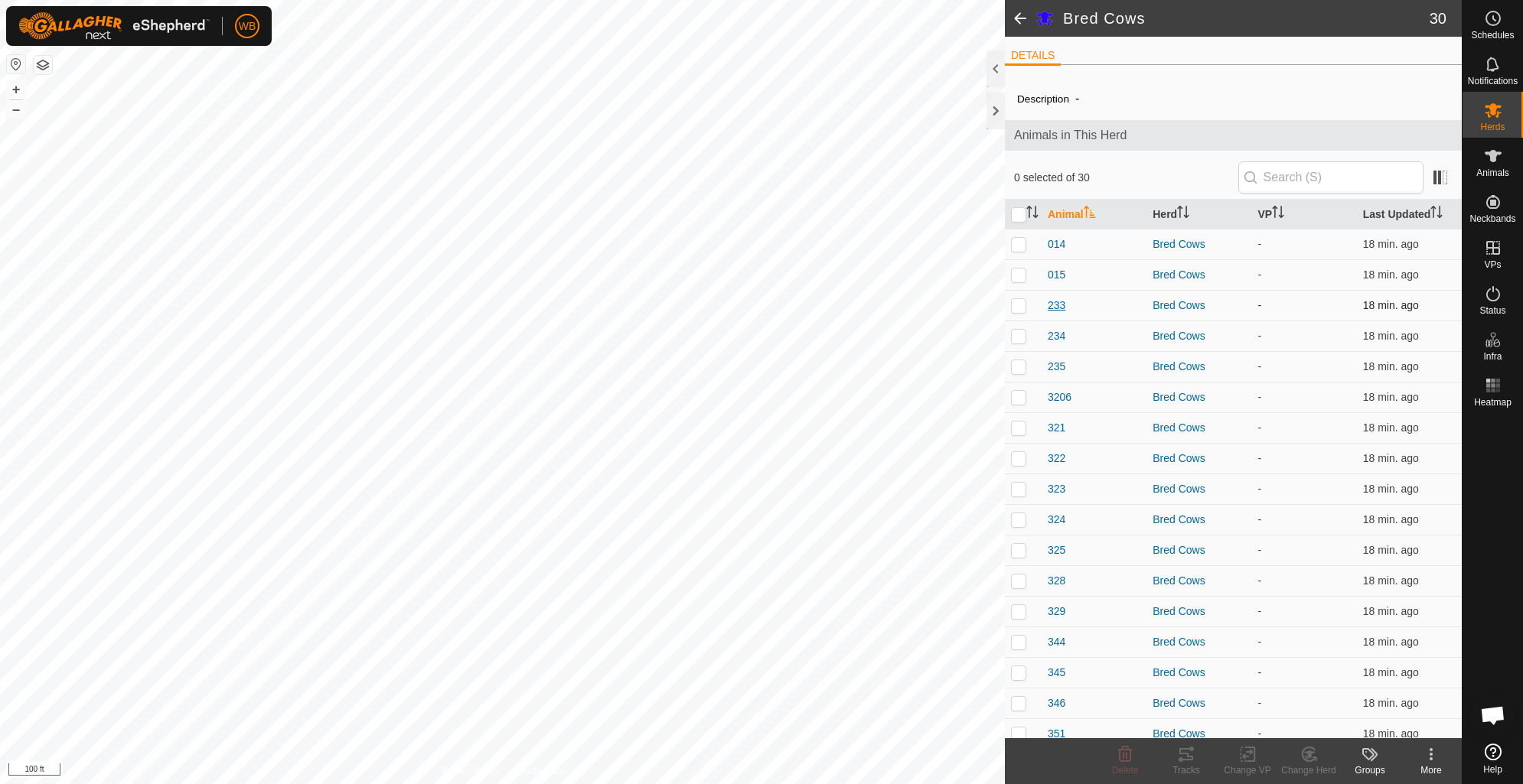
click at [1052, 307] on span "233" at bounding box center [1056, 306] width 17 height 16
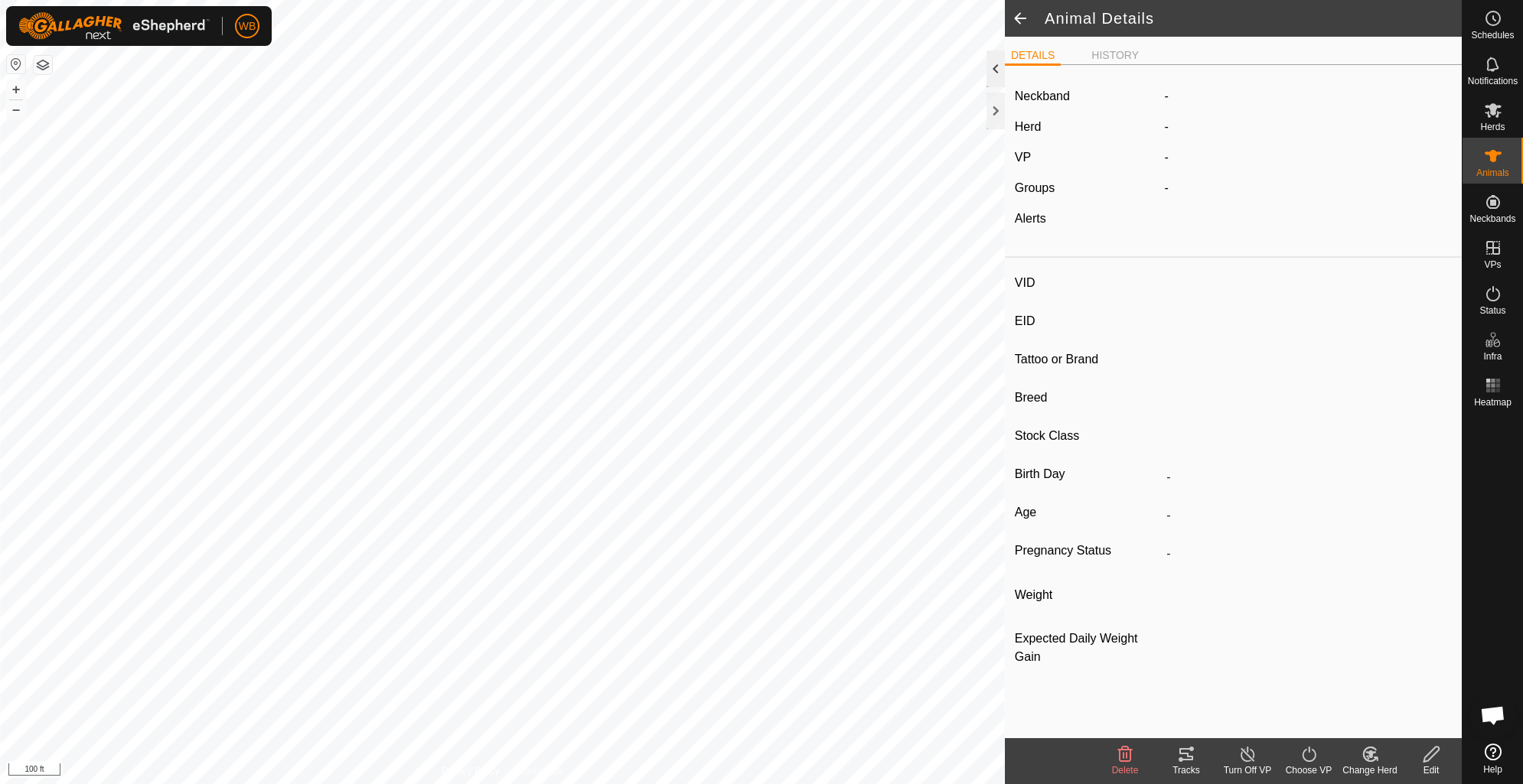
type input "233"
type input "-"
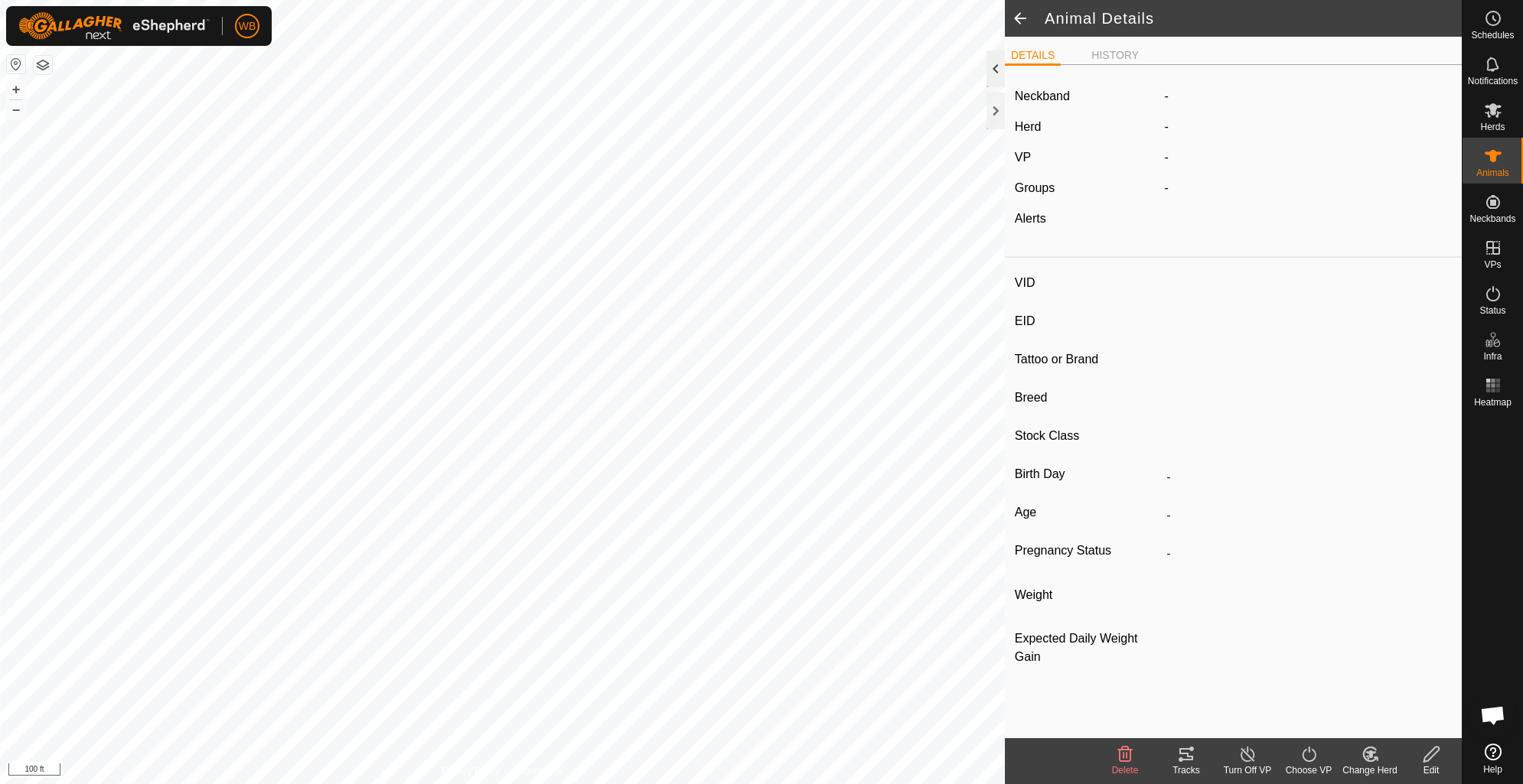
type input "0 kg"
type input "-"
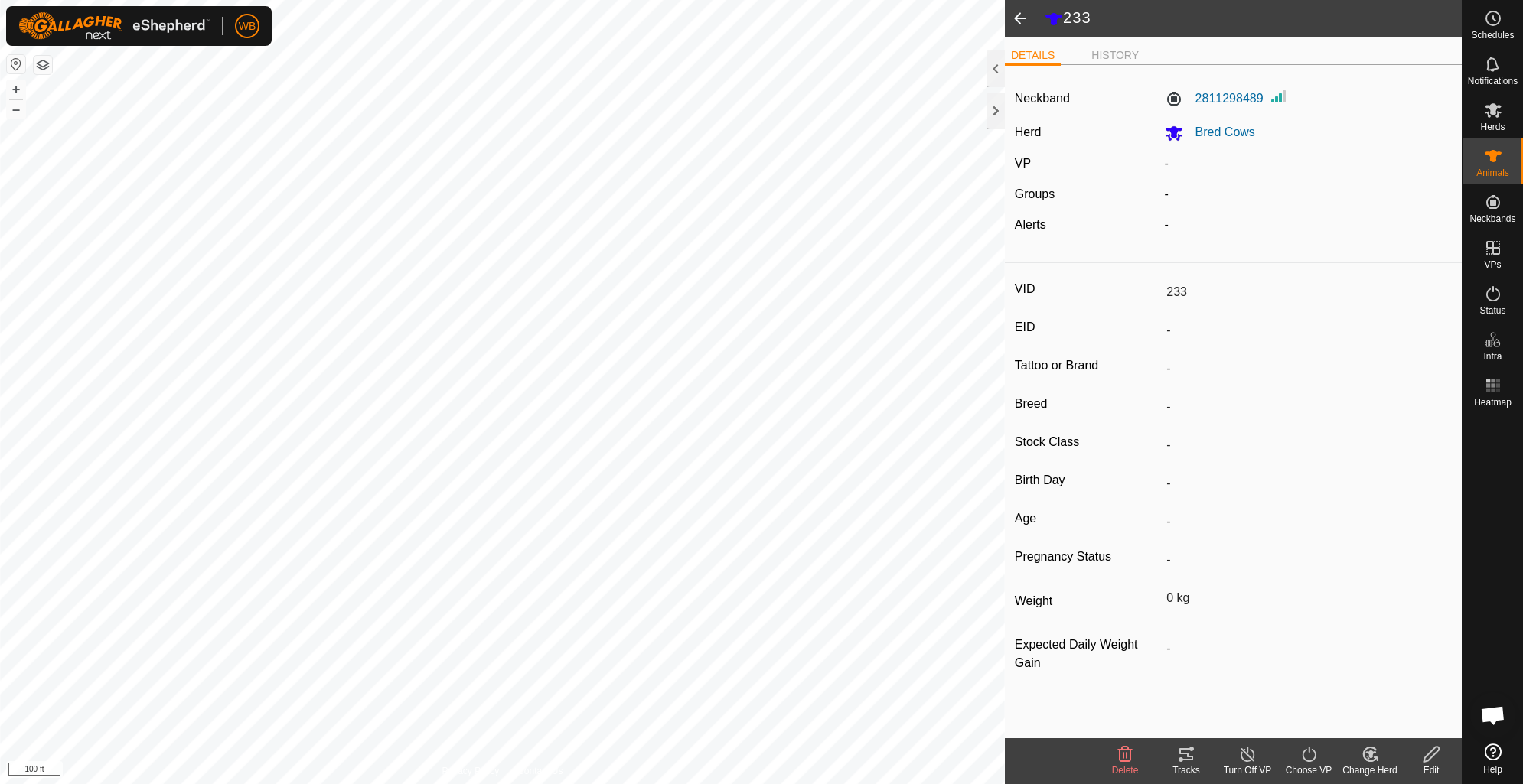
click at [1015, 23] on span at bounding box center [1020, 18] width 31 height 36
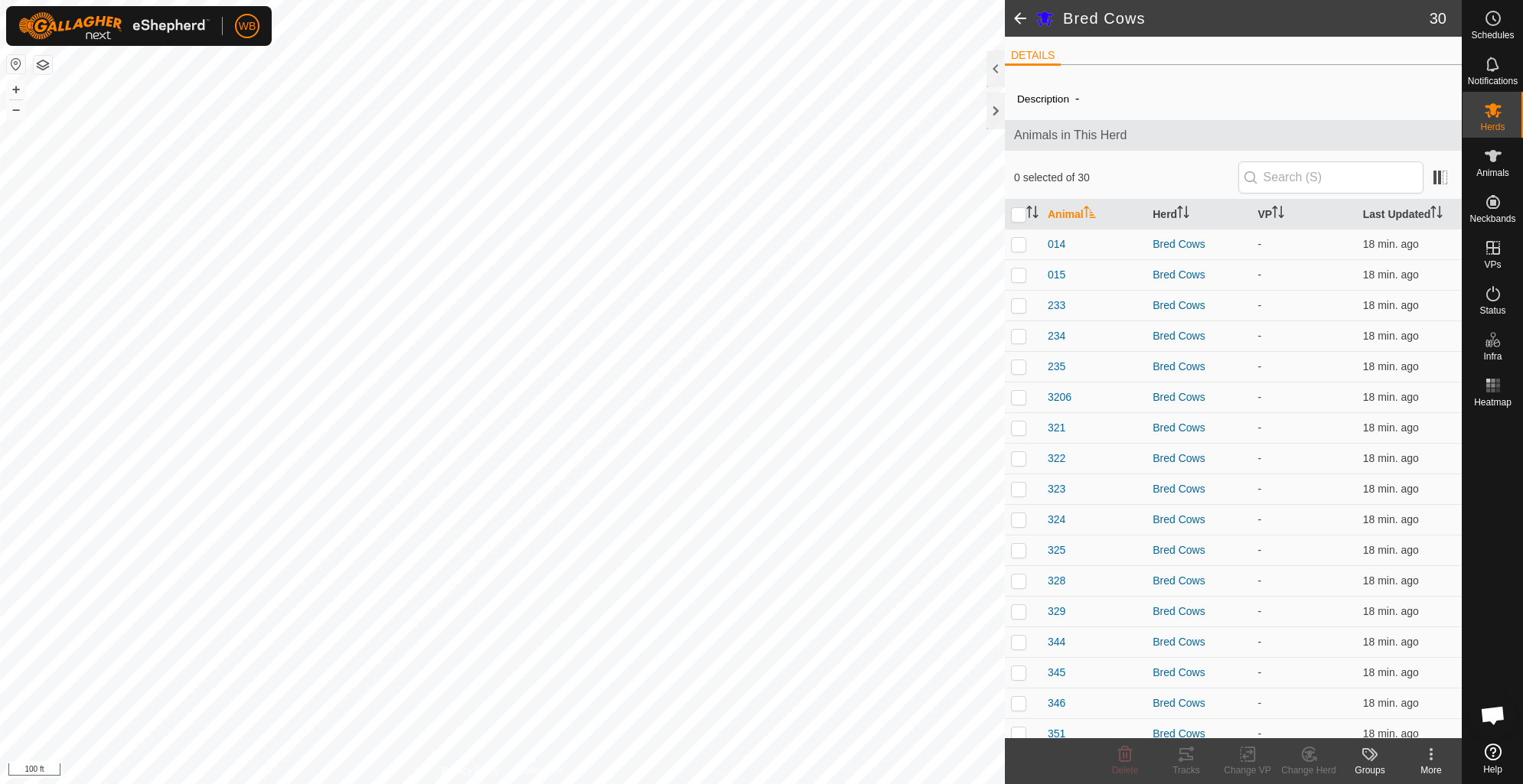
click at [1431, 749] on icon at bounding box center [1430, 750] width 3 height 3
click at [1482, 588] on div at bounding box center [1492, 575] width 61 height 325
click at [1055, 333] on span "234" at bounding box center [1056, 337] width 17 height 16
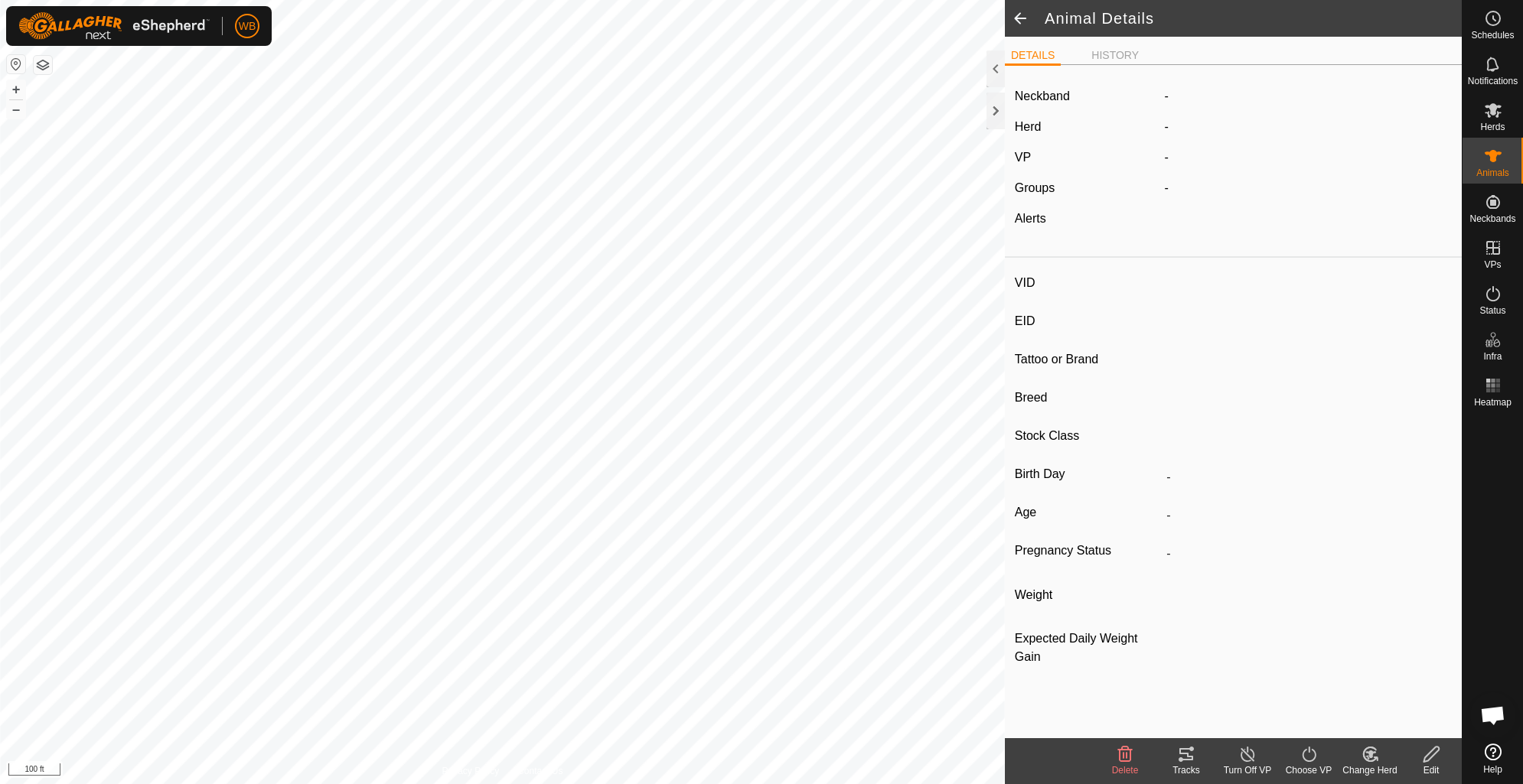
type input "234"
type input "-"
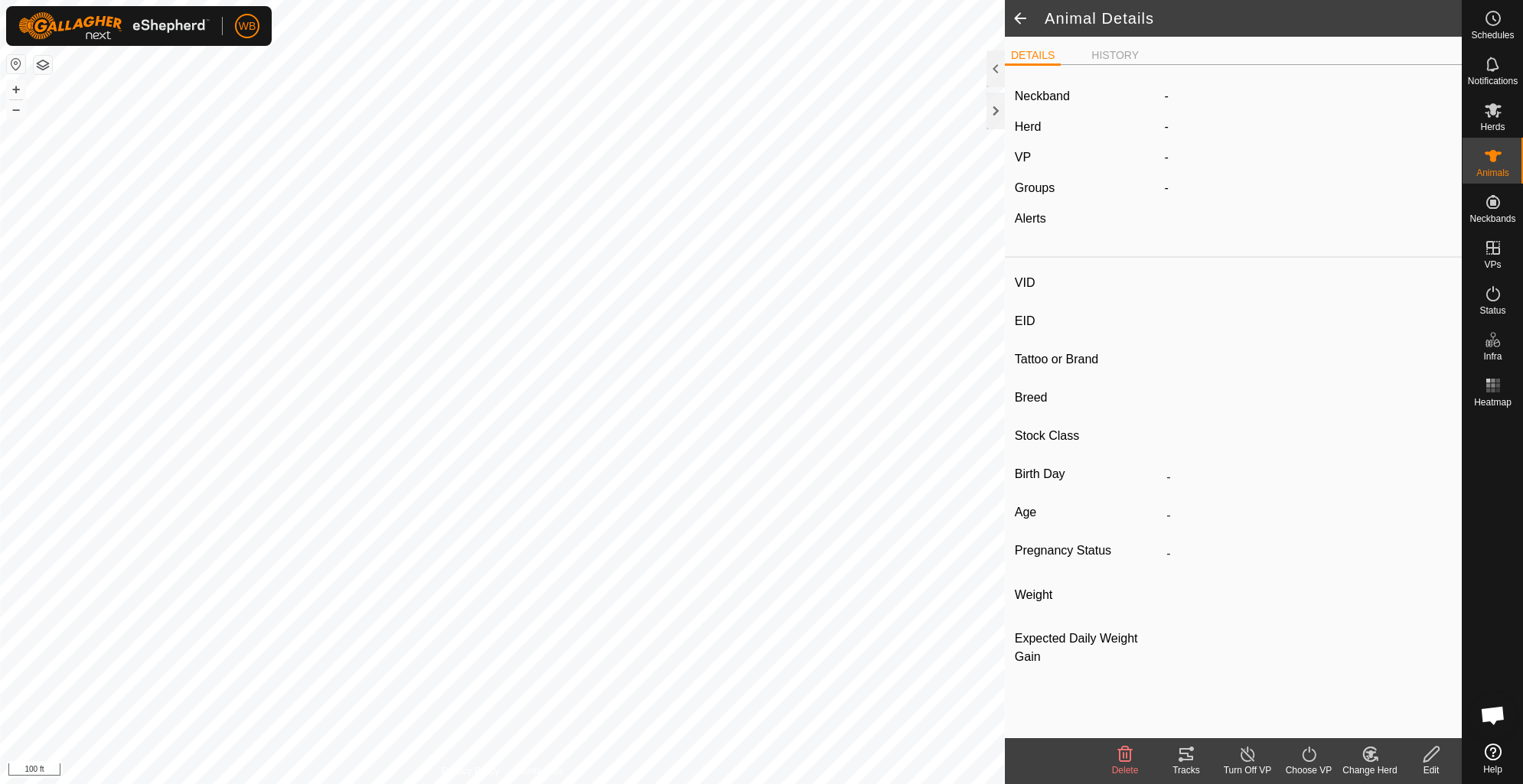
type input "0 kg"
type input "-"
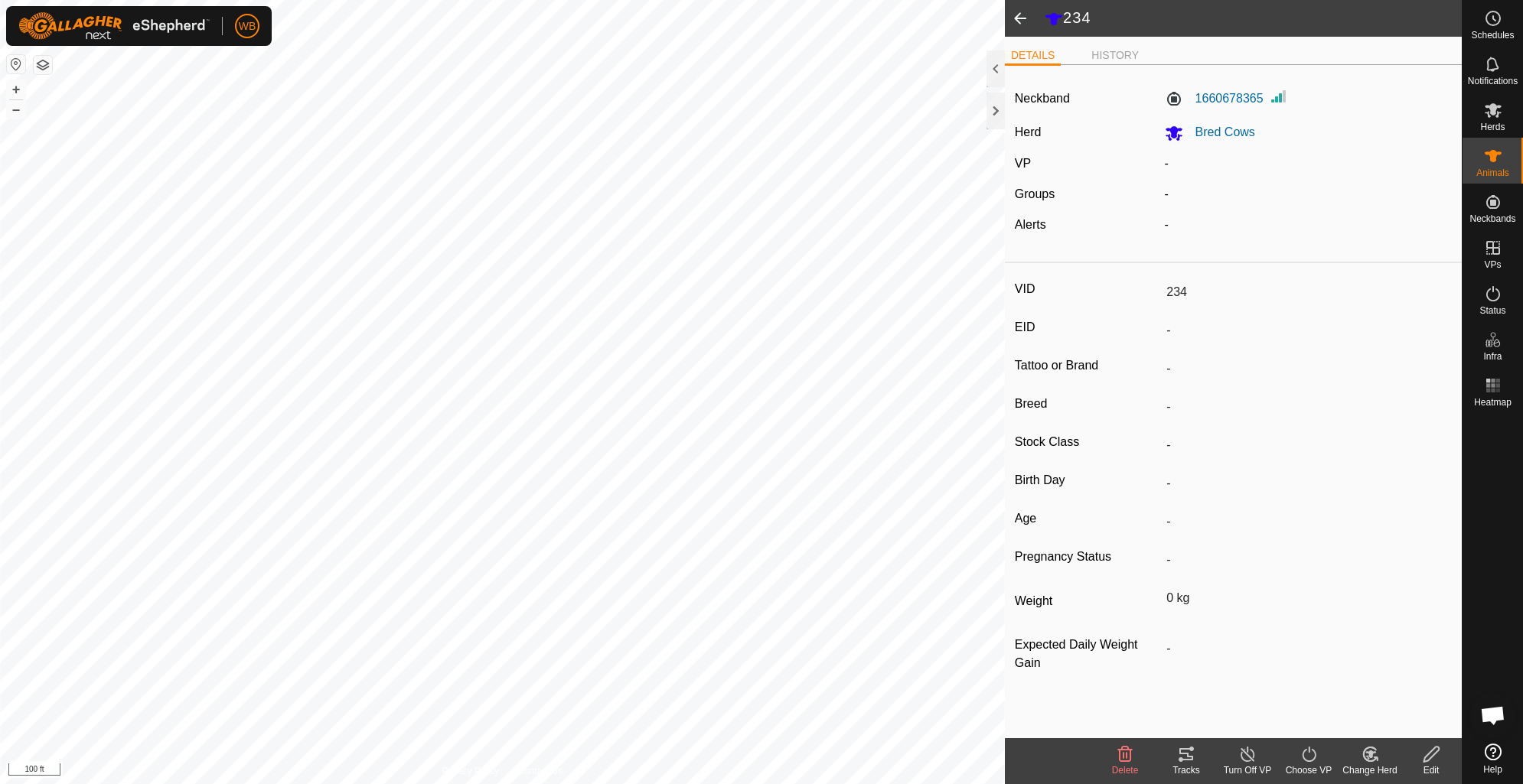
click at [1015, 17] on span at bounding box center [1020, 18] width 31 height 36
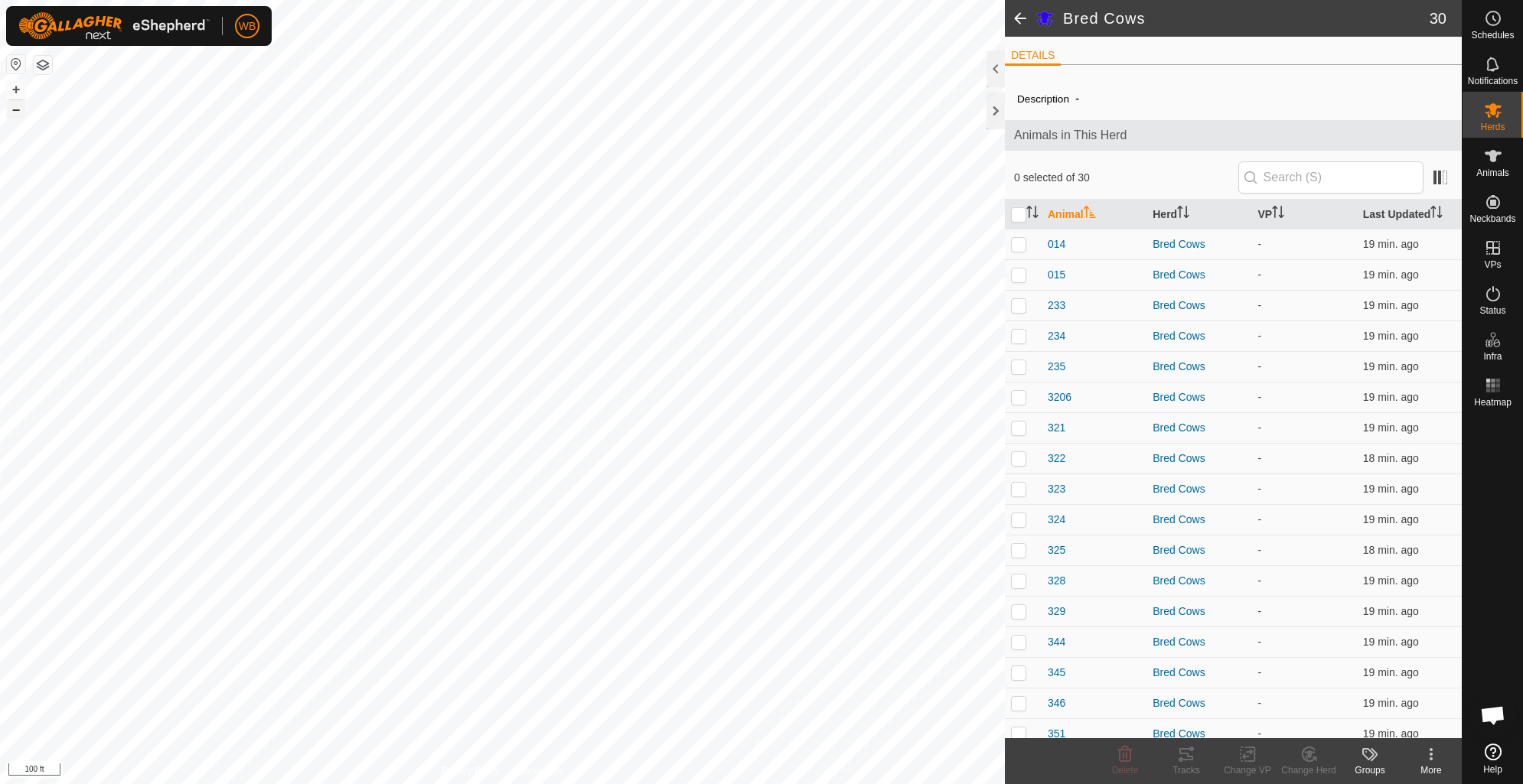
click at [16, 112] on button "–" at bounding box center [16, 109] width 18 height 18
click at [813, 0] on html "WB Schedules Notifications Herds Animals Neckbands VPs Status Infra Heatmap Hel…" at bounding box center [762, 392] width 1523 height 784
click at [496, 0] on html "WB Schedules Notifications Herds Animals Neckbands VPs Status Infra Heatmap Hel…" at bounding box center [762, 392] width 1523 height 784
click at [1341, 181] on input "text" at bounding box center [1331, 177] width 185 height 32
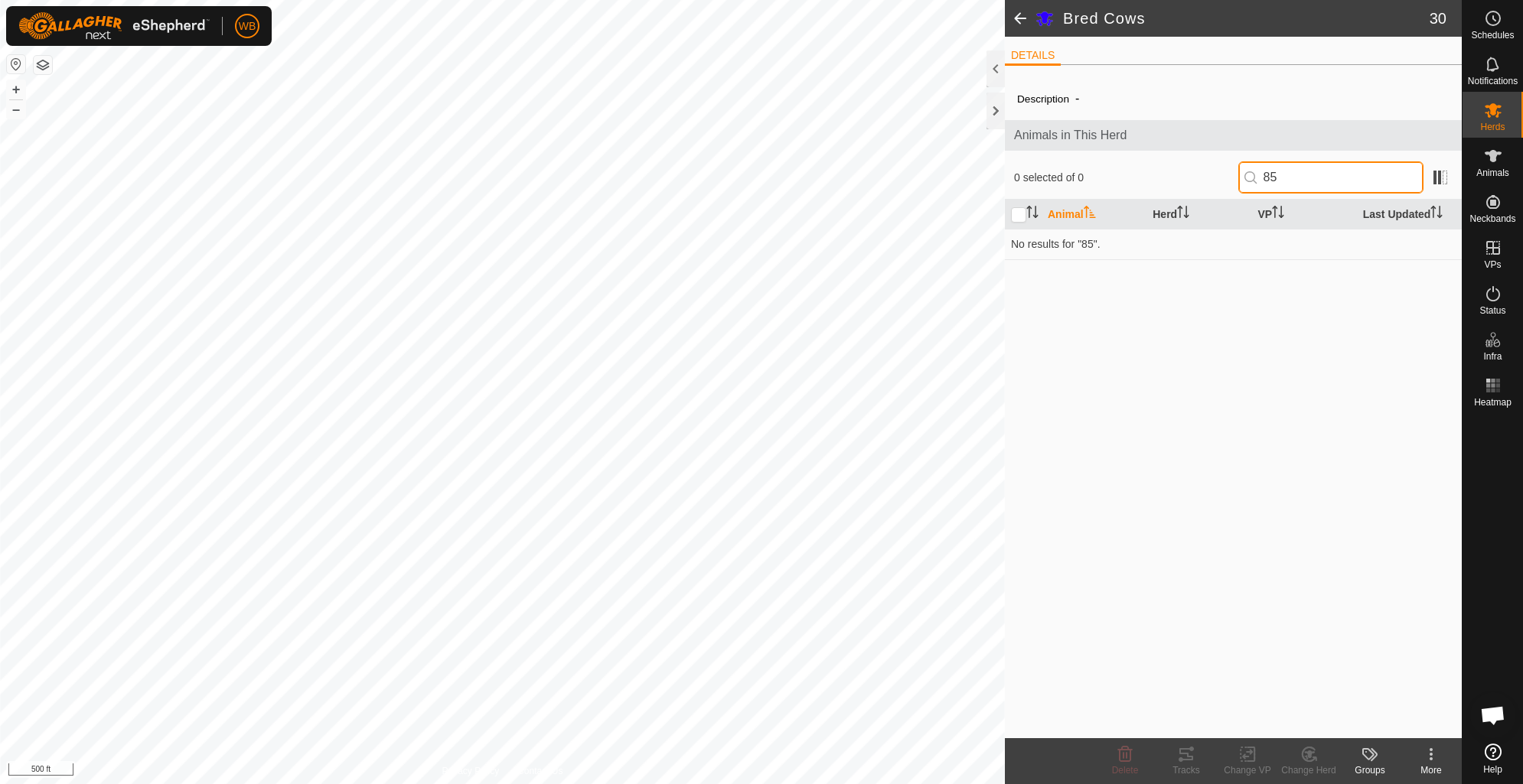
type input "8"
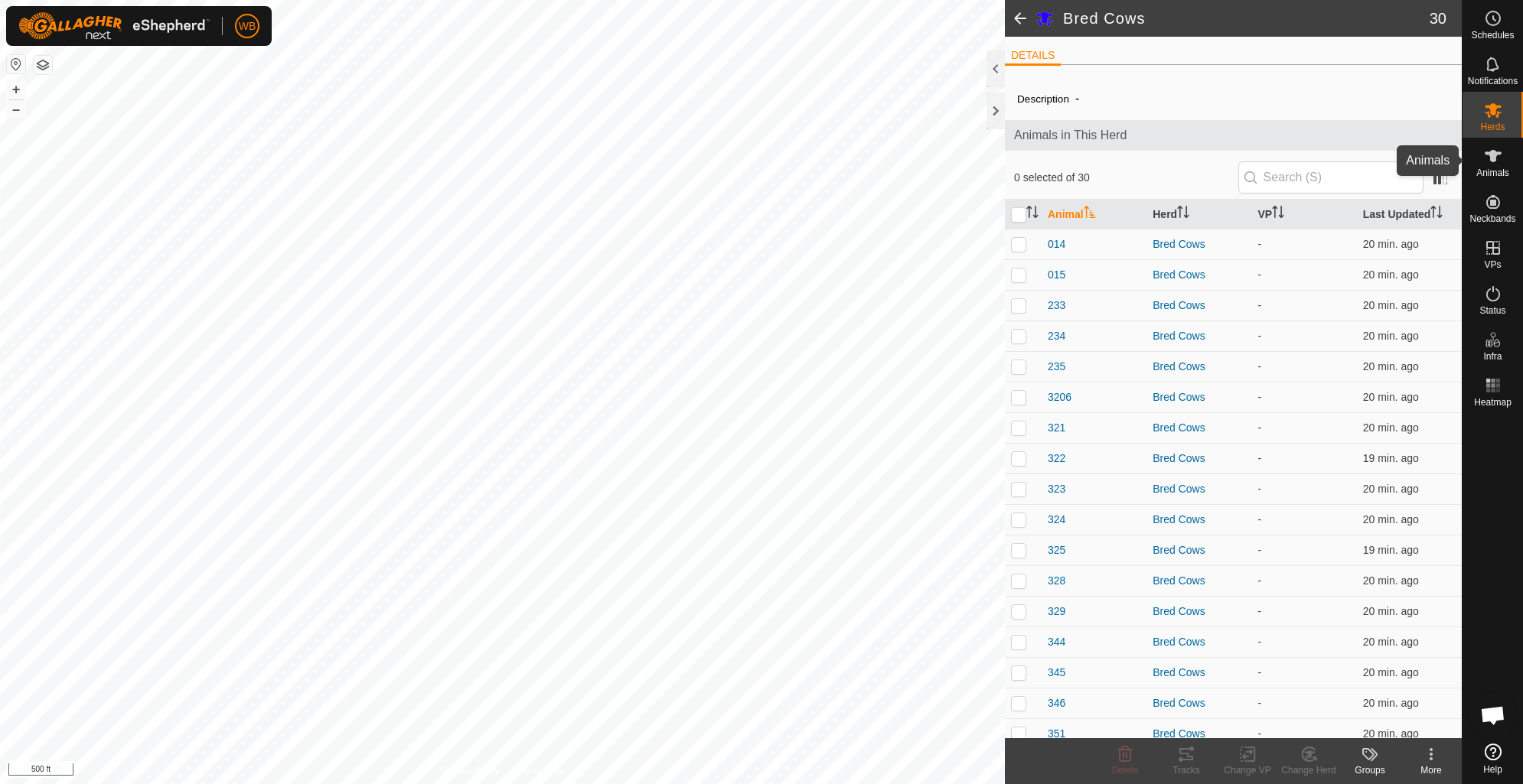
click at [1502, 161] on es-animals-svg-icon at bounding box center [1493, 156] width 27 height 24
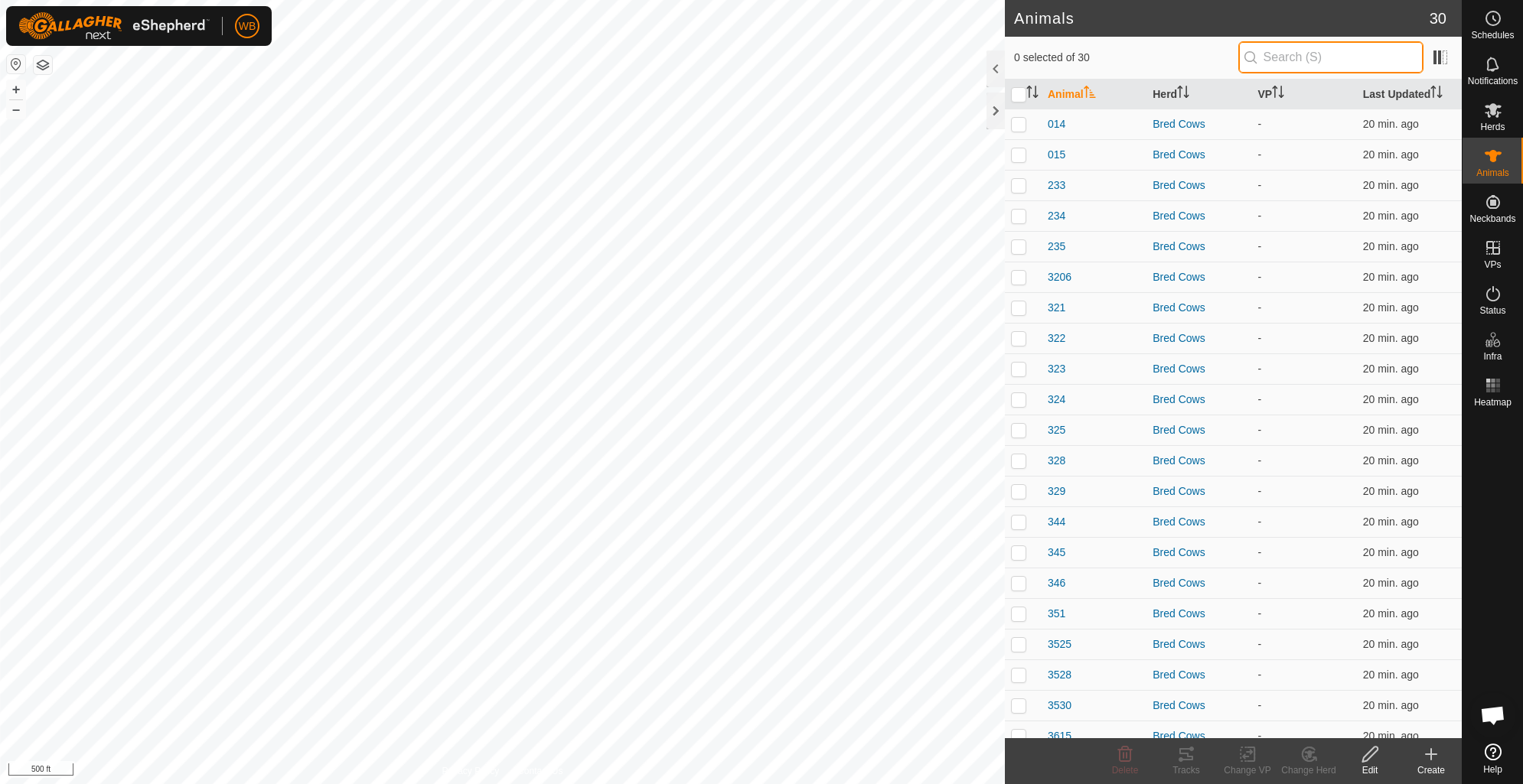
click at [1348, 60] on input "text" at bounding box center [1331, 57] width 185 height 32
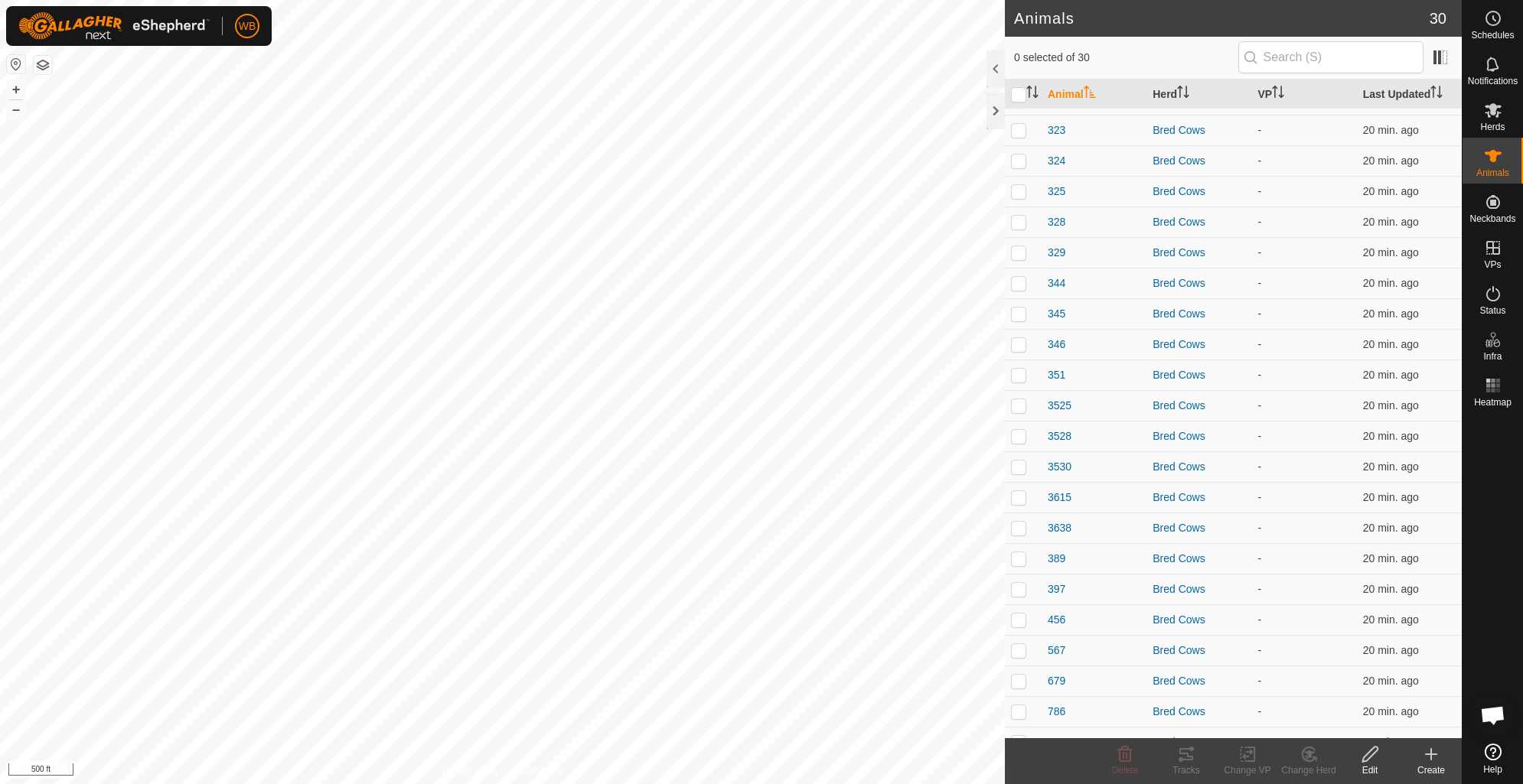
scroll to position [289, 0]
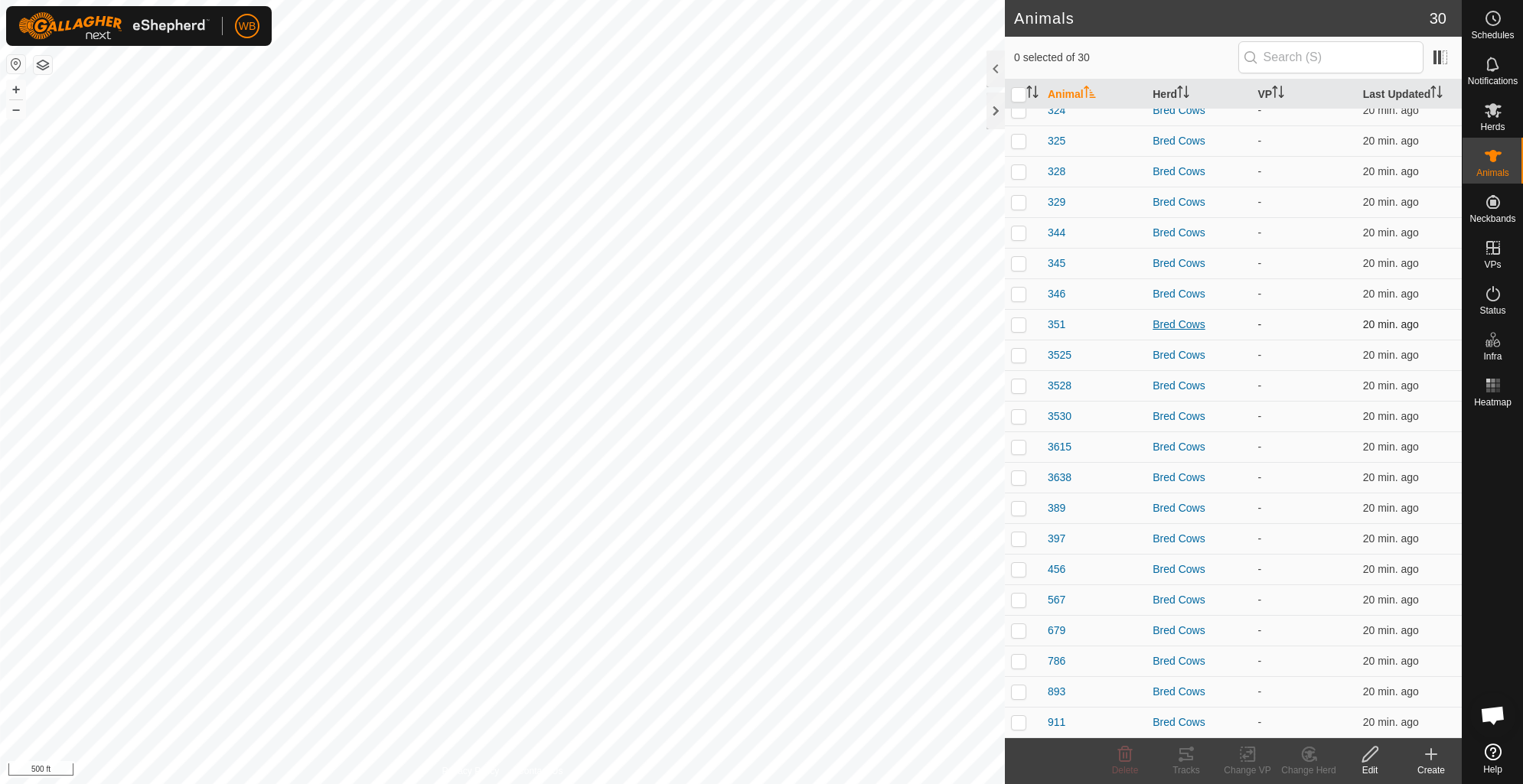
click at [1173, 318] on div "Bred Cows" at bounding box center [1199, 325] width 93 height 16
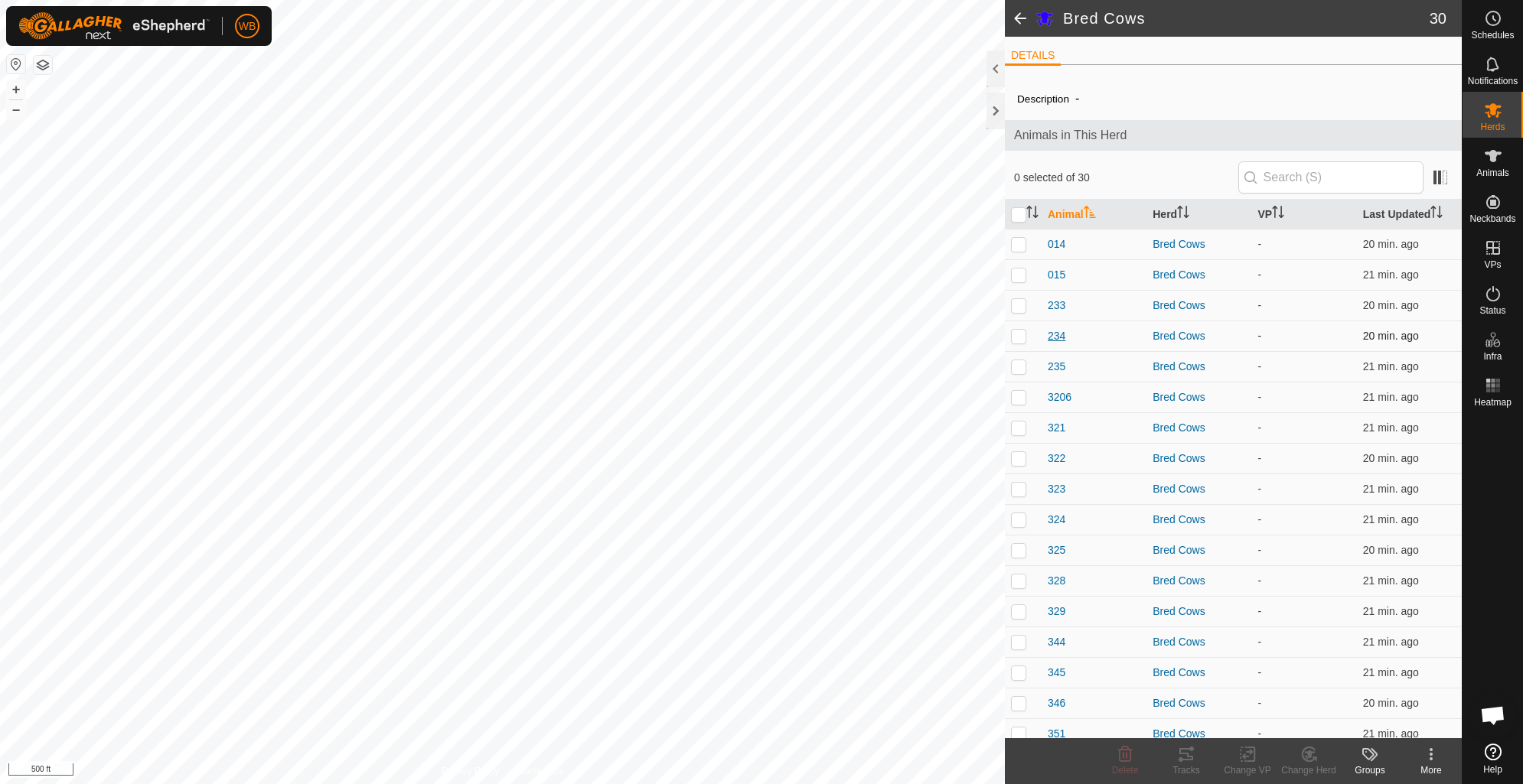
click at [1061, 335] on span "234" at bounding box center [1056, 337] width 17 height 16
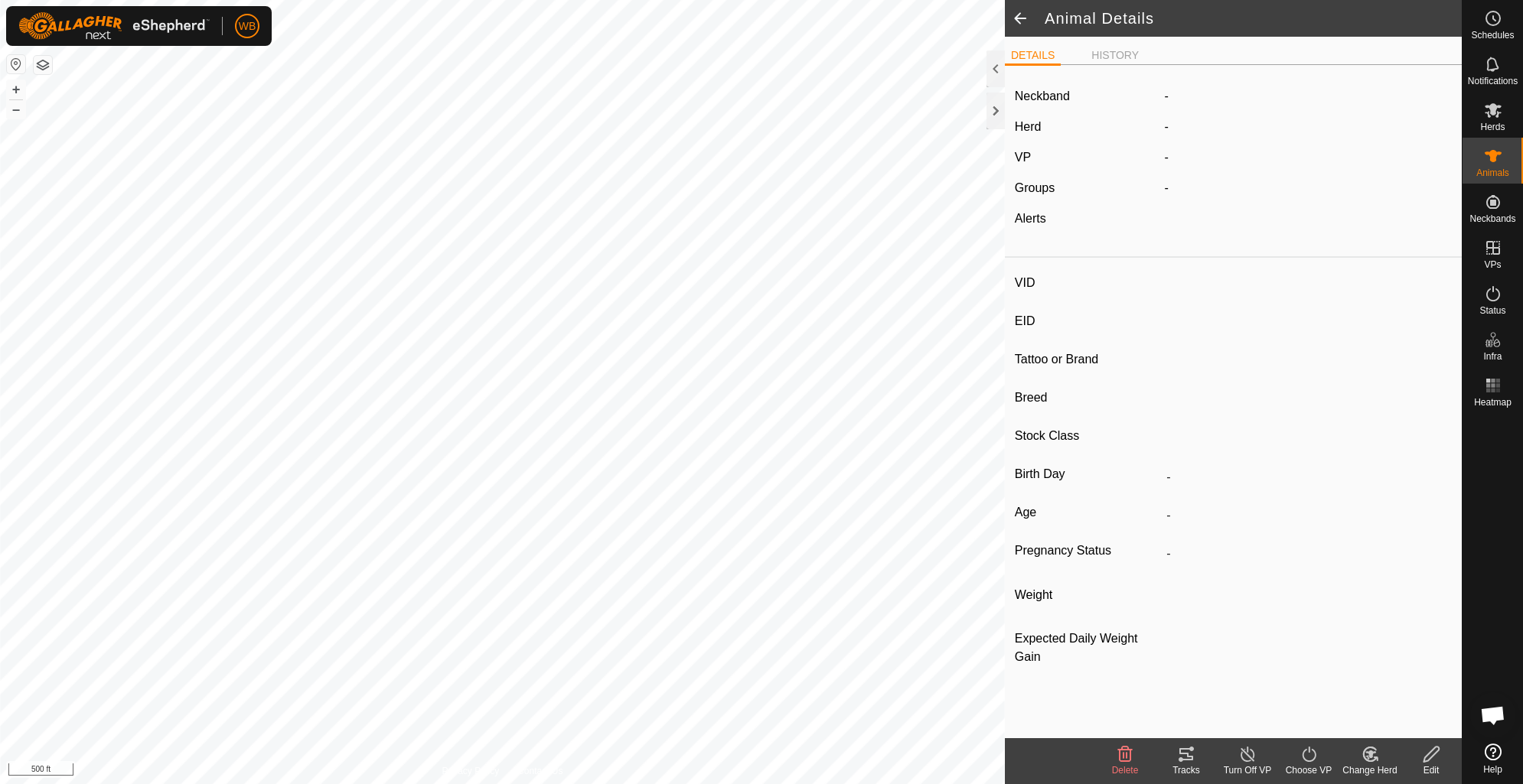
type input "234"
type input "-"
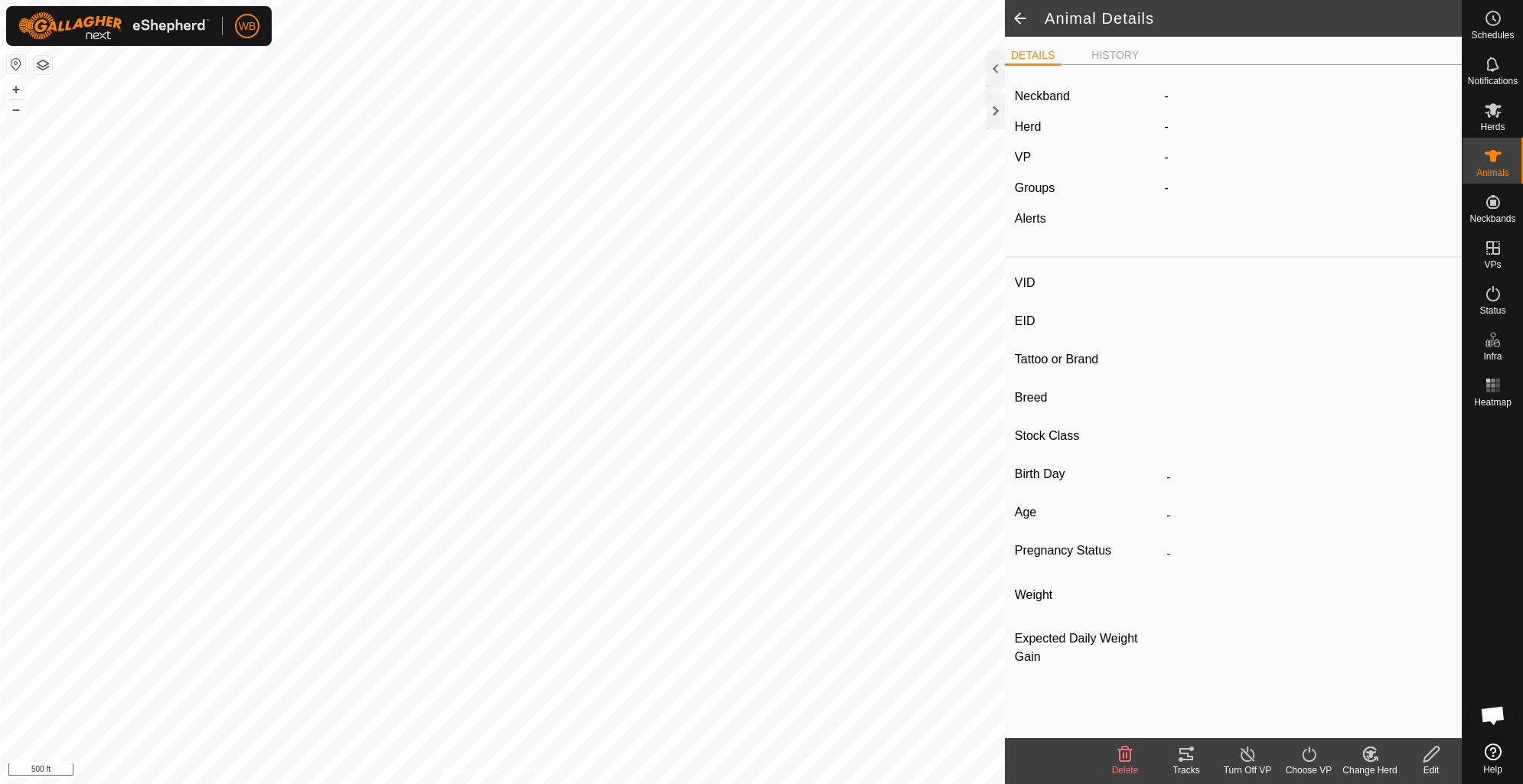
type input "0 kg"
type input "-"
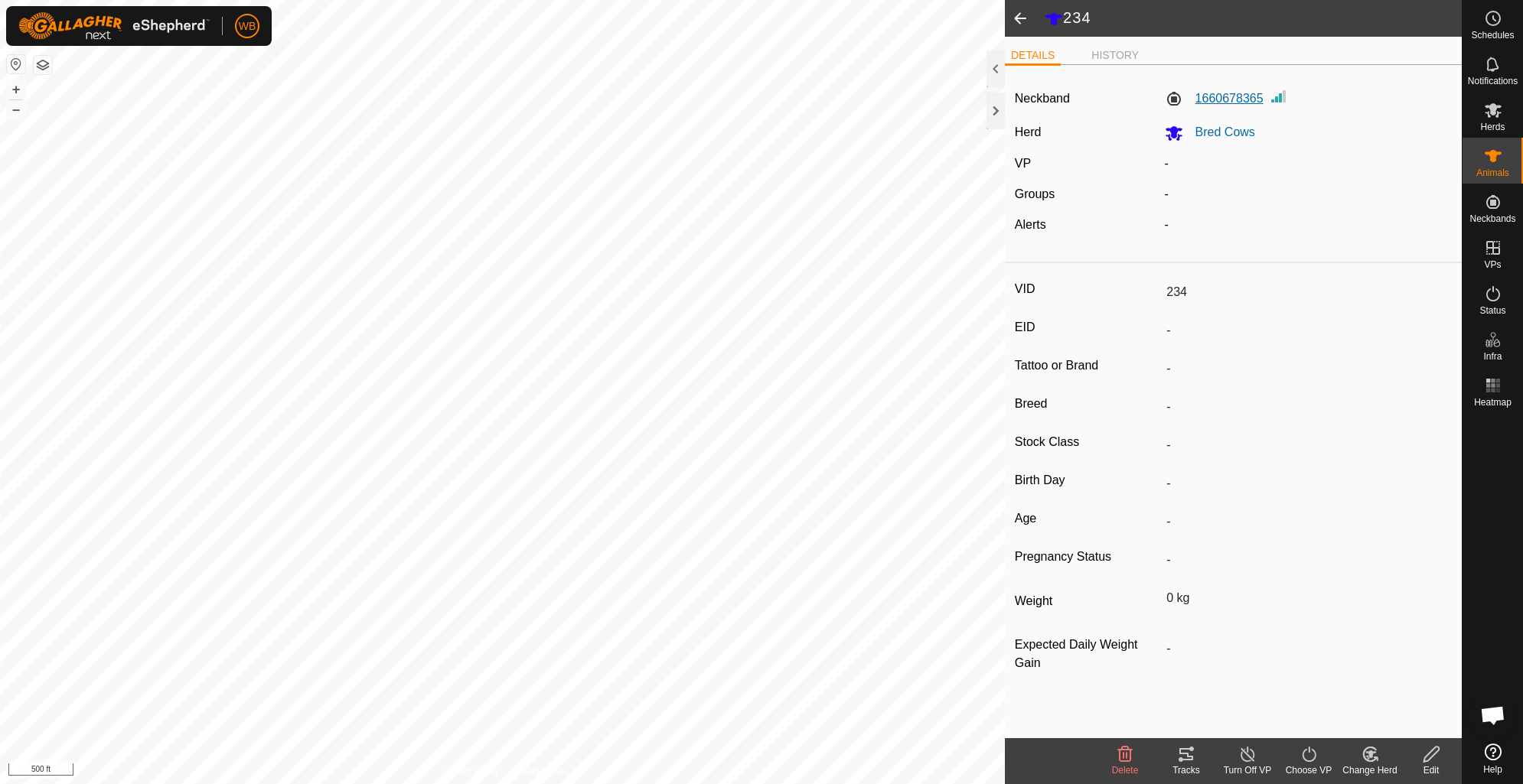
click at [1218, 97] on label "1660678365" at bounding box center [1213, 99] width 99 height 18
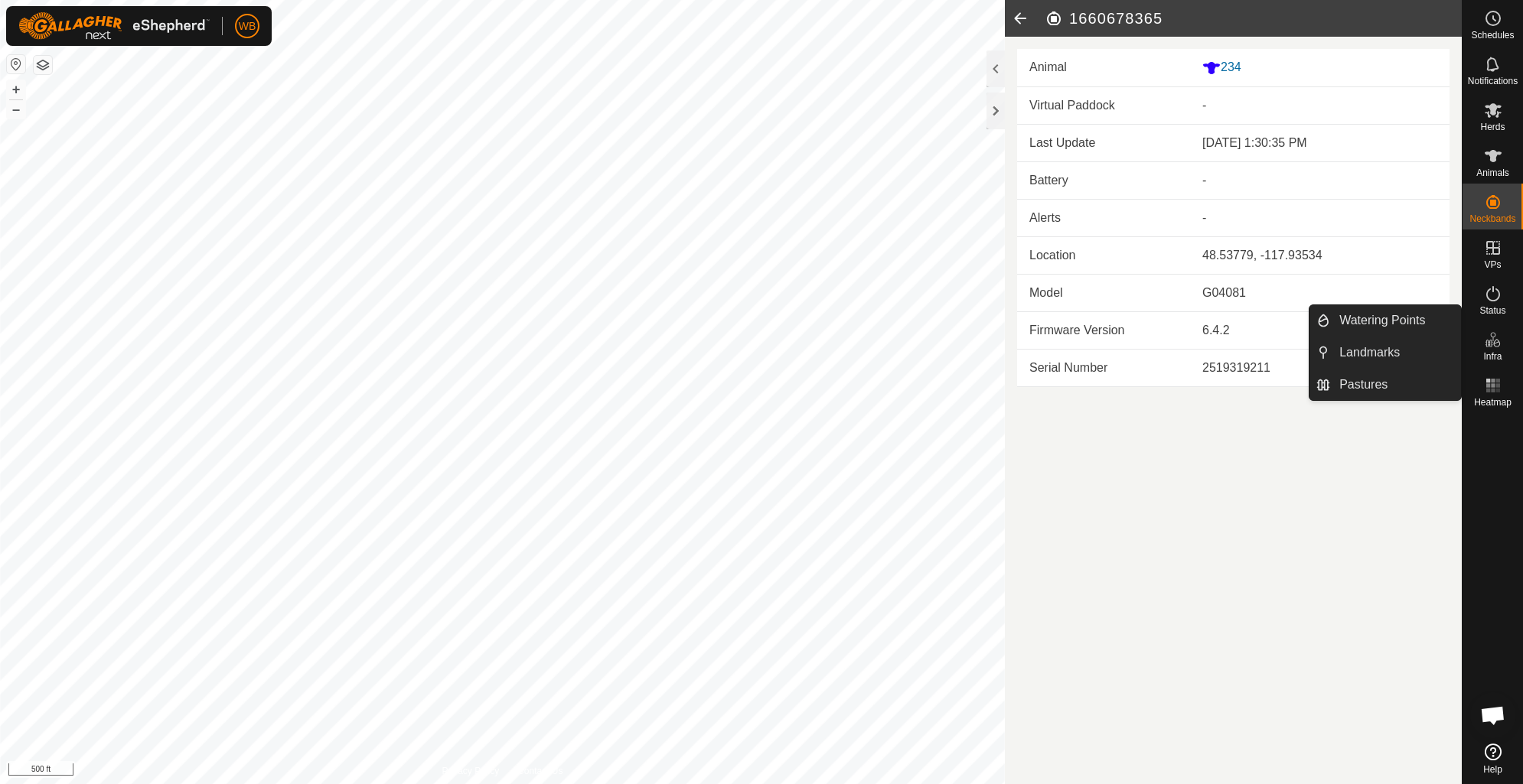
click at [1015, 17] on icon at bounding box center [1020, 18] width 31 height 36
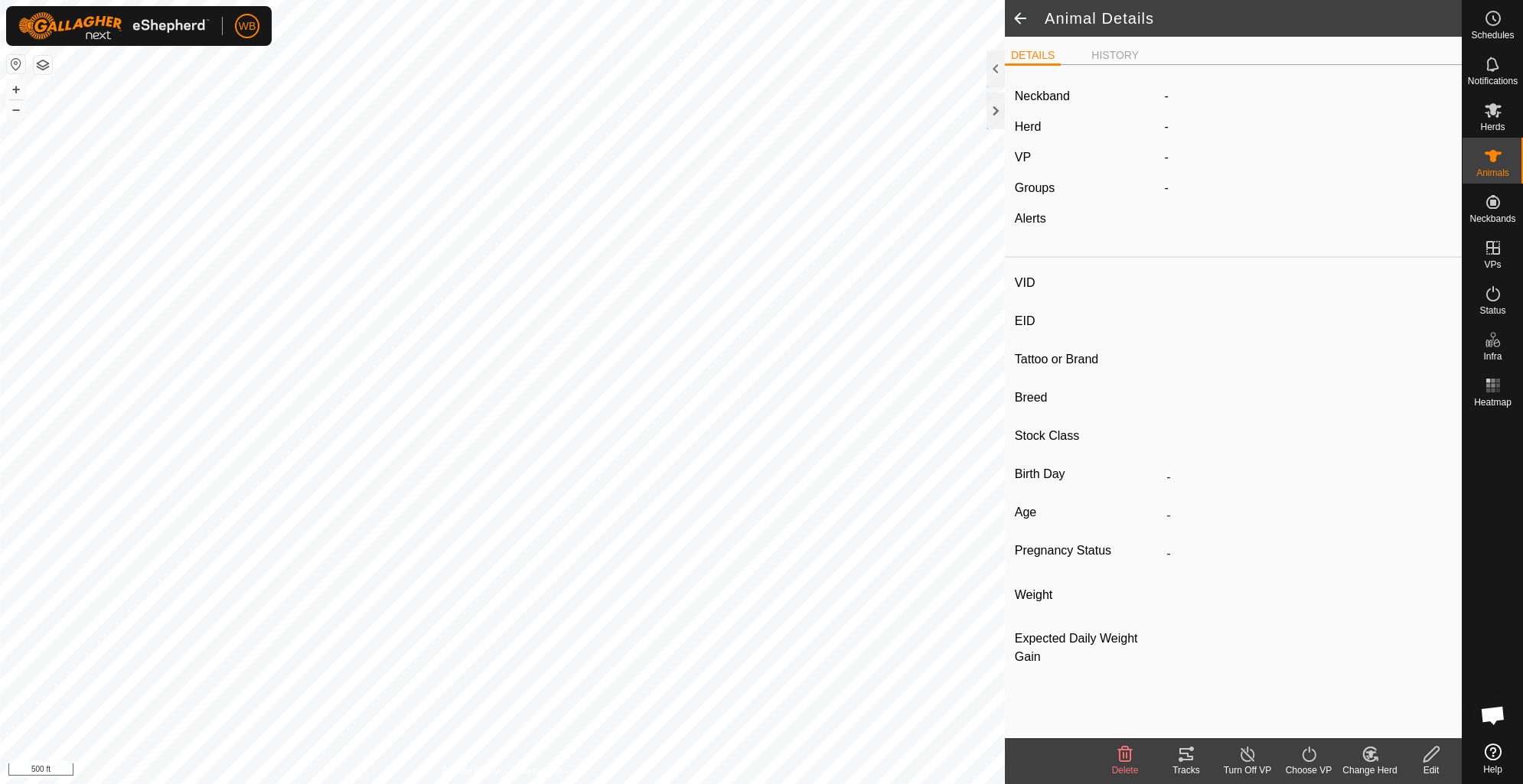
type input "234"
type input "-"
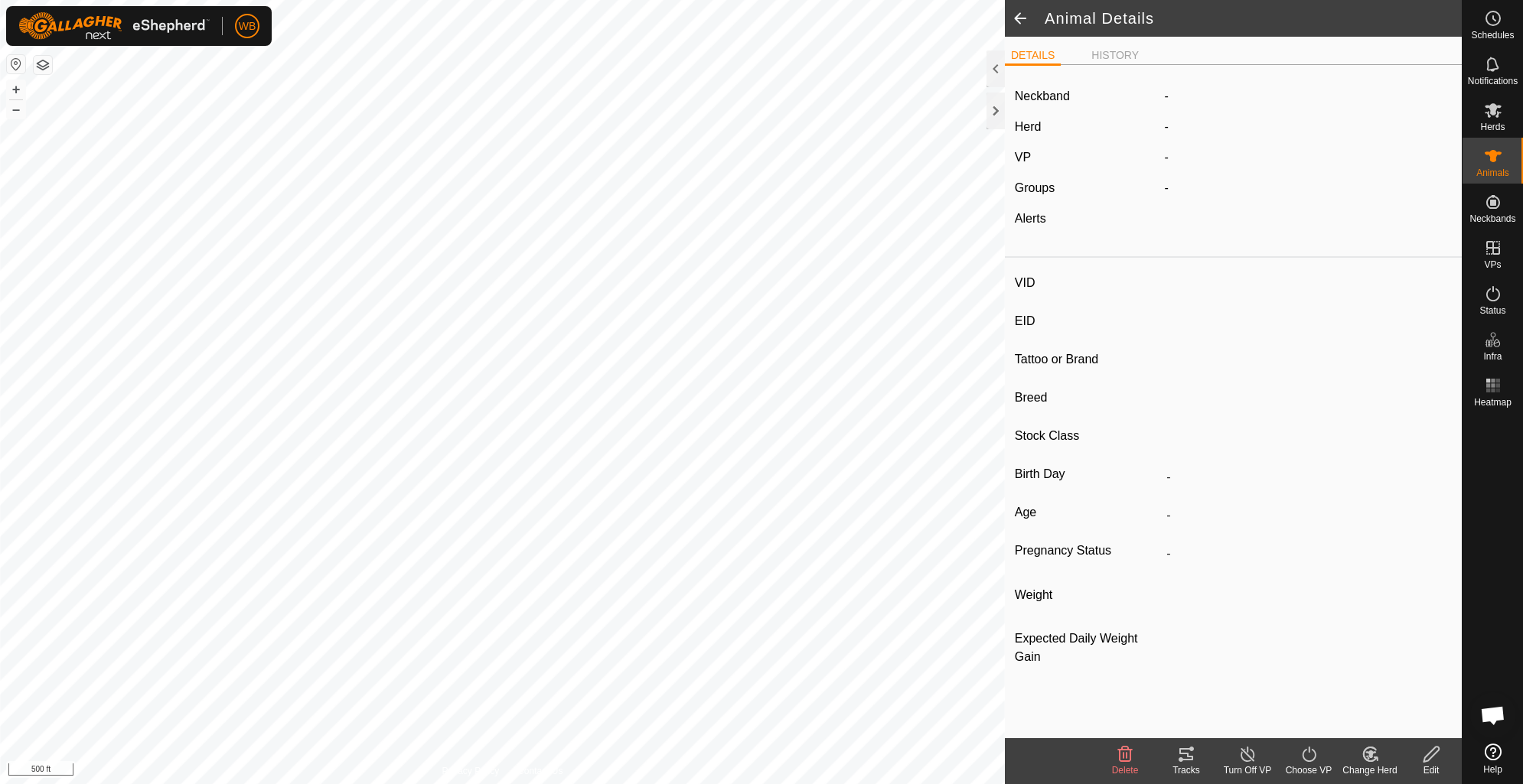
type input "0 kg"
type input "-"
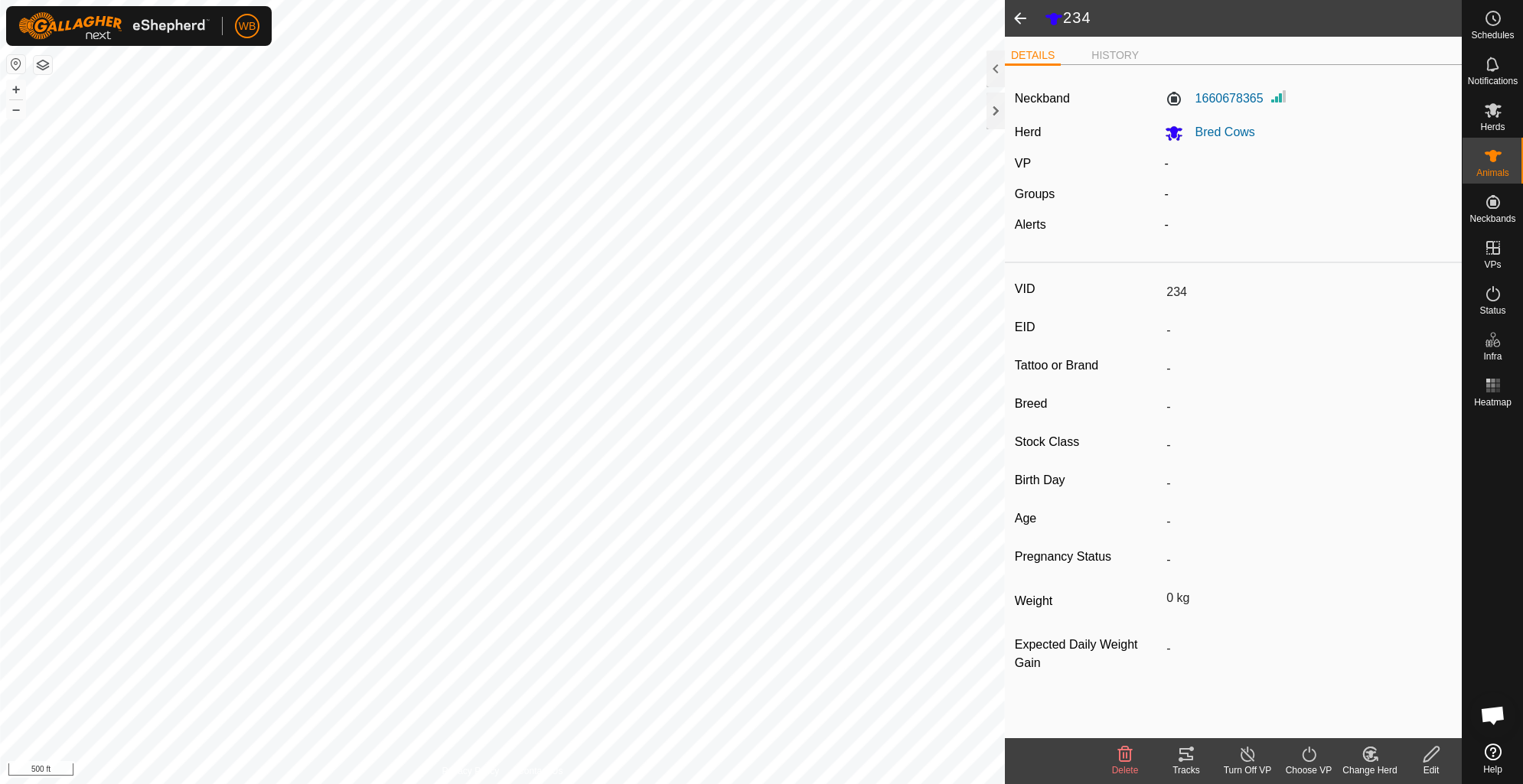
click at [1015, 17] on span at bounding box center [1020, 18] width 31 height 36
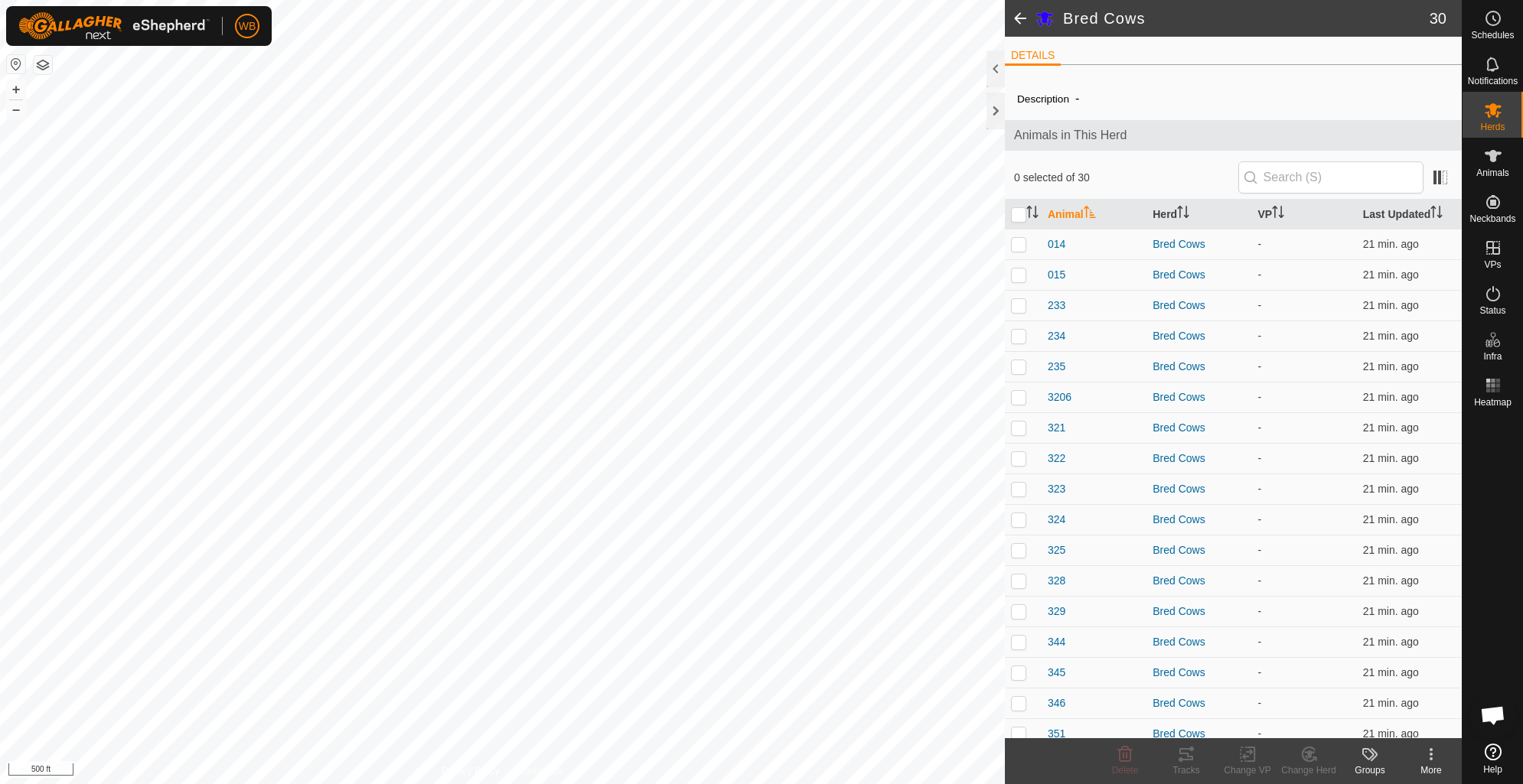
click at [1374, 764] on div "Groups" at bounding box center [1370, 770] width 61 height 14
click at [1420, 459] on td "21 min. ago" at bounding box center [1410, 458] width 105 height 31
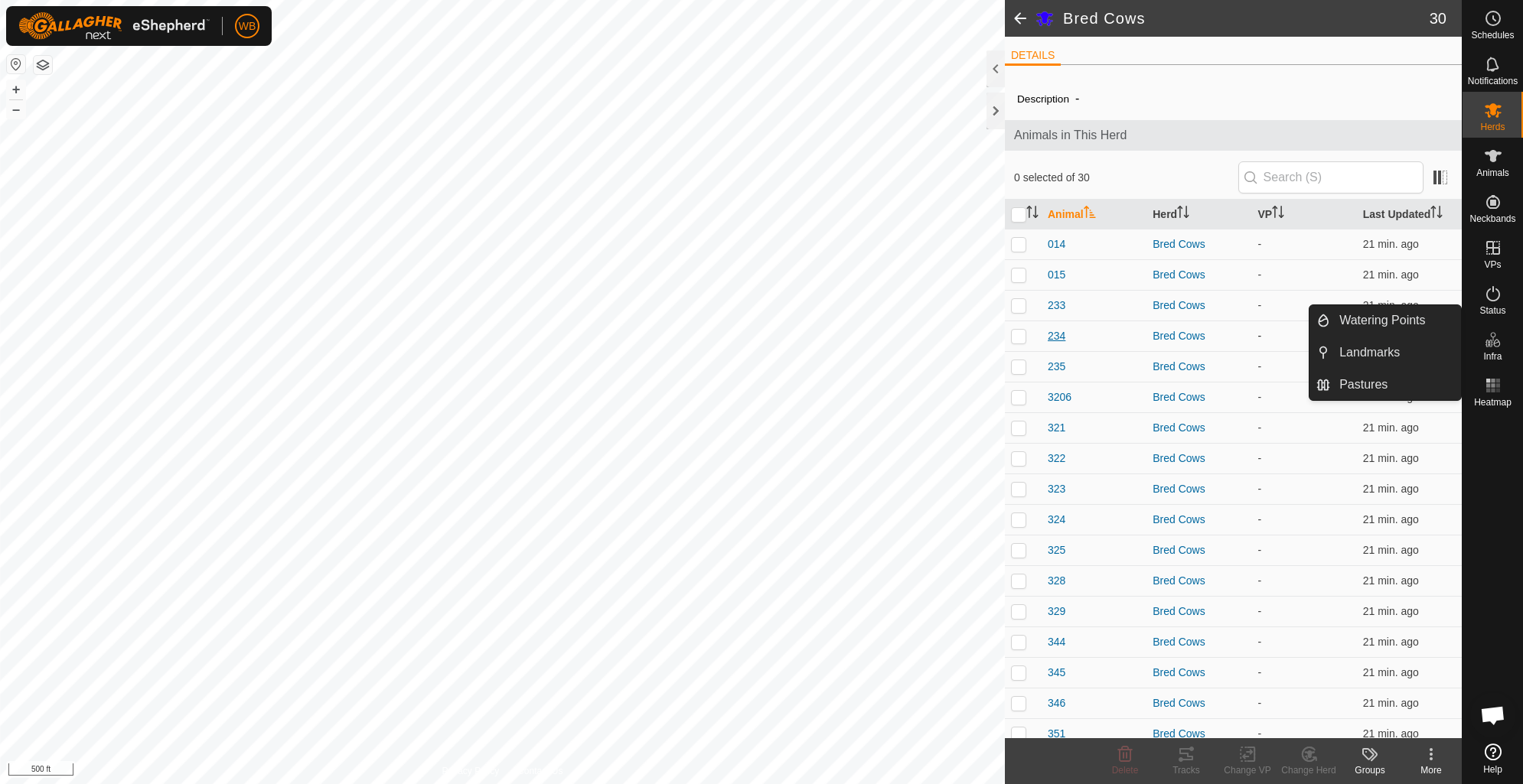
click at [1057, 329] on span "234" at bounding box center [1056, 337] width 17 height 16
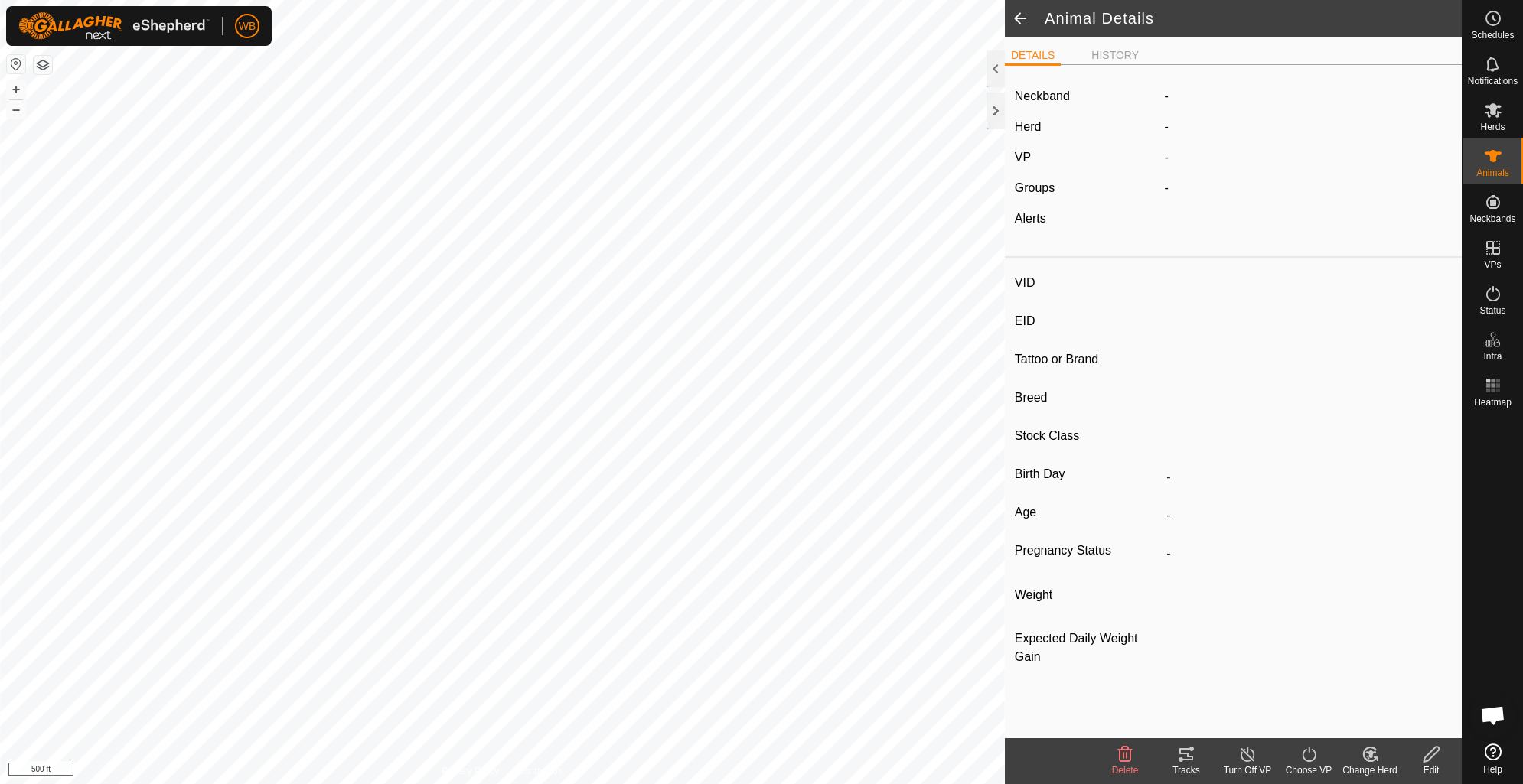
type input "234"
type input "-"
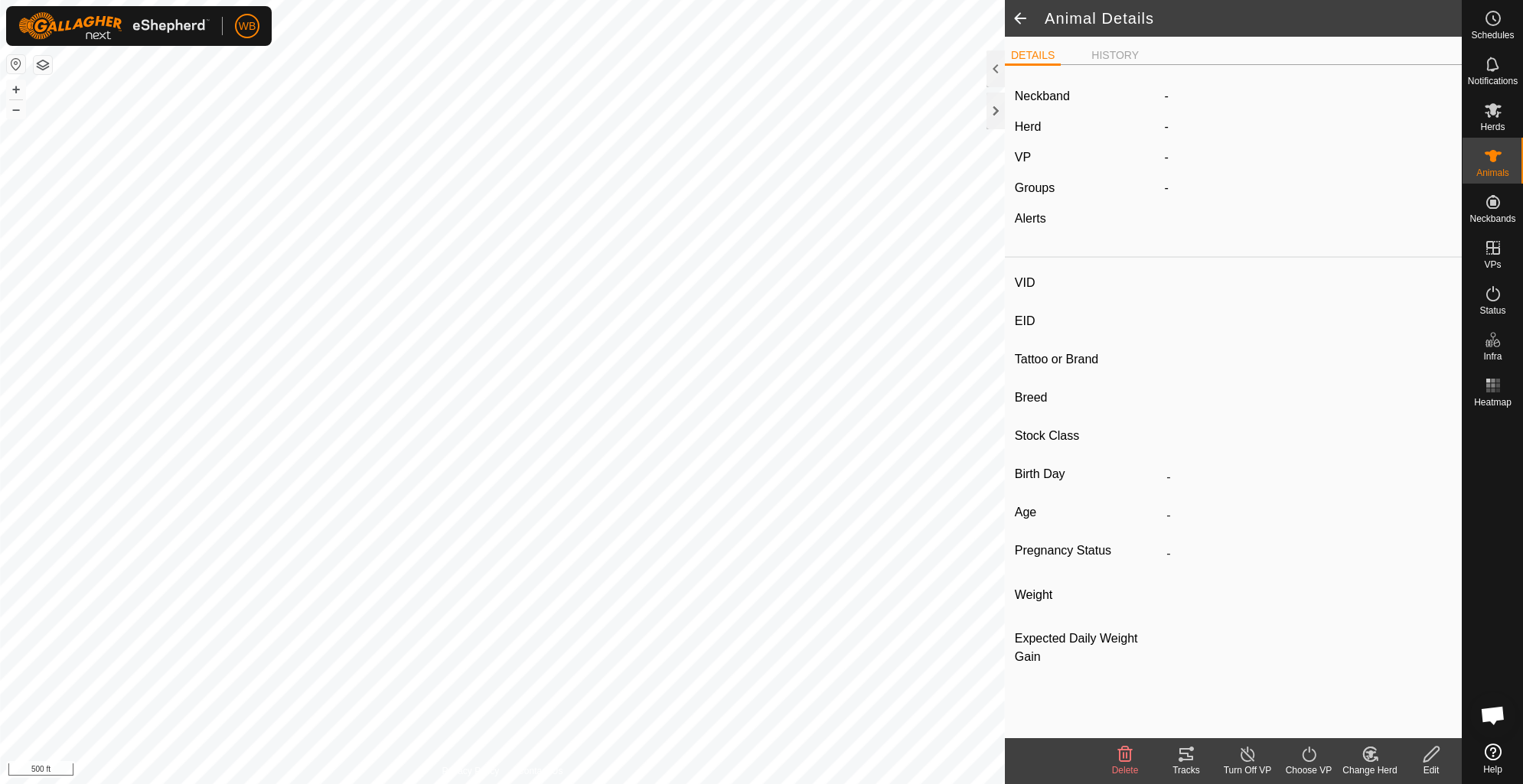
type input "0 kg"
type input "-"
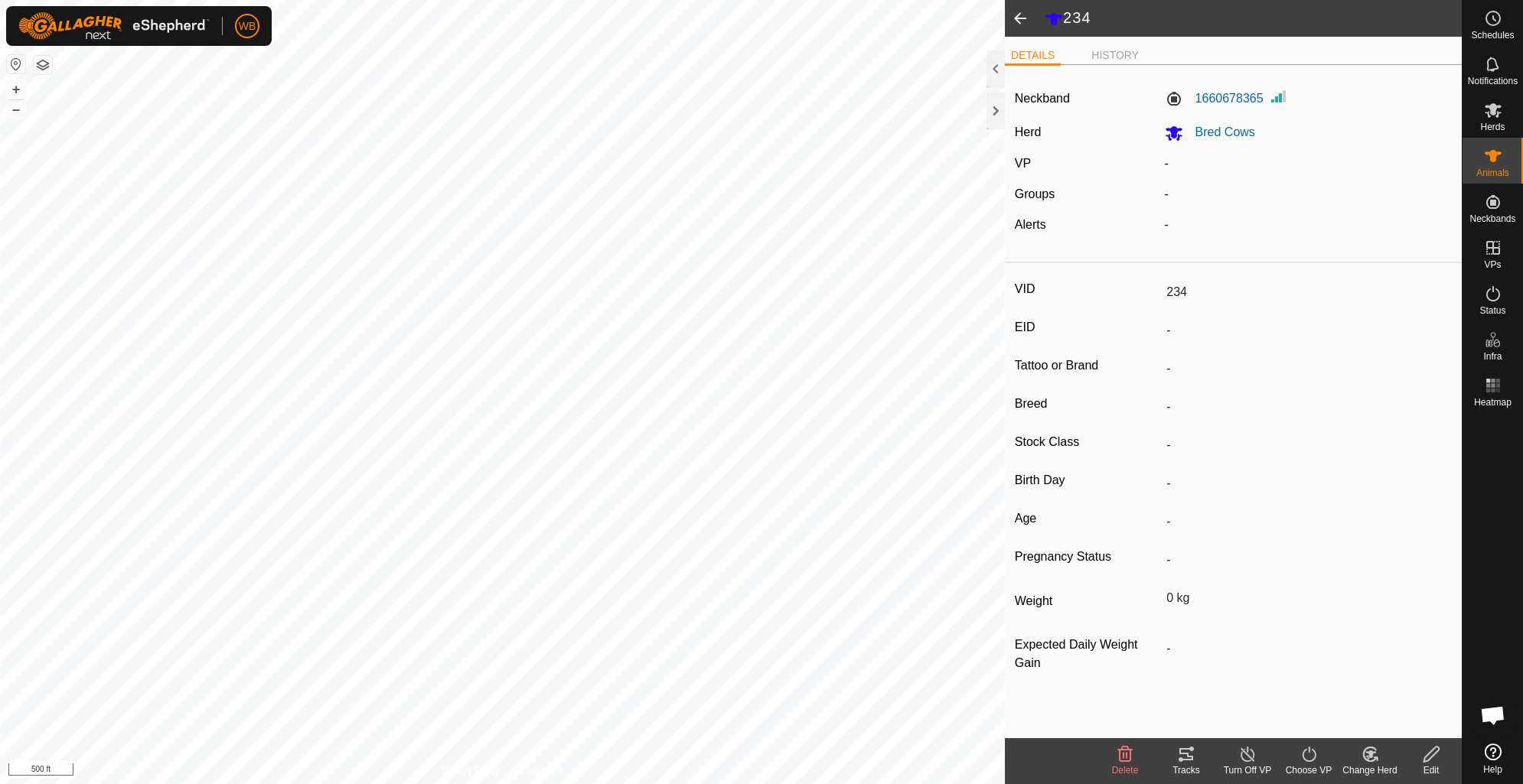
click at [1190, 758] on icon at bounding box center [1186, 754] width 18 height 18
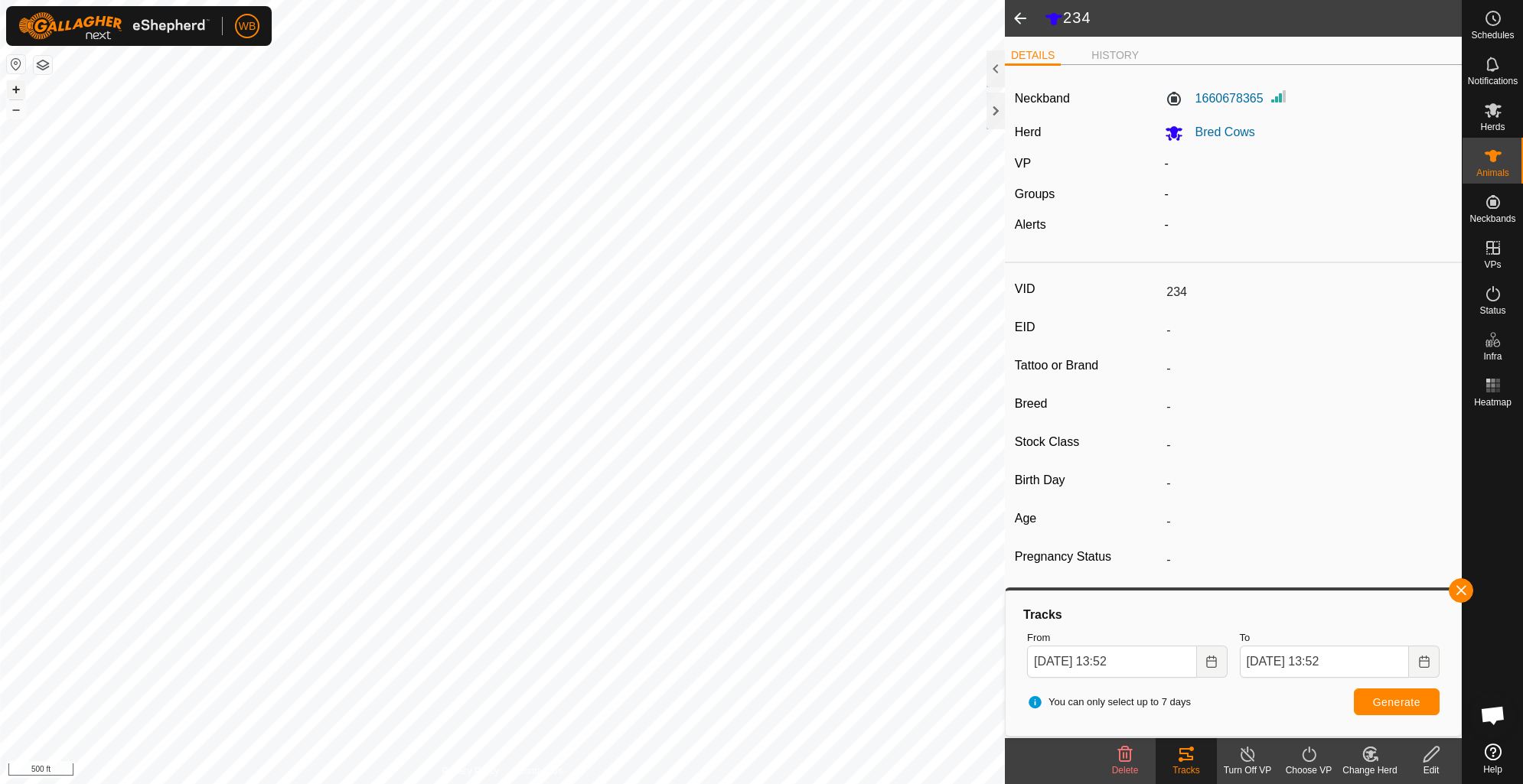
click at [13, 94] on button "+" at bounding box center [16, 90] width 18 height 18
click at [1431, 754] on icon at bounding box center [1431, 754] width 19 height 18
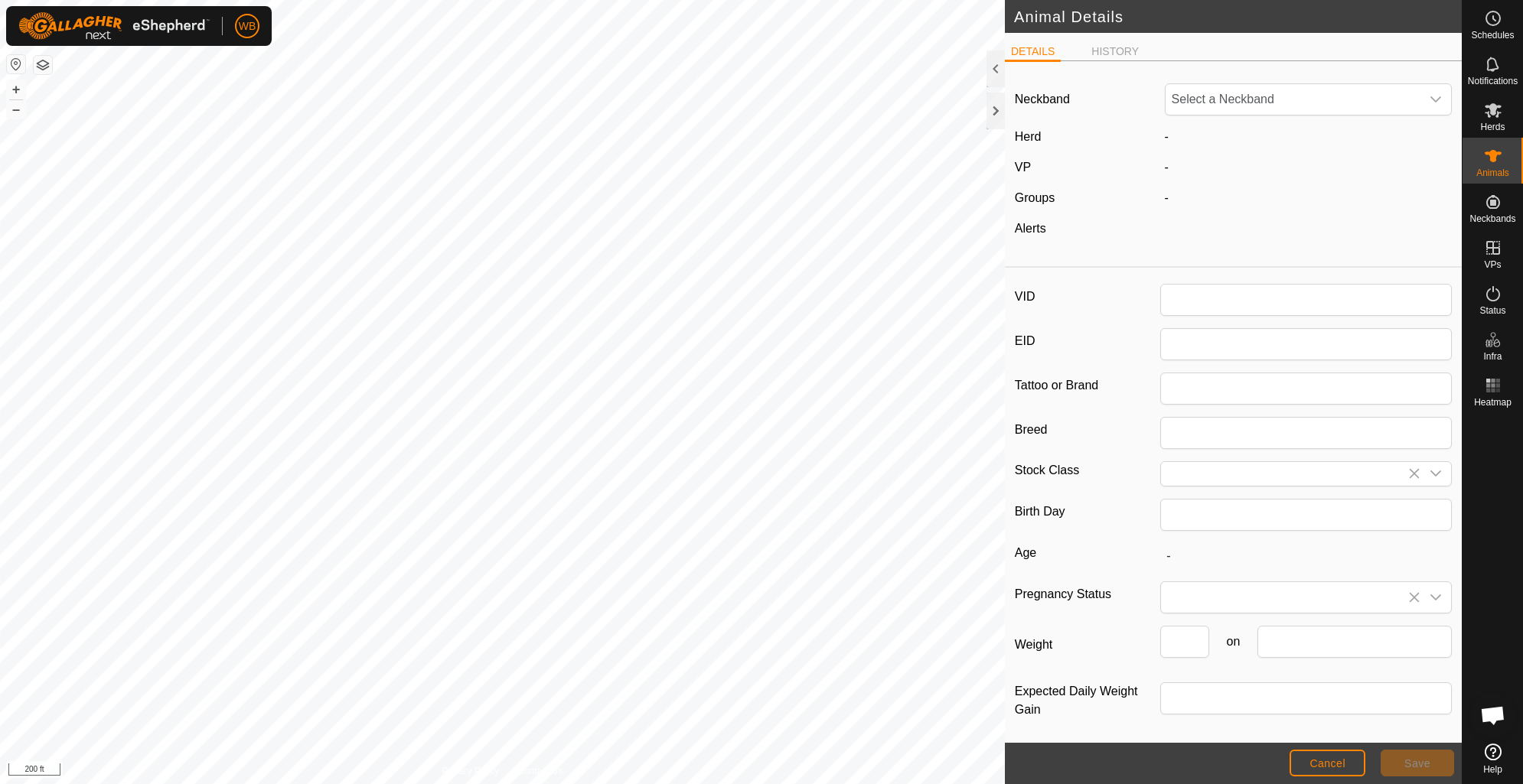
type input "234"
type input "0"
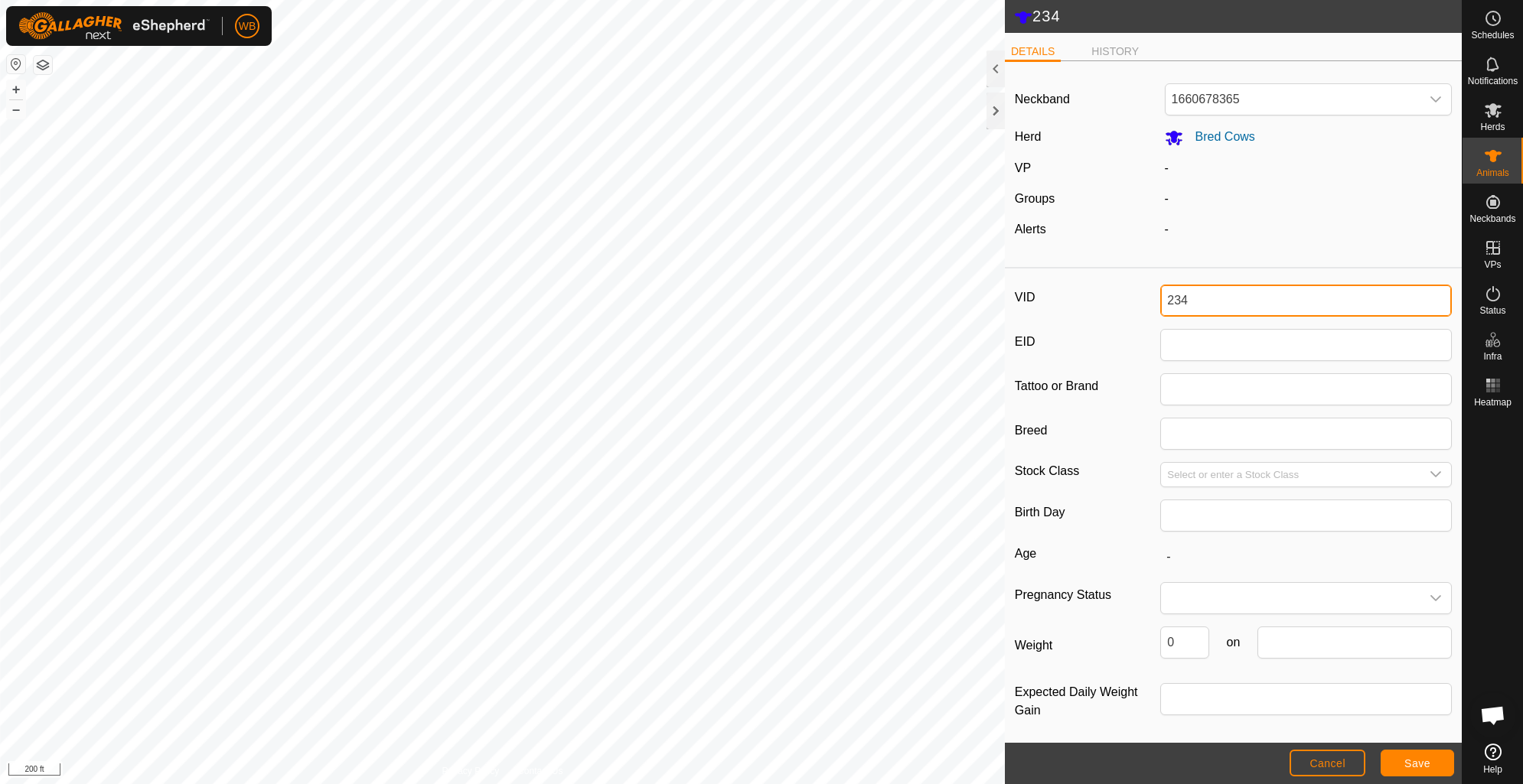
click at [1267, 312] on input "234" at bounding box center [1305, 300] width 291 height 32
type input "2"
click at [1422, 760] on span "Save" at bounding box center [1417, 763] width 26 height 12
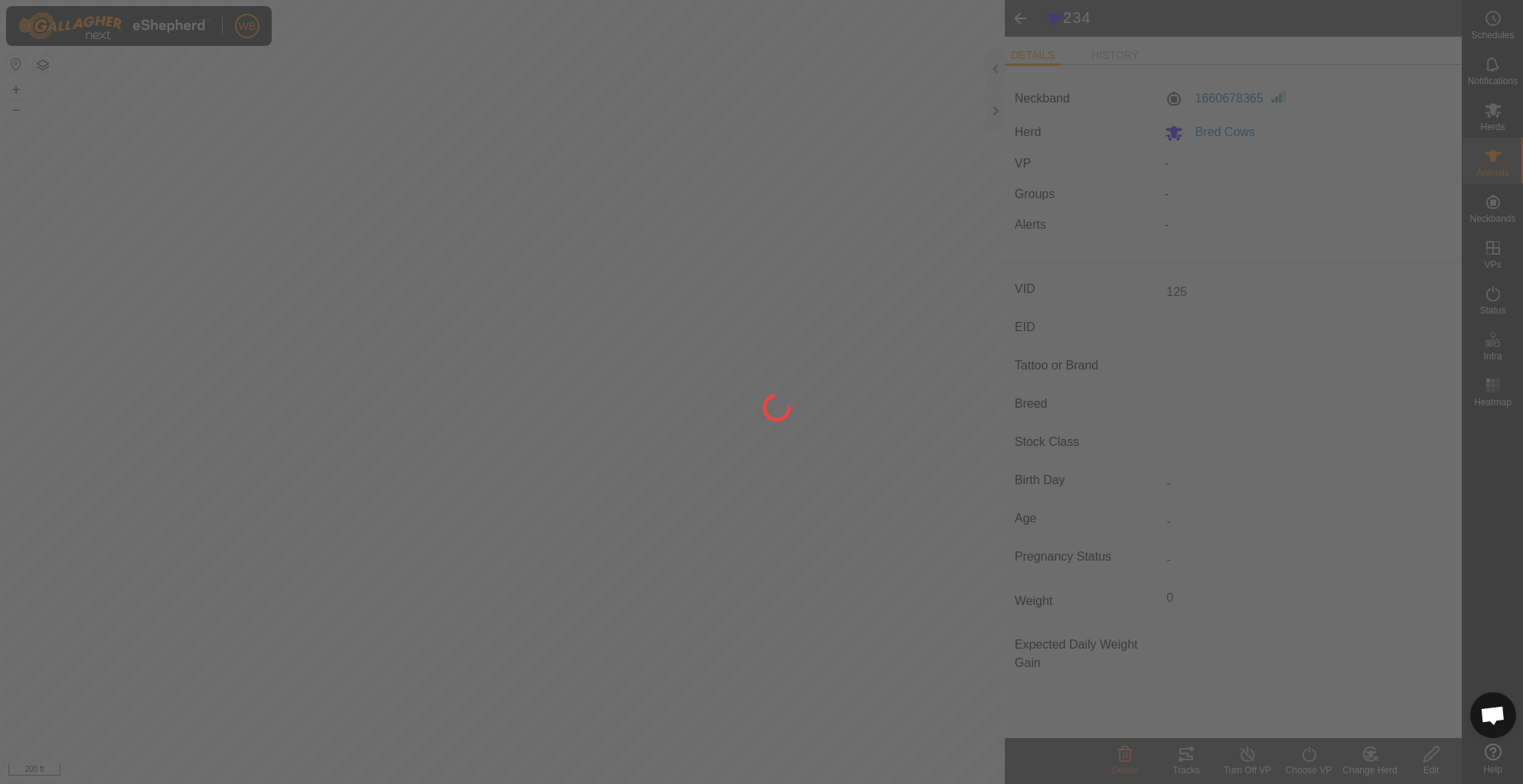
type input "234"
type input "-"
type input "0 kg"
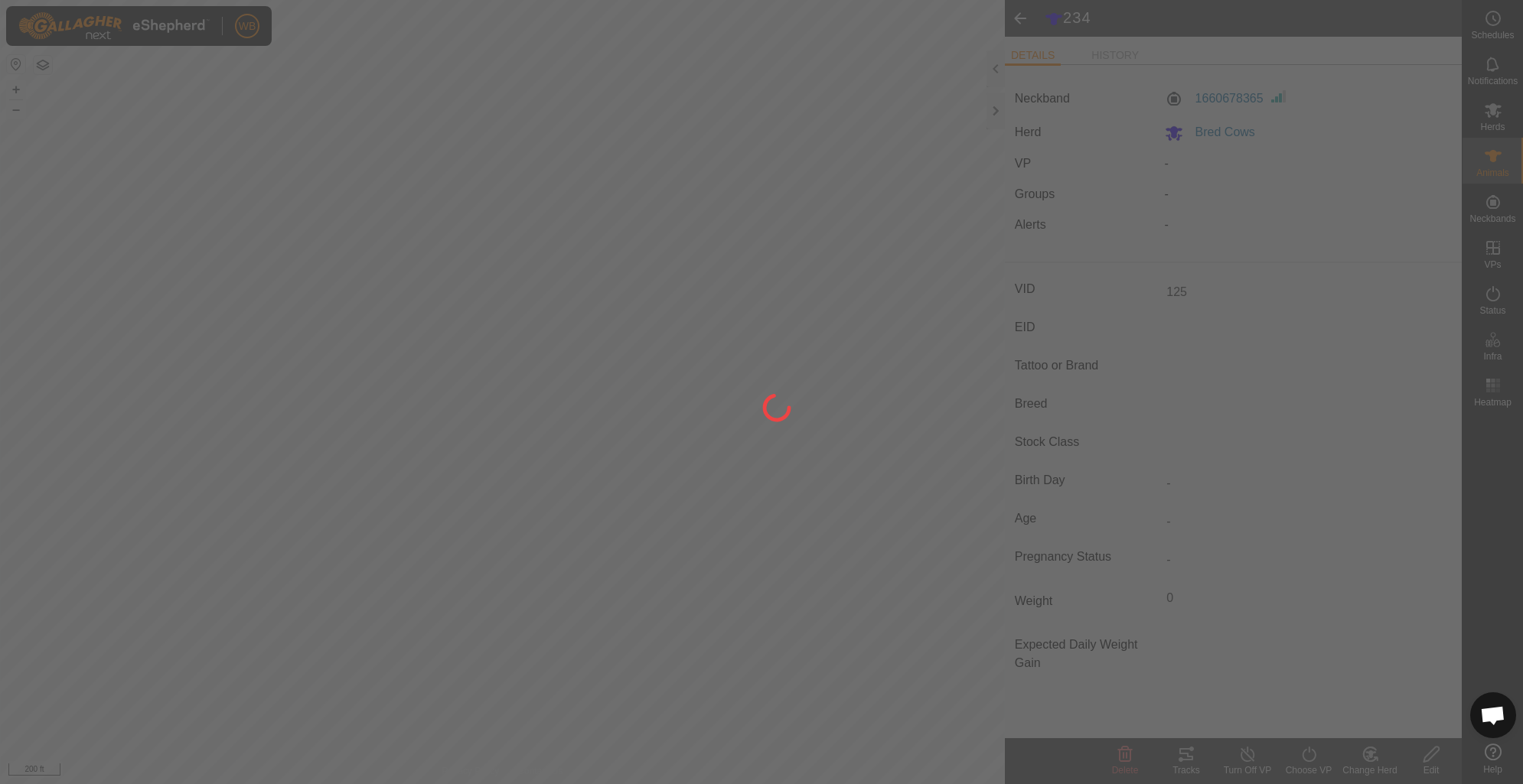
type input "-"
type input "125"
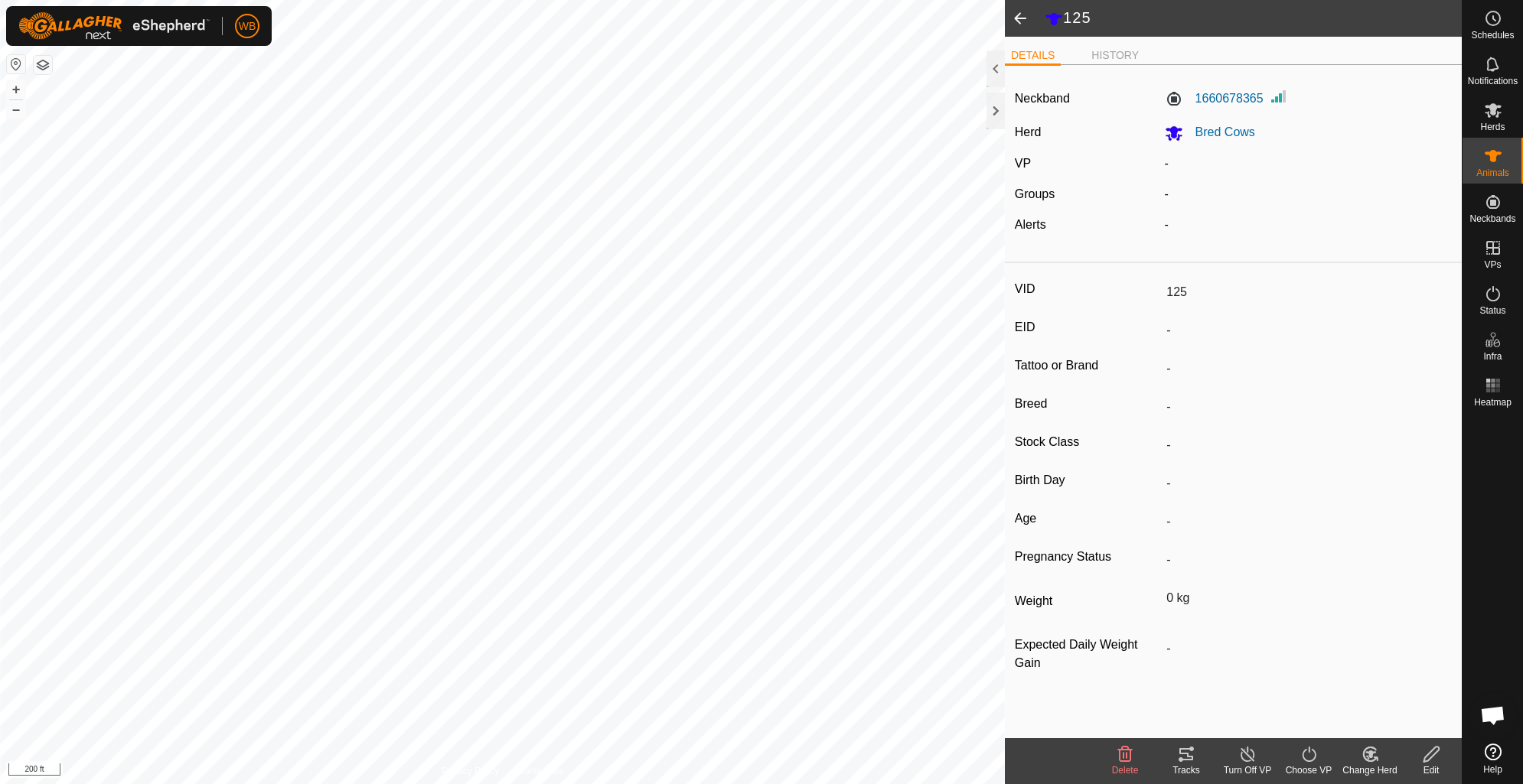
click at [1015, 14] on span at bounding box center [1020, 18] width 31 height 36
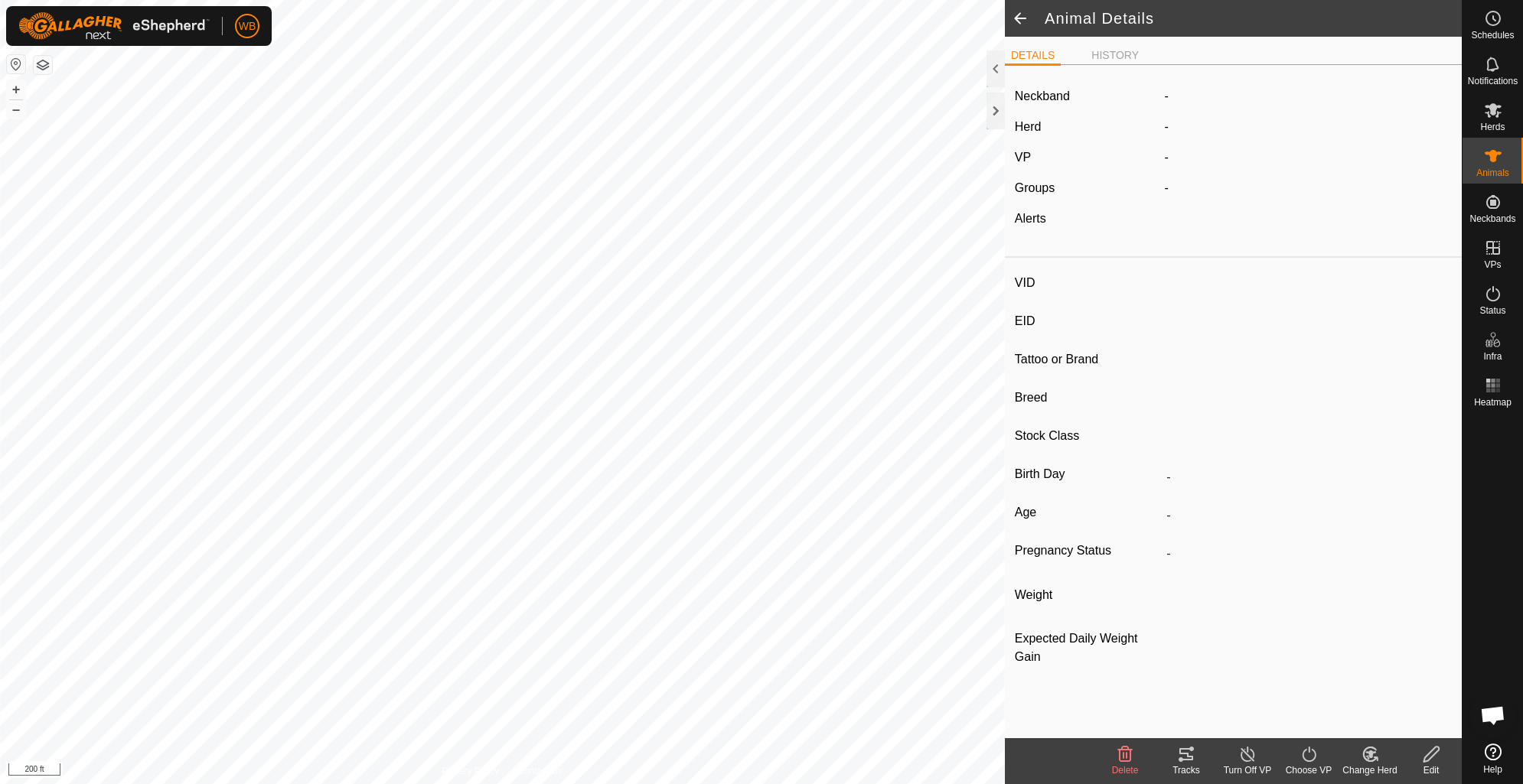
type input "125"
type input "-"
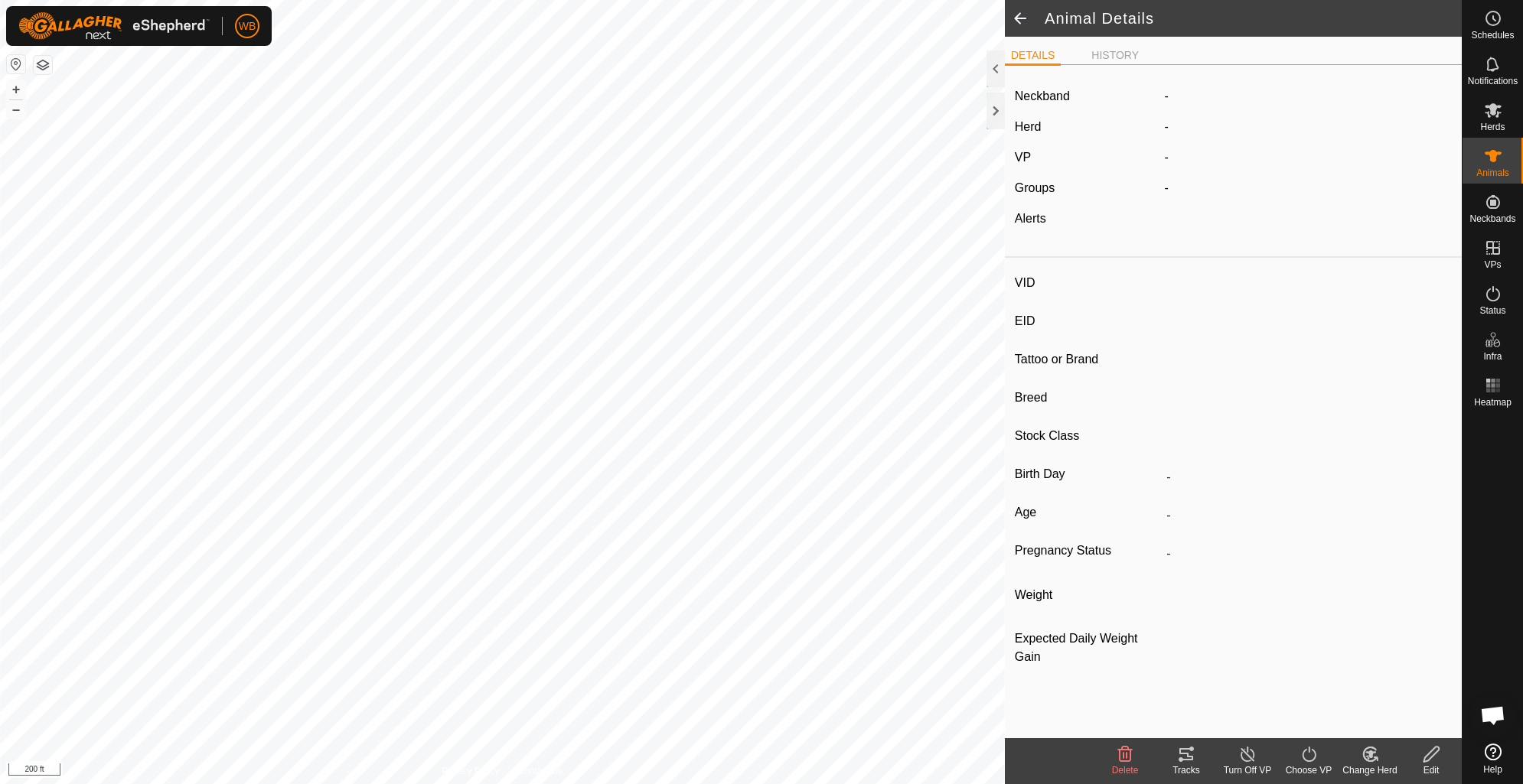
type input "0 kg"
type input "-"
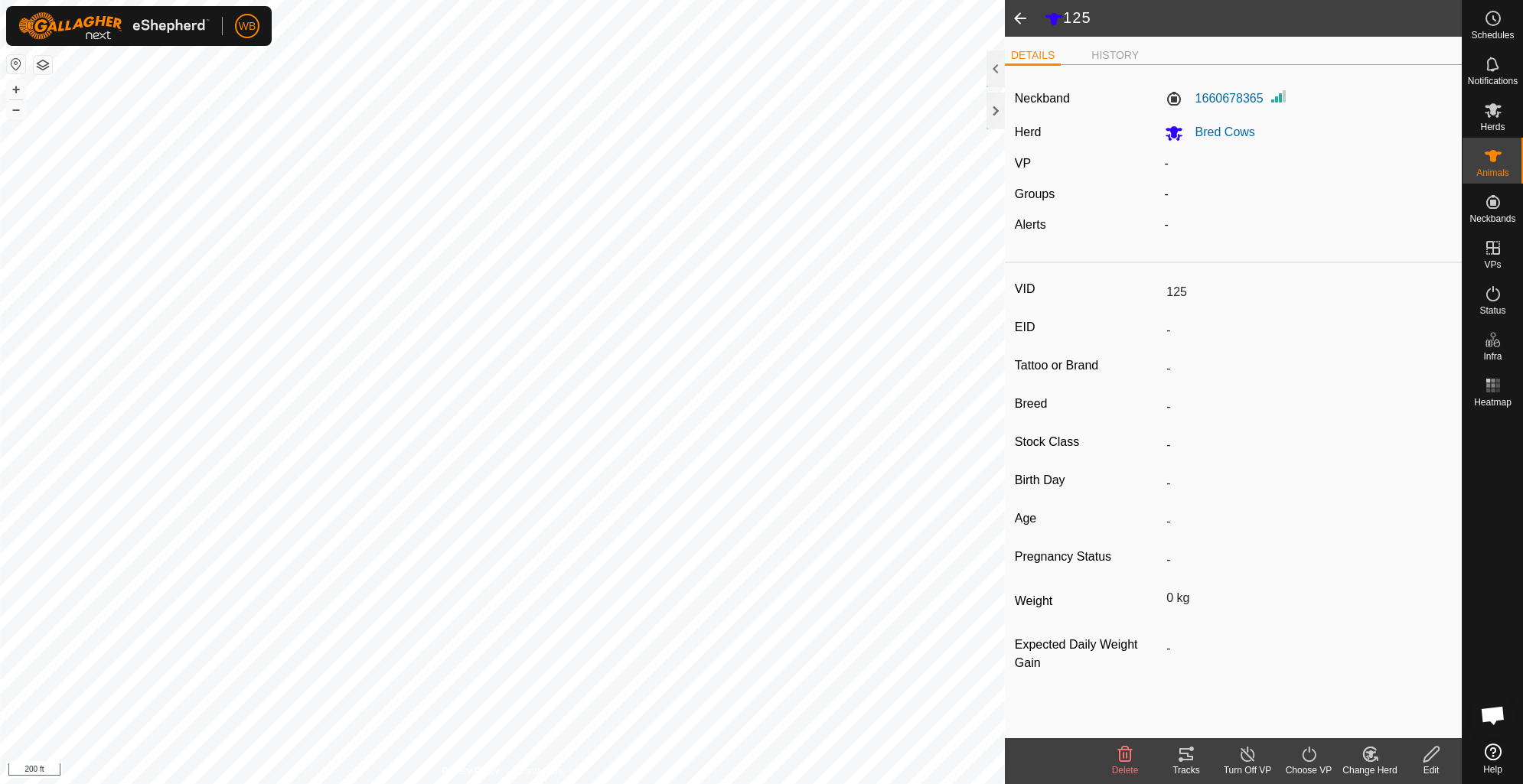
click at [1015, 14] on span at bounding box center [1020, 18] width 31 height 36
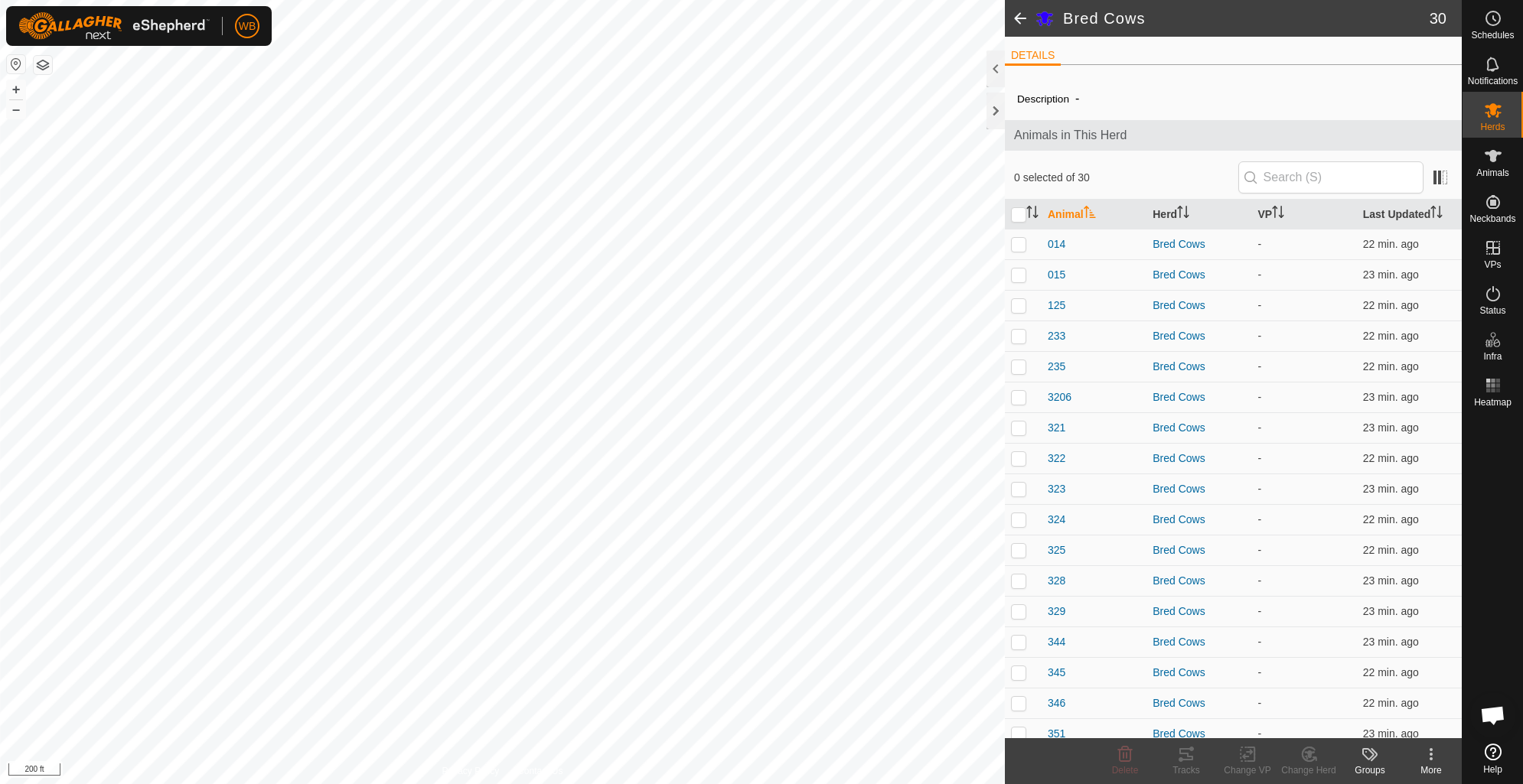
click at [1015, 14] on span at bounding box center [1020, 18] width 31 height 36
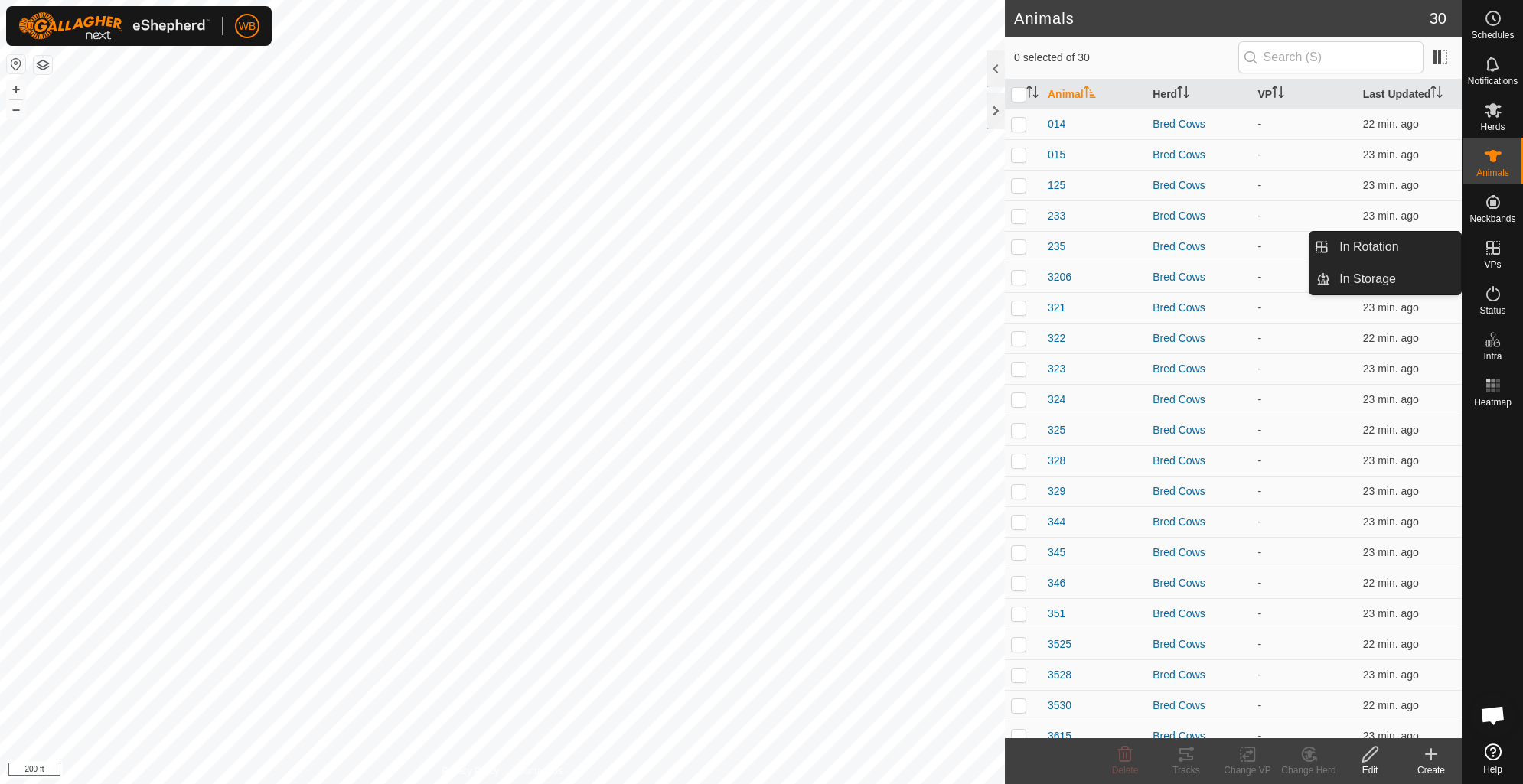
click at [1489, 243] on icon at bounding box center [1493, 248] width 18 height 18
click at [1368, 243] on link "In Rotation" at bounding box center [1396, 248] width 131 height 31
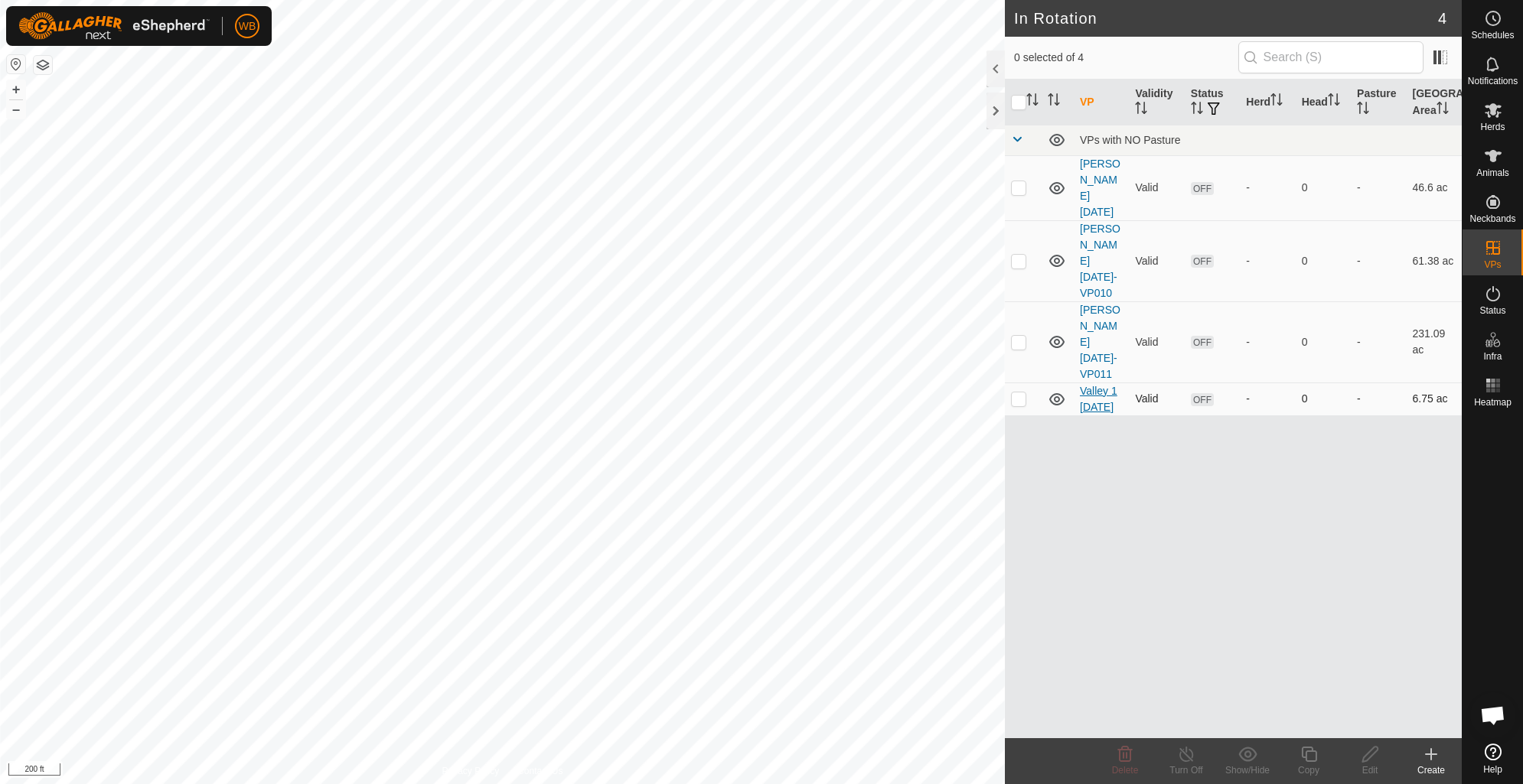
click at [1096, 385] on link "Valley 1 [DATE]" at bounding box center [1098, 398] width 37 height 28
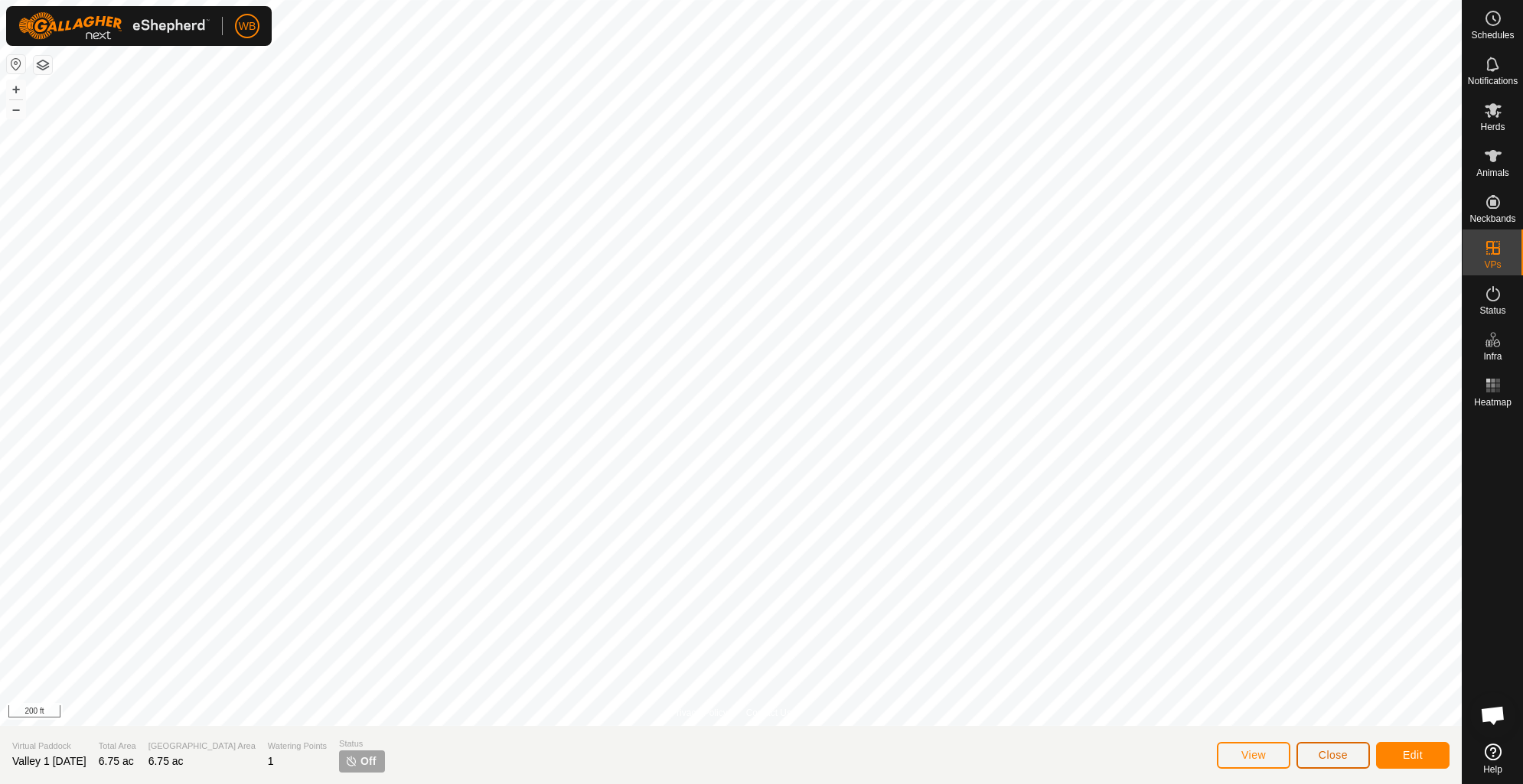
click at [1340, 758] on span "Close" at bounding box center [1333, 755] width 29 height 12
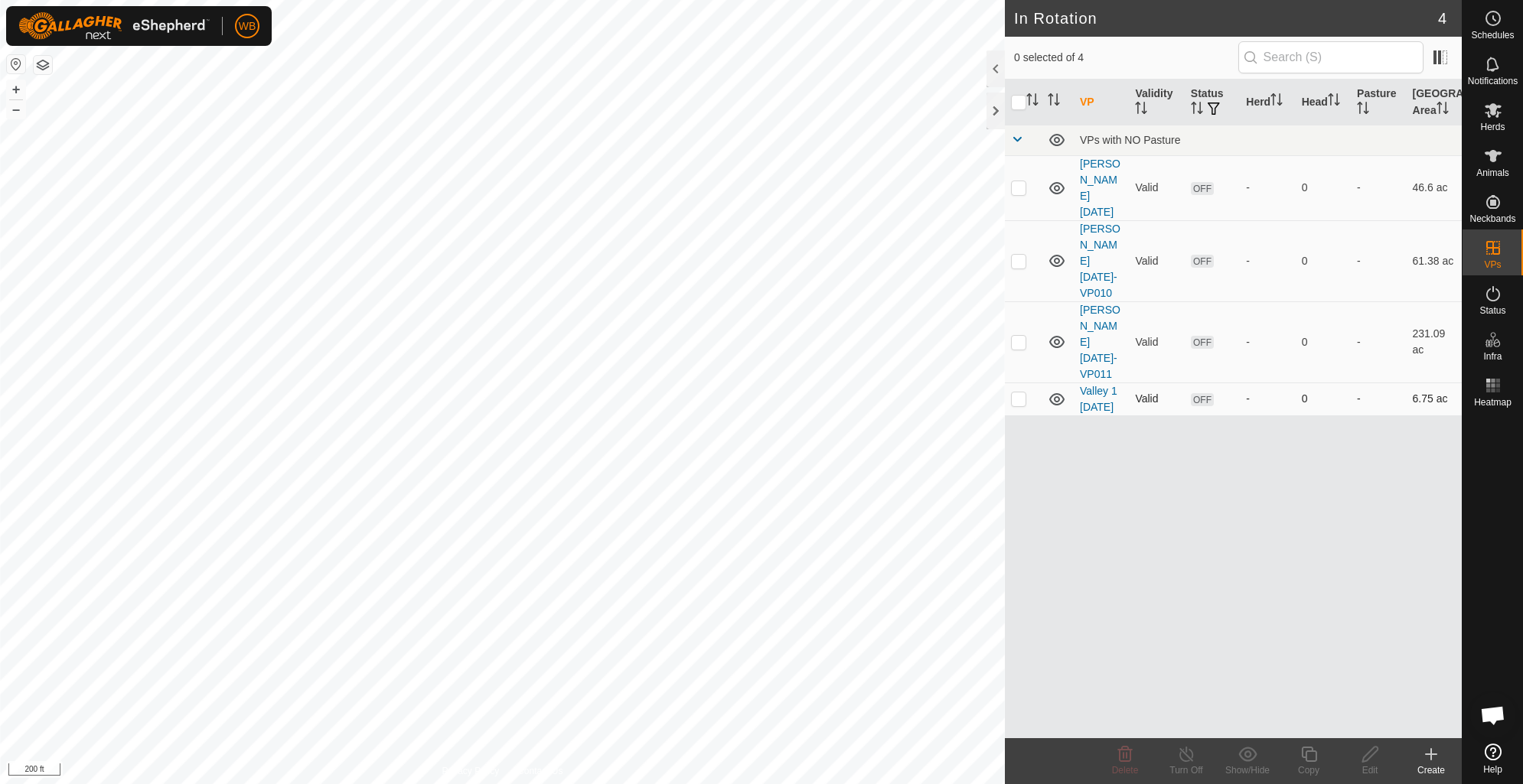
click at [1023, 393] on p-checkbox at bounding box center [1018, 398] width 15 height 12
checkbox input "true"
click at [1092, 422] on div "VP Validity Status Herd Head Pasture Grazing Area VPs with NO Pasture [PERSON_N…" at bounding box center [1233, 409] width 457 height 659
click at [1494, 103] on icon at bounding box center [1493, 110] width 18 height 18
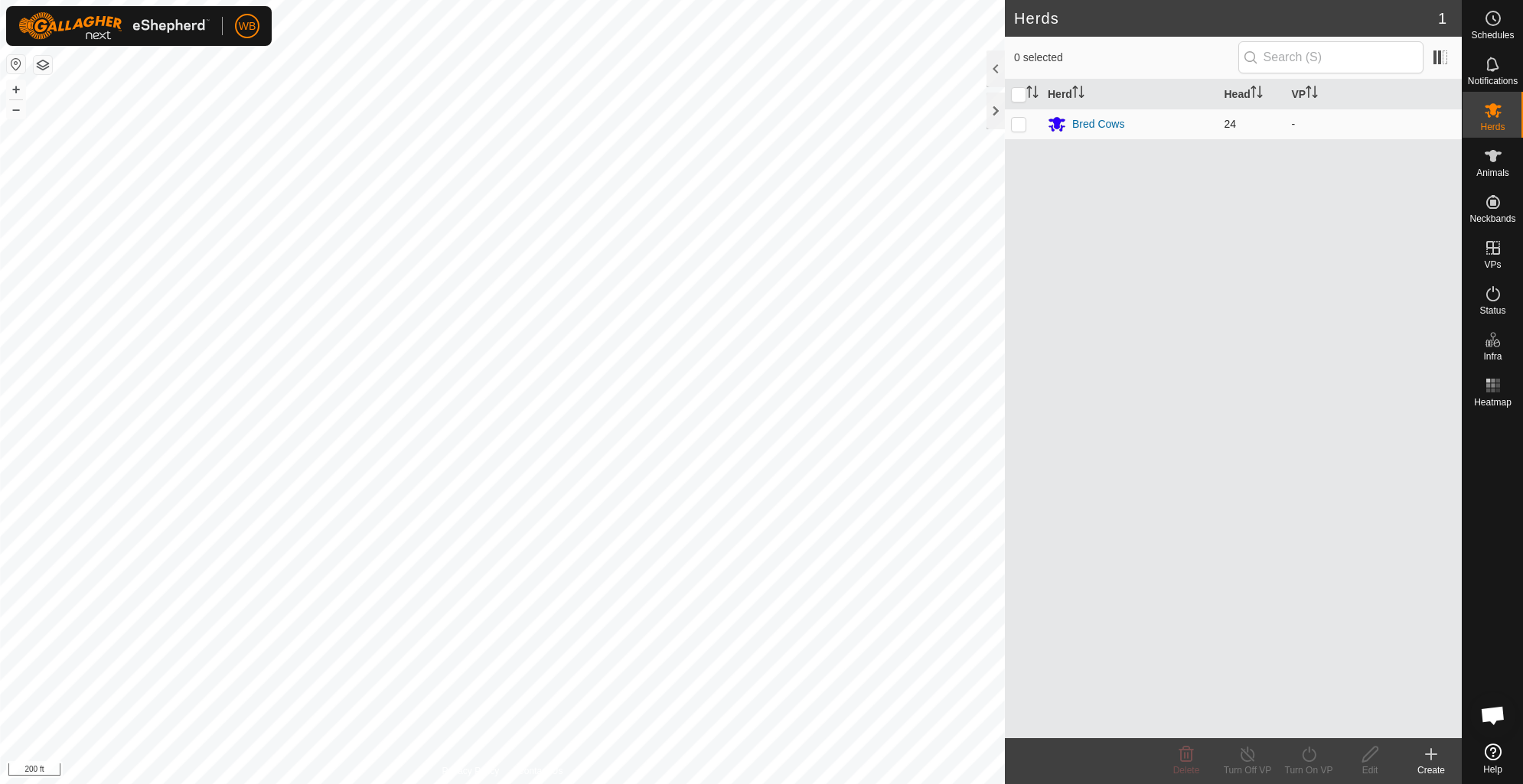
click at [1023, 118] on p-checkbox at bounding box center [1018, 123] width 15 height 12
checkbox input "true"
click at [1494, 158] on icon at bounding box center [1493, 155] width 17 height 12
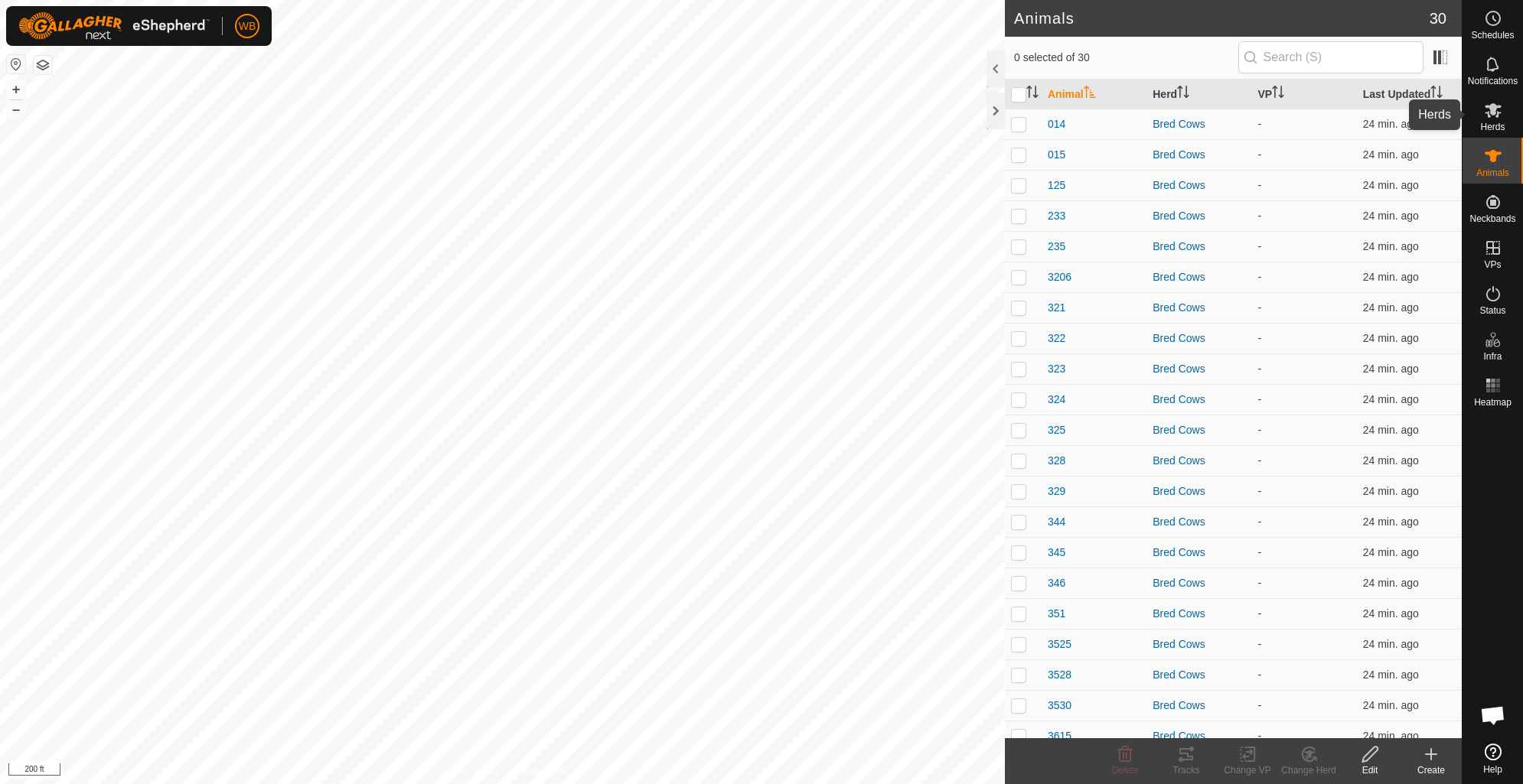
click at [1489, 105] on icon at bounding box center [1493, 111] width 17 height 15
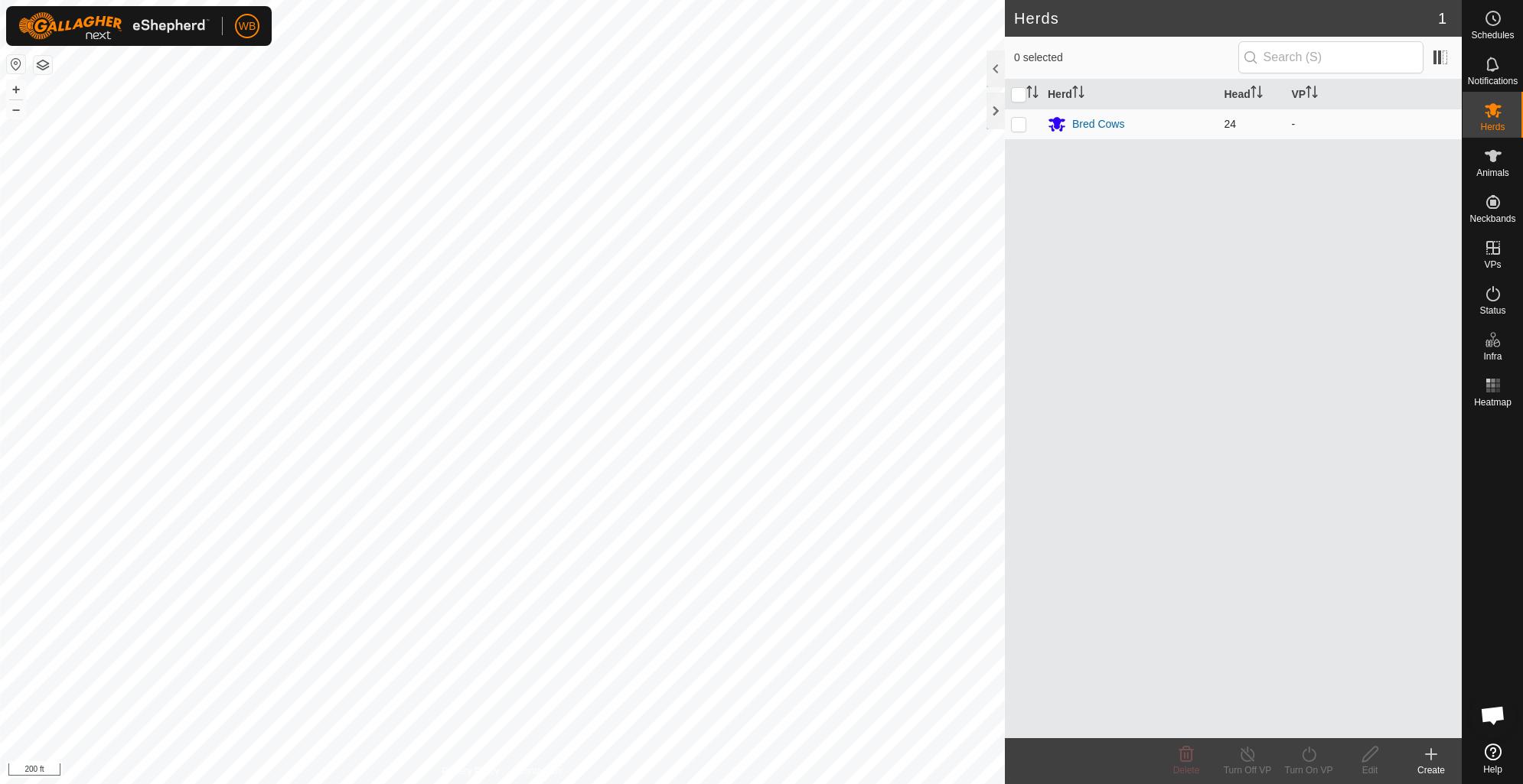
click at [1224, 123] on span "24" at bounding box center [1230, 123] width 12 height 12
click at [1020, 126] on p-checkbox at bounding box center [1018, 123] width 15 height 12
checkbox input "true"
click at [1319, 754] on turn-on-svg-icon at bounding box center [1308, 754] width 61 height 18
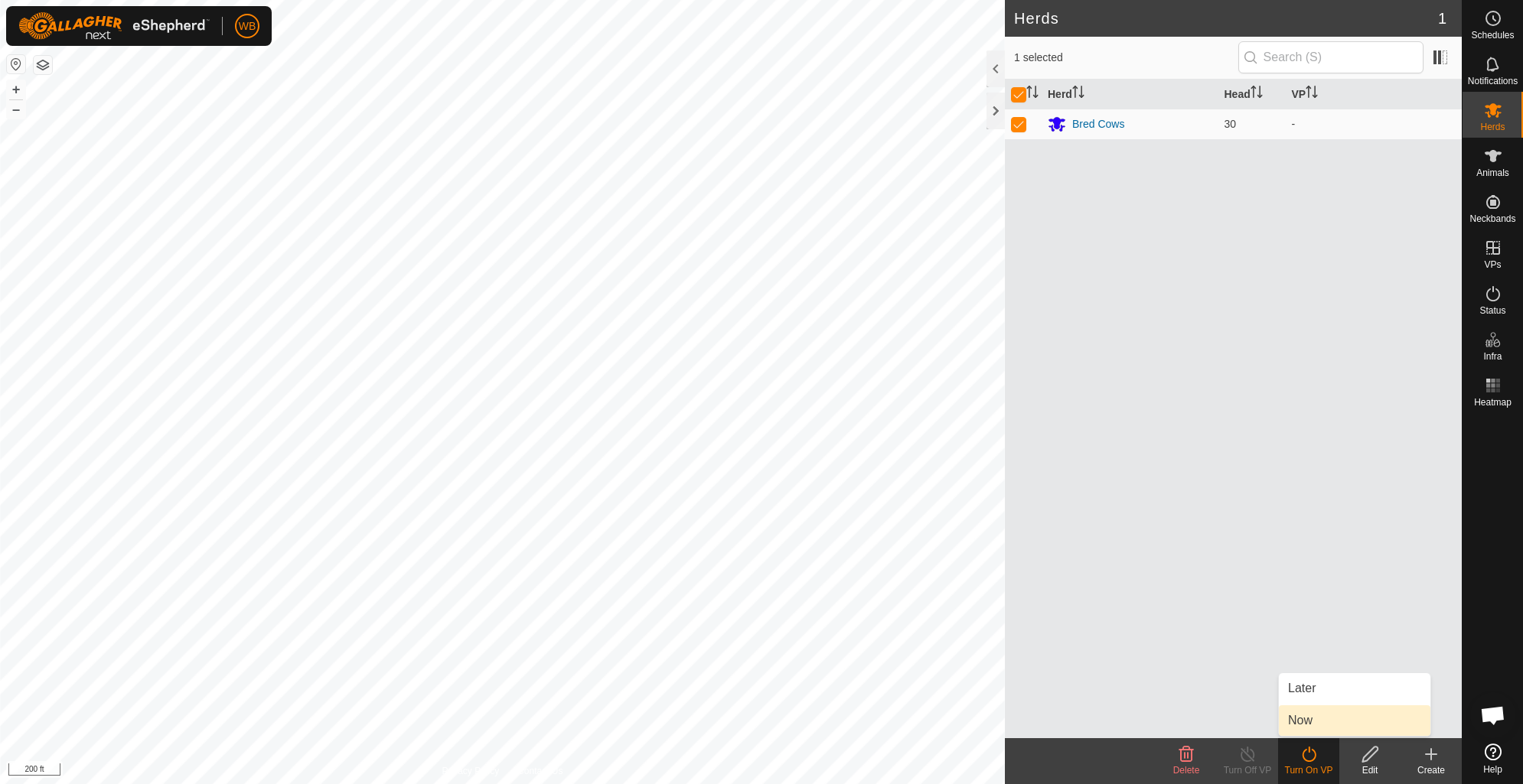
click at [1299, 717] on link "Now" at bounding box center [1354, 720] width 152 height 31
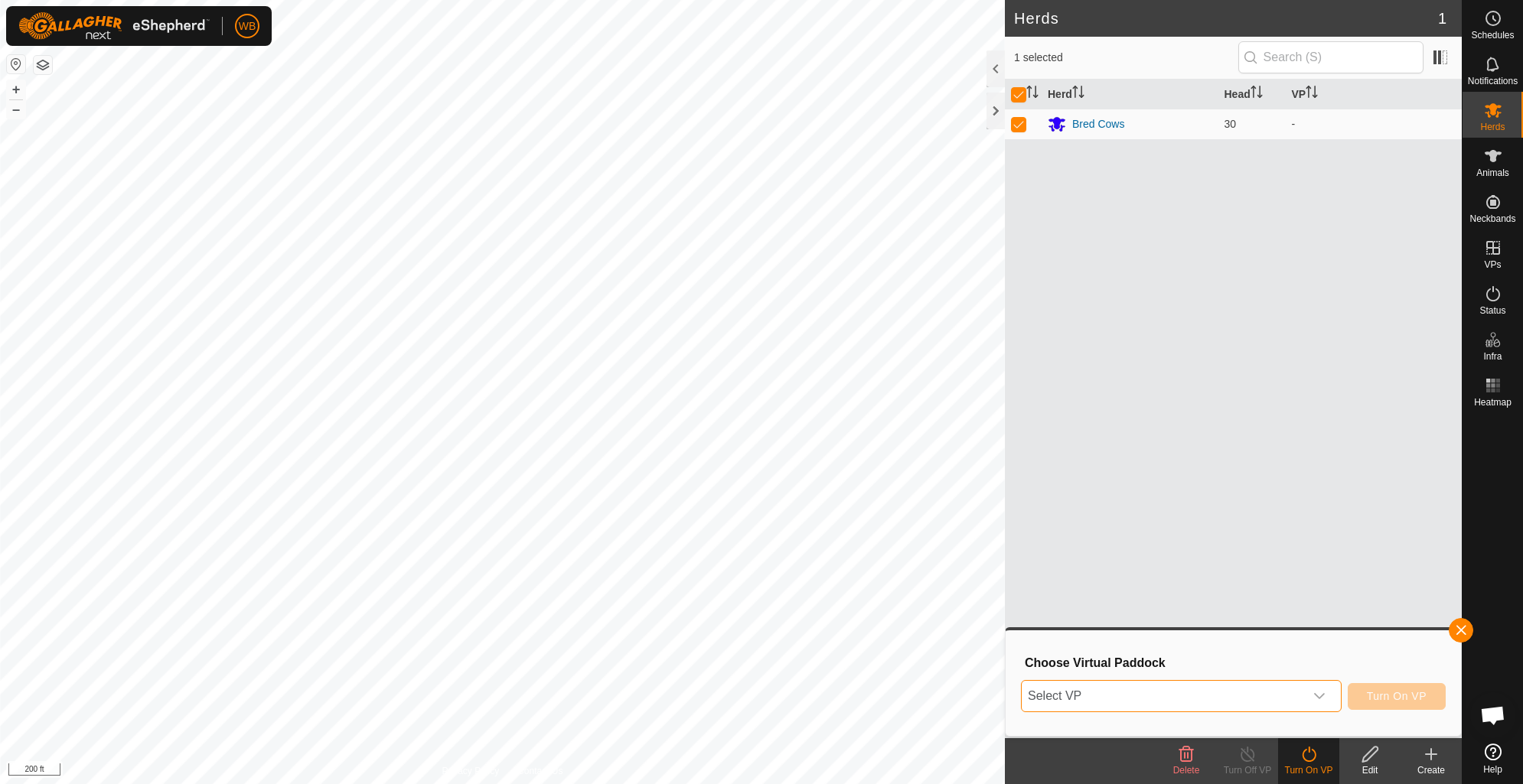
click at [1299, 694] on span "Select VP" at bounding box center [1163, 697] width 282 height 31
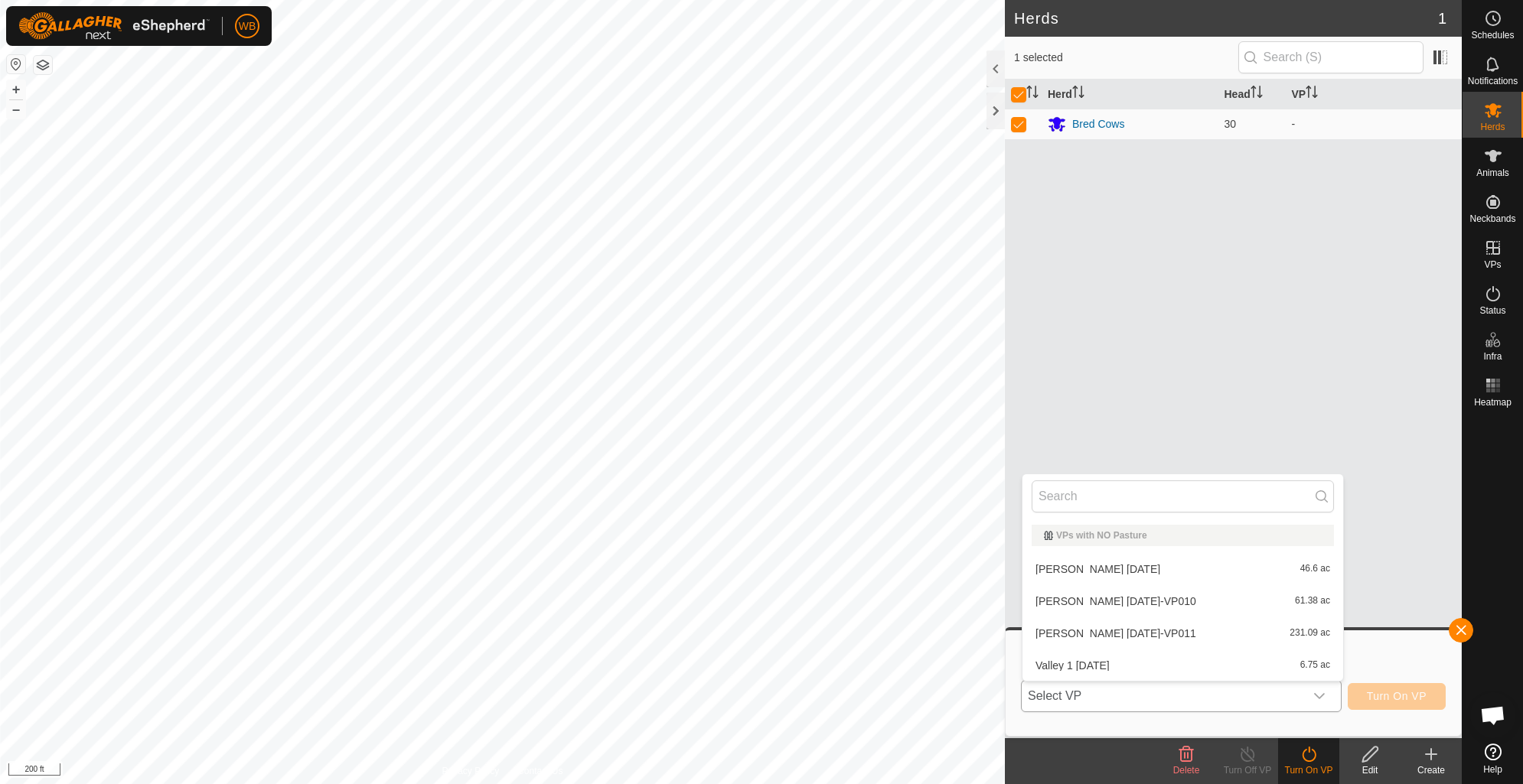
click at [1207, 668] on li "Valley 1 2025-10-05 6.75 ac" at bounding box center [1183, 666] width 320 height 31
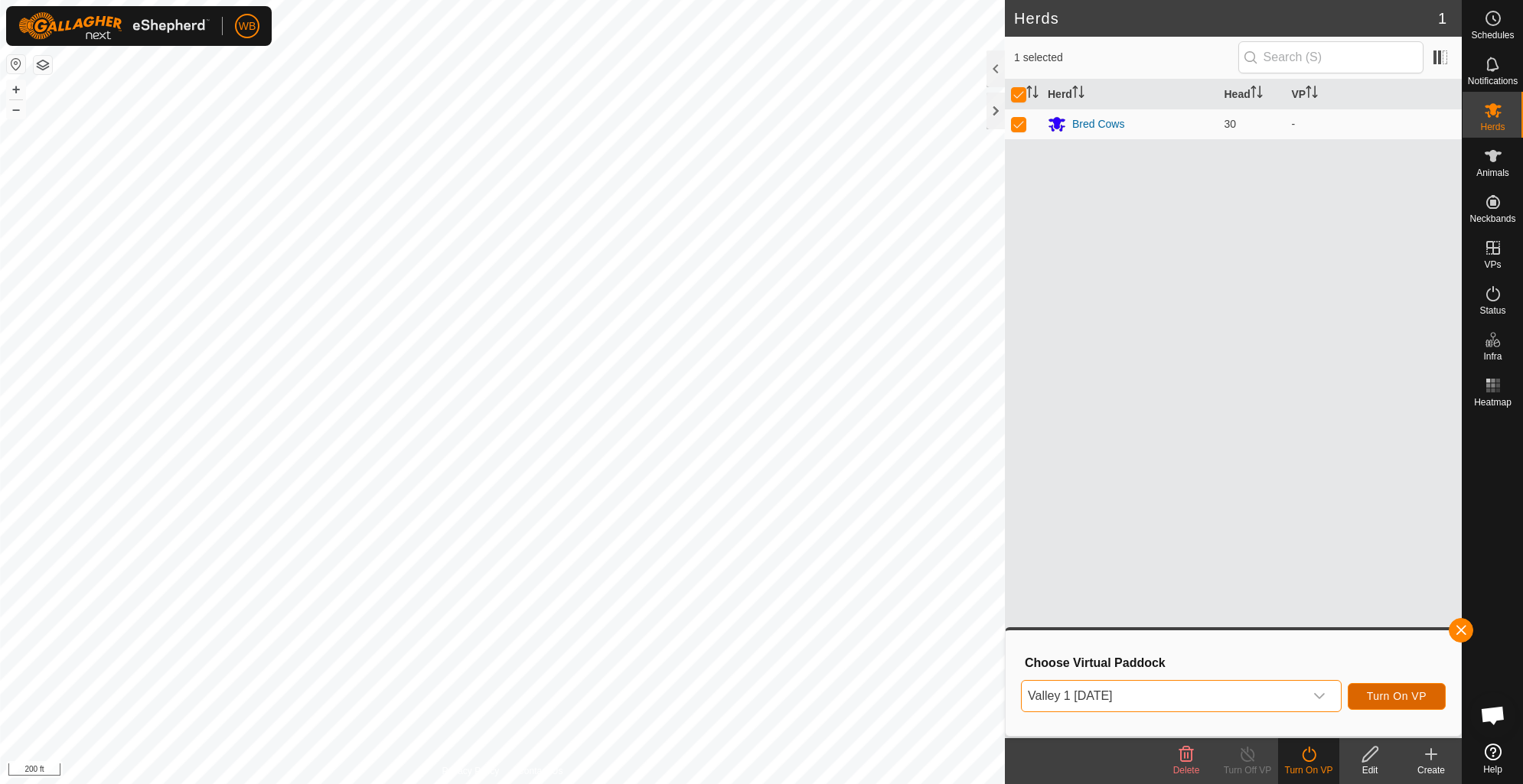
click at [1388, 694] on span "Turn On VP" at bounding box center [1397, 696] width 60 height 12
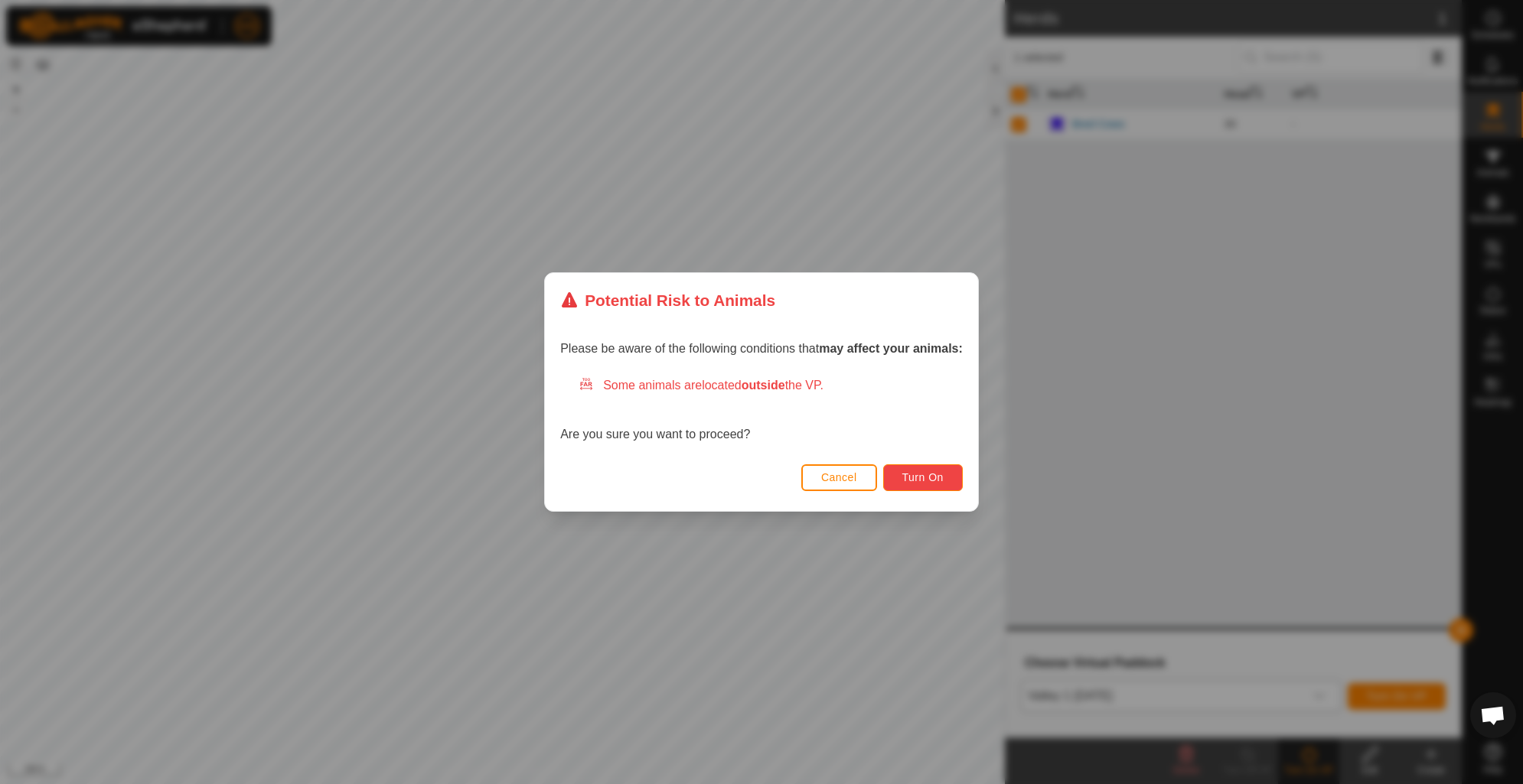
click at [926, 482] on span "Turn On" at bounding box center [923, 476] width 42 height 12
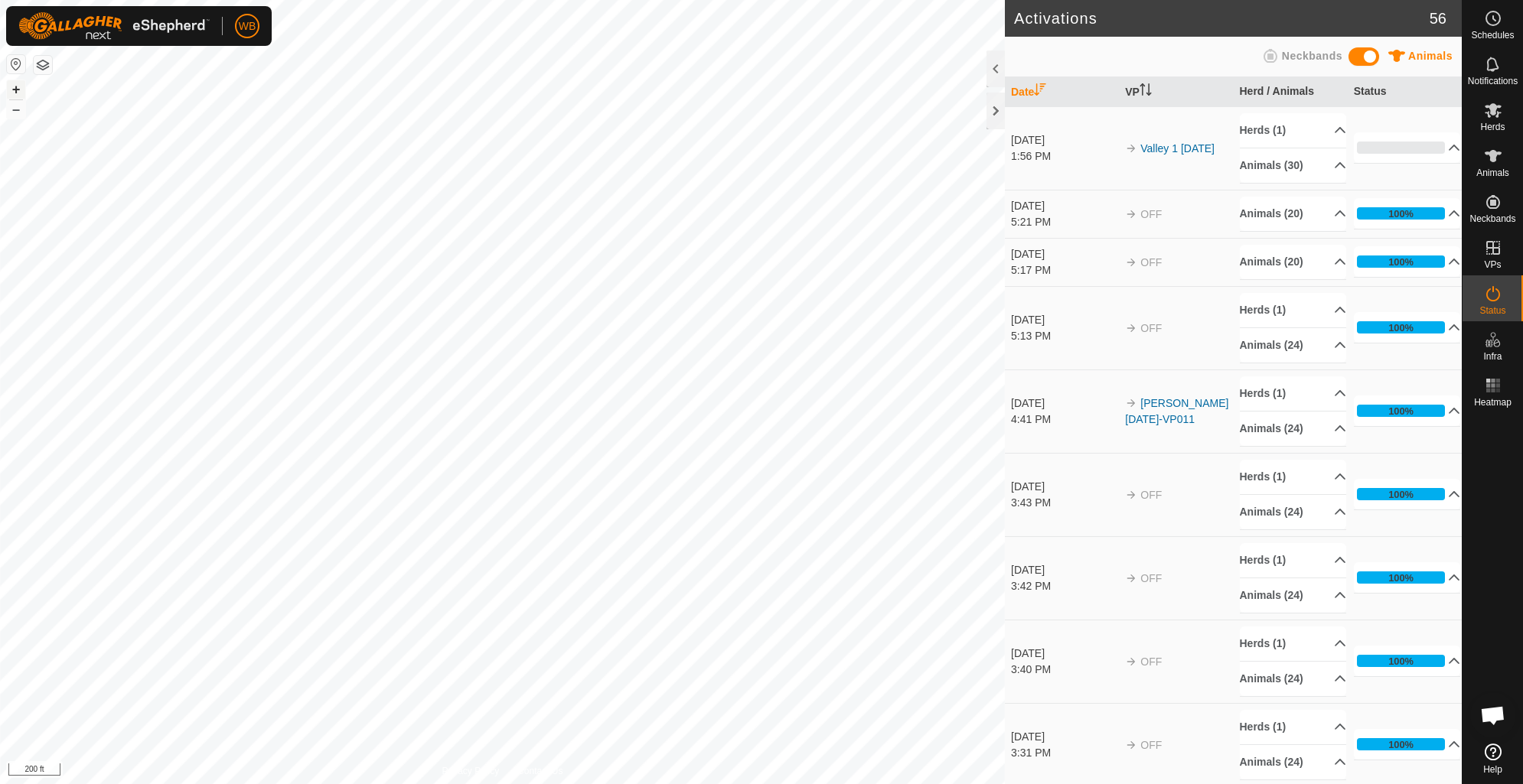
click at [13, 85] on button "+" at bounding box center [16, 90] width 18 height 18
